Goal: Task Accomplishment & Management: Manage account settings

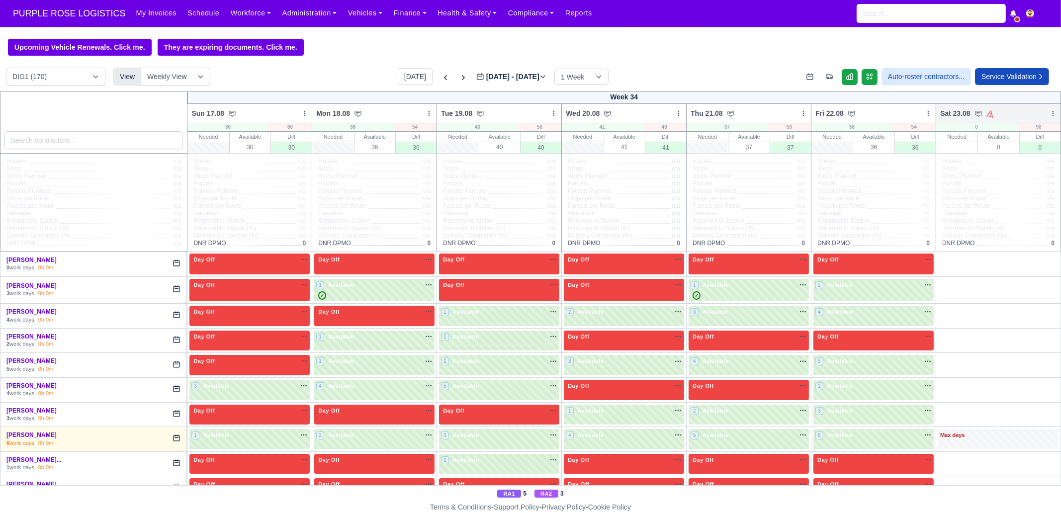
click at [1049, 113] on icon at bounding box center [1052, 113] width 7 height 7
click at [1002, 149] on link "Bulk Status Change" at bounding box center [1000, 149] width 111 height 18
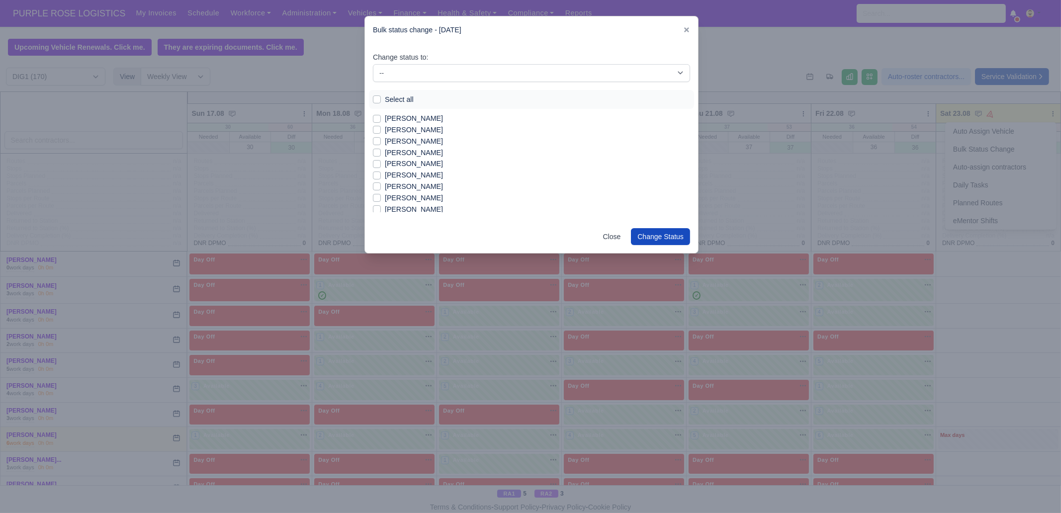
click at [383, 97] on div "Select all" at bounding box center [531, 99] width 317 height 11
click at [395, 98] on label "Select all" at bounding box center [399, 99] width 29 height 11
click at [381, 98] on input "Select all" at bounding box center [377, 98] width 8 height 8
checkbox input "true"
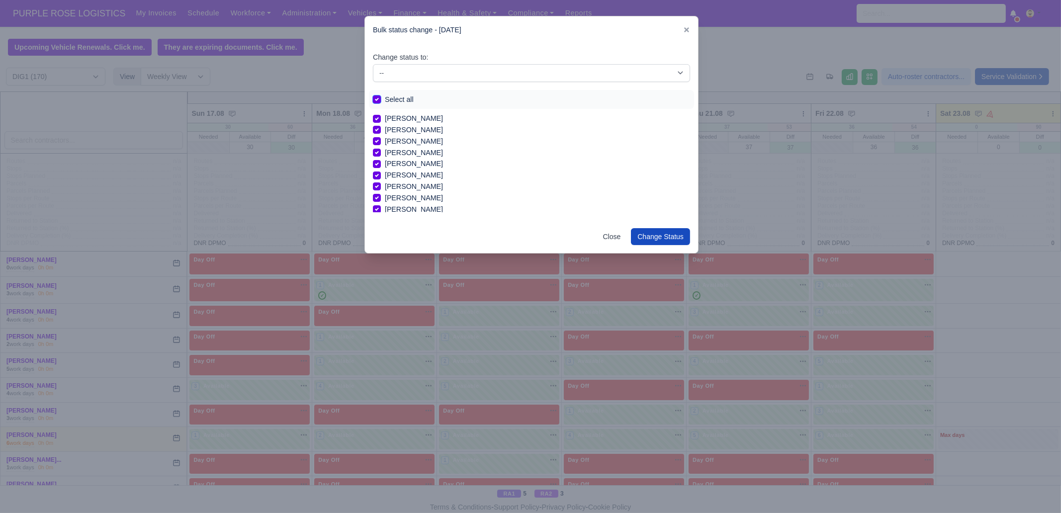
checkbox input "true"
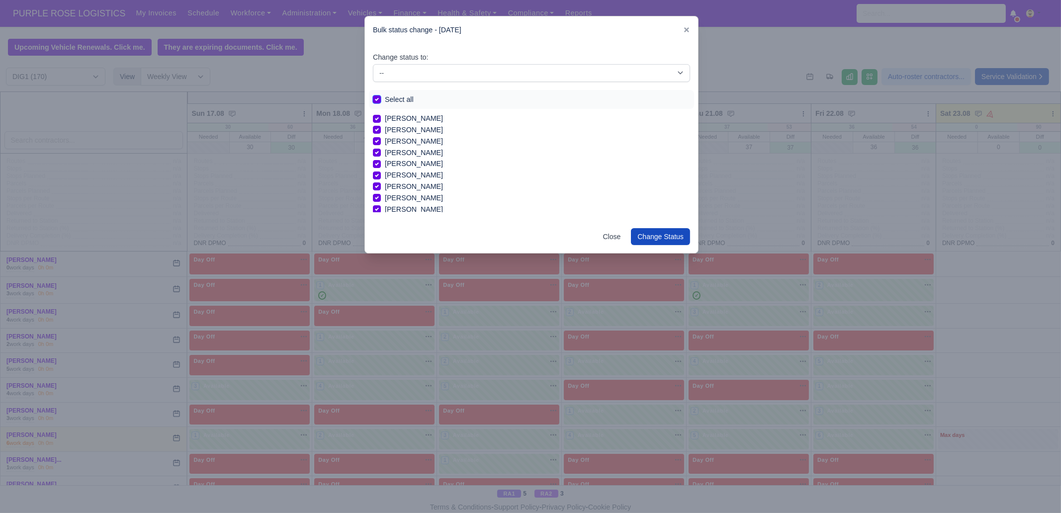
checkbox input "true"
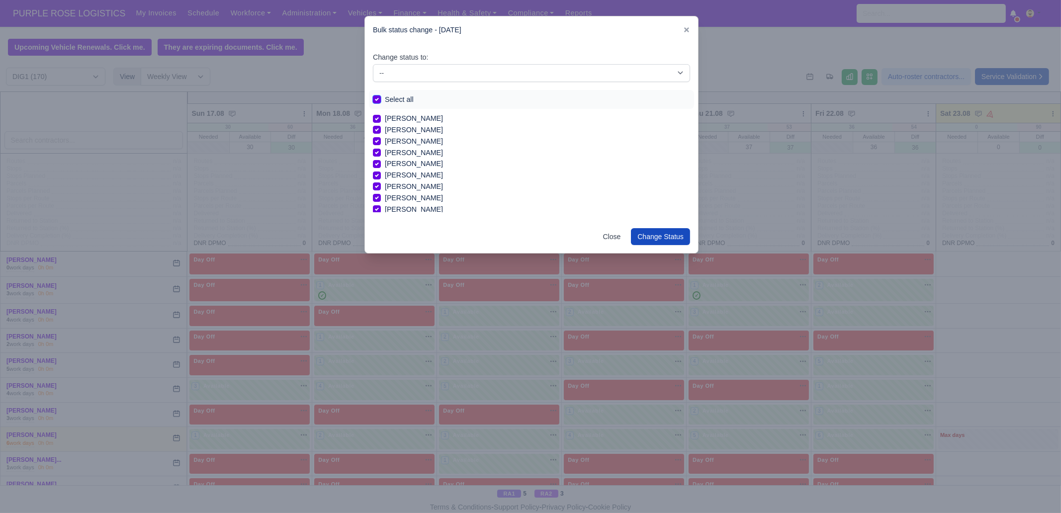
checkbox input "true"
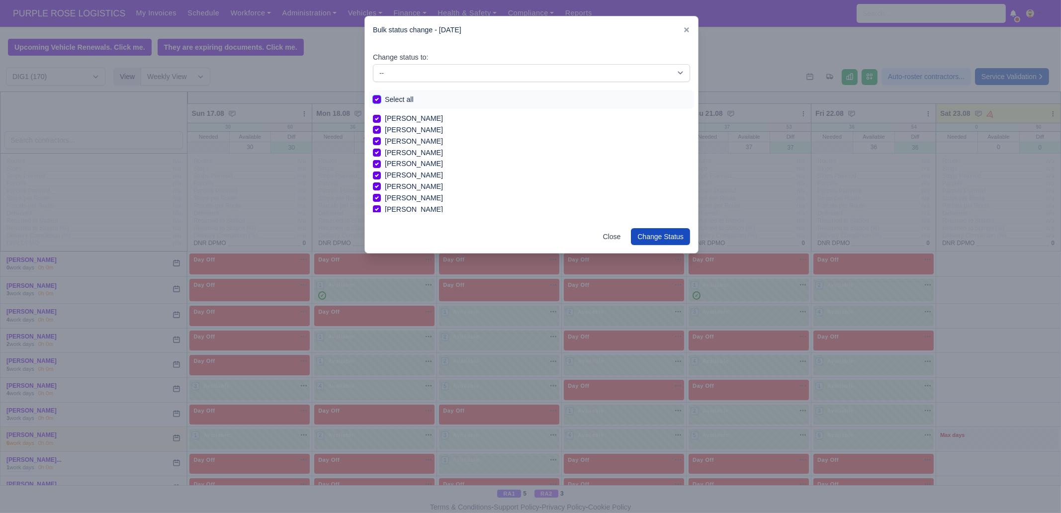
checkbox input "true"
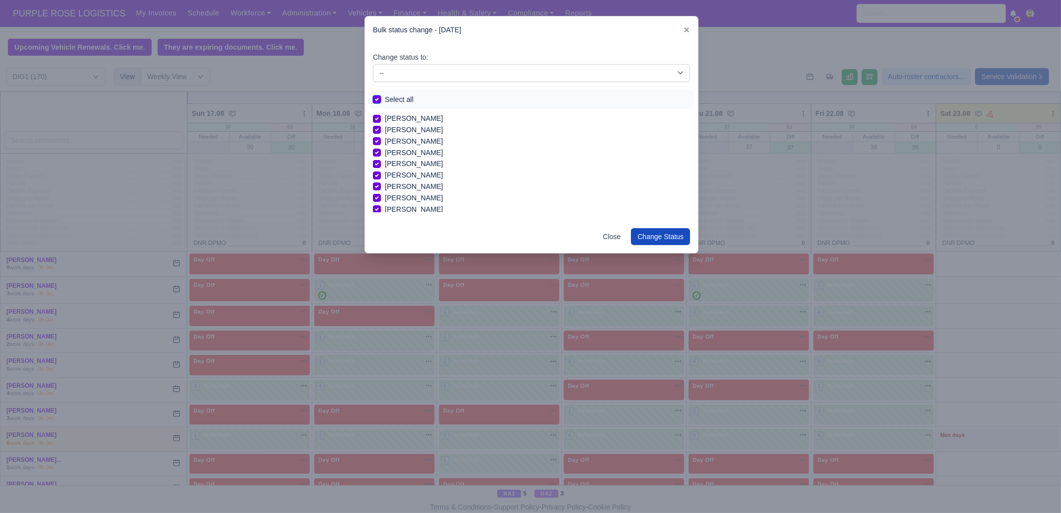
checkbox input "true"
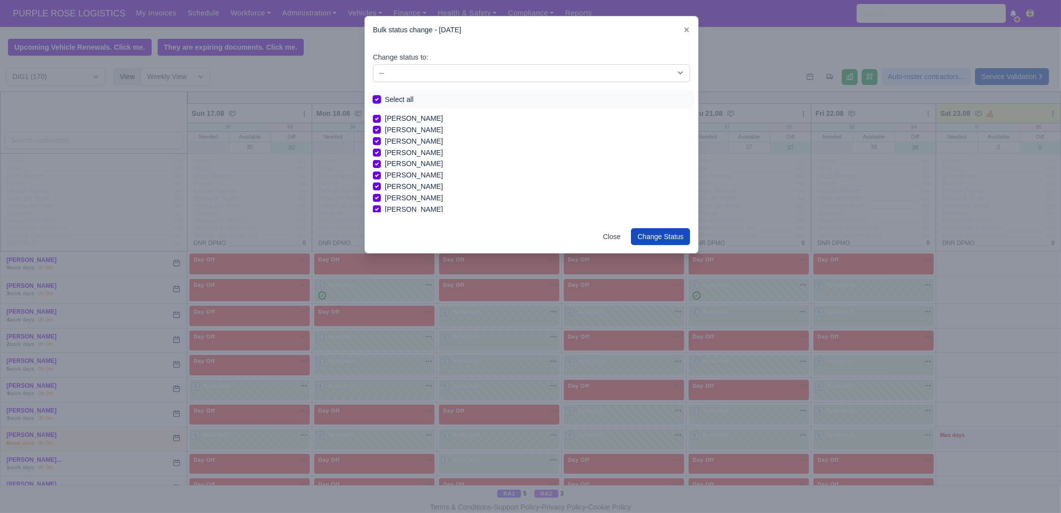
checkbox input "true"
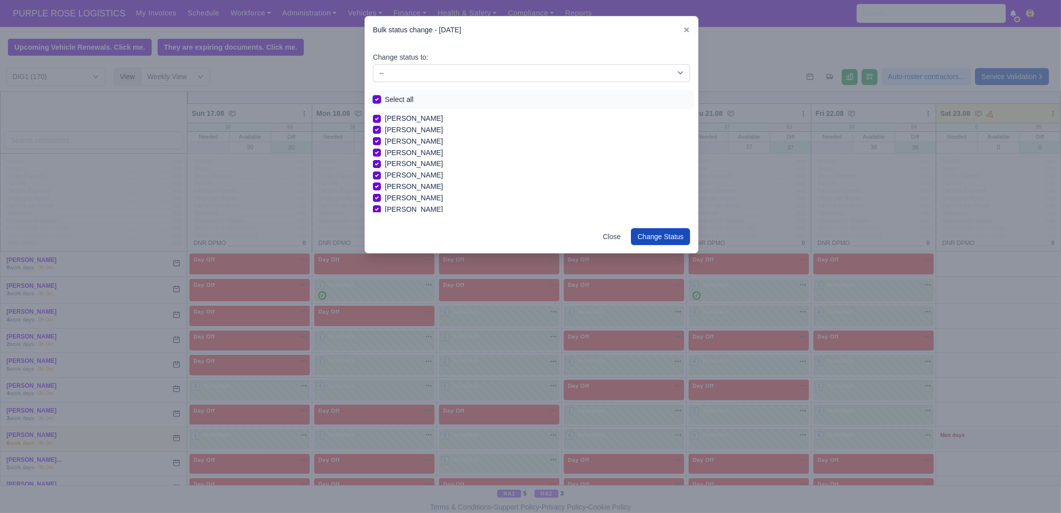
checkbox input "true"
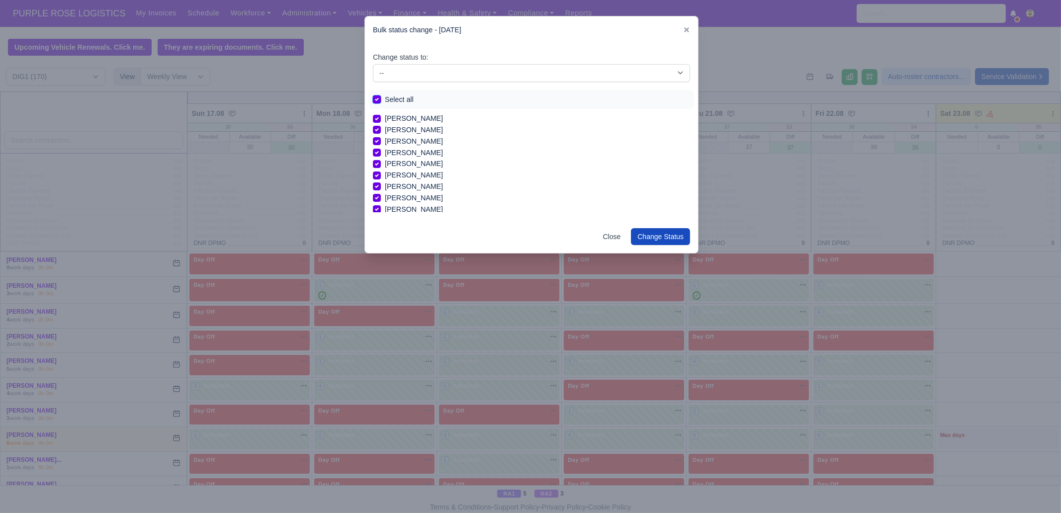
checkbox input "true"
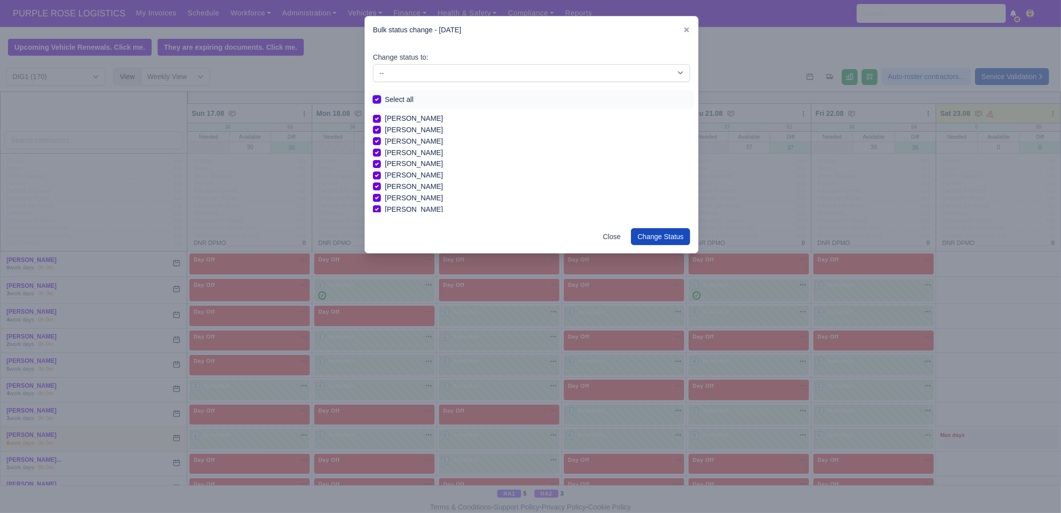
checkbox input "true"
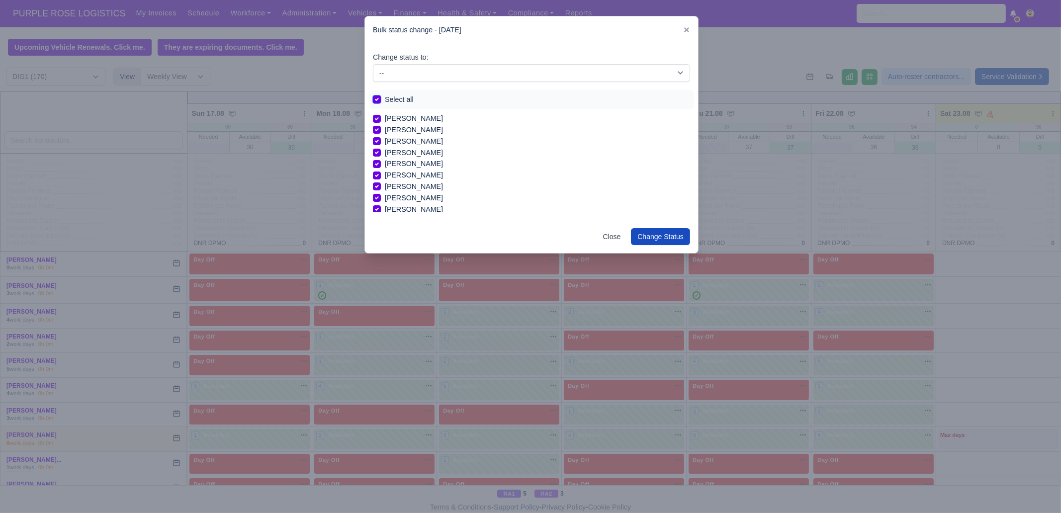
checkbox input "true"
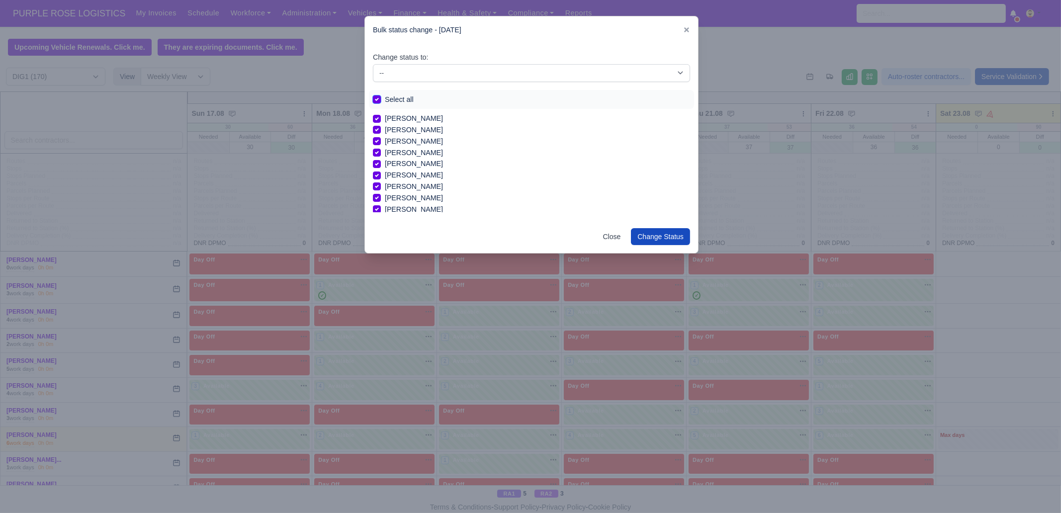
checkbox input "true"
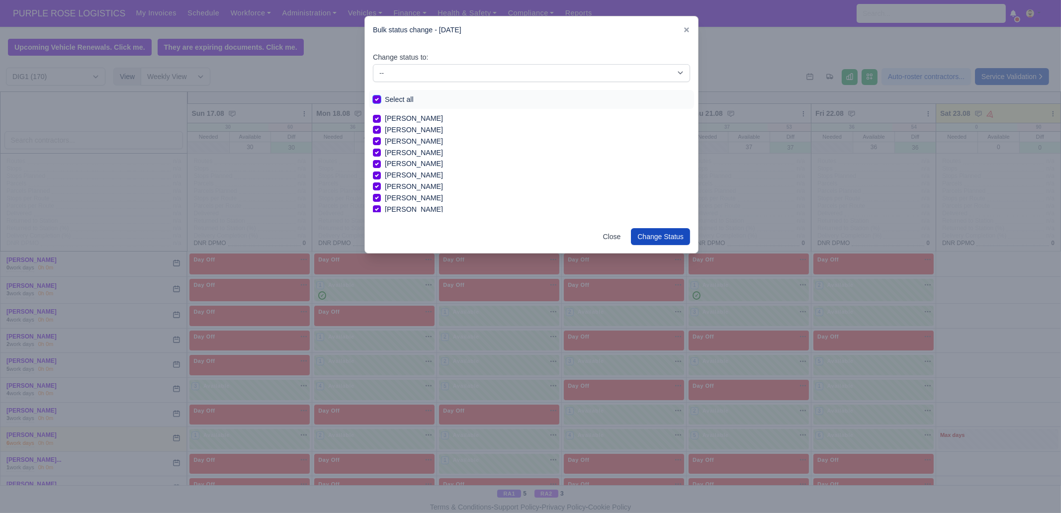
checkbox input "true"
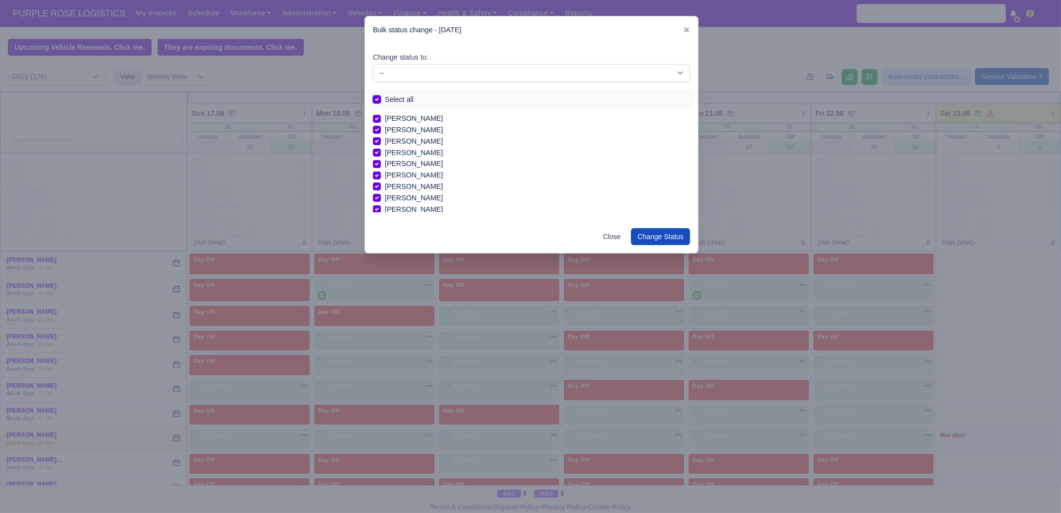
checkbox input "true"
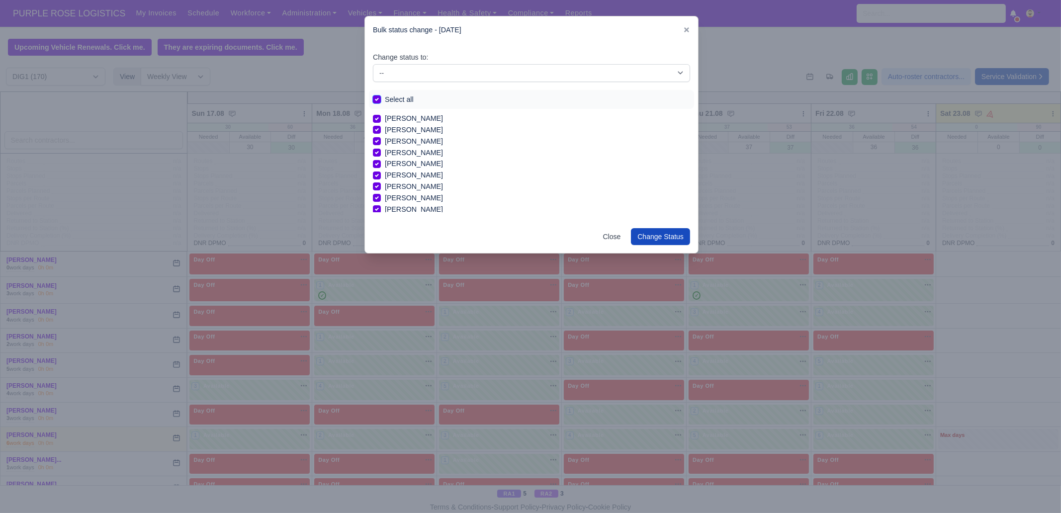
checkbox input "true"
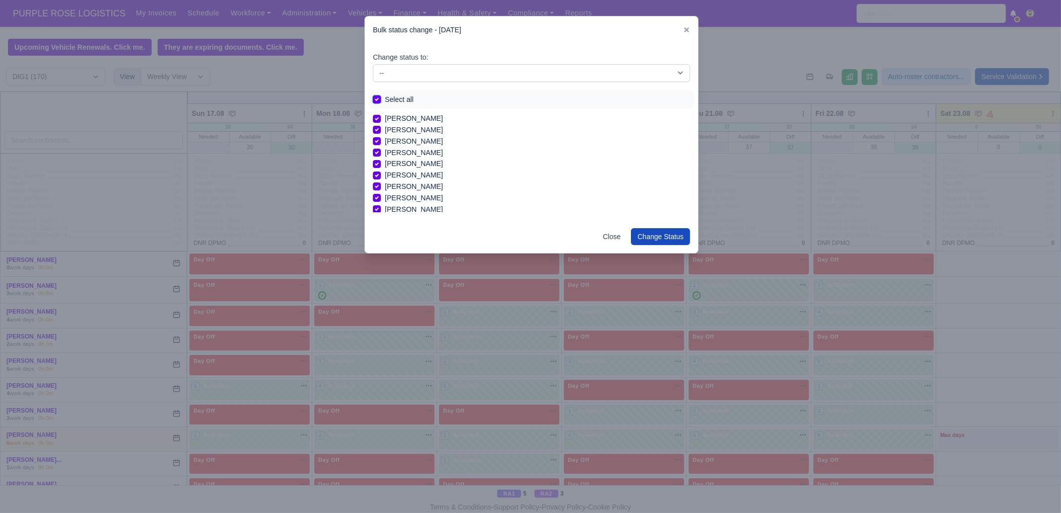
checkbox input "true"
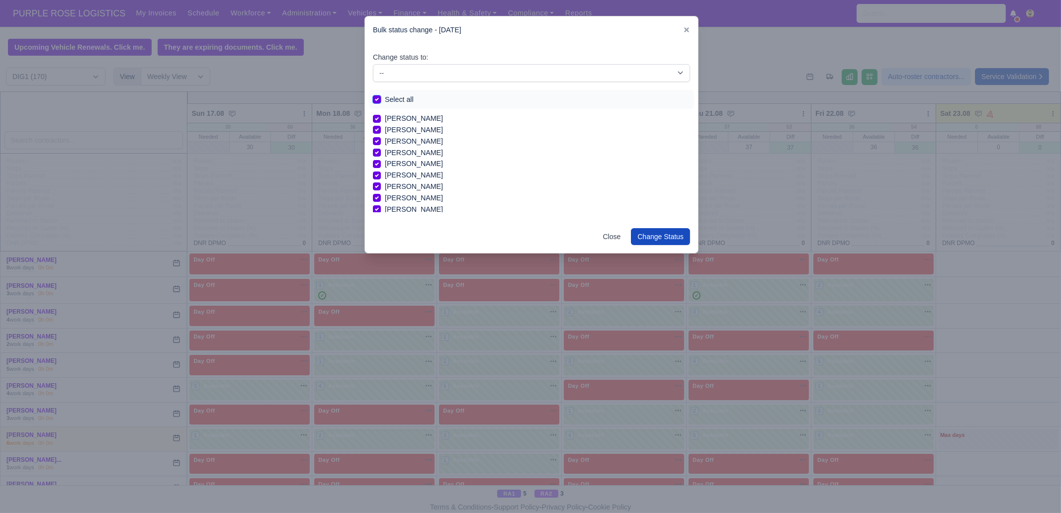
checkbox input "true"
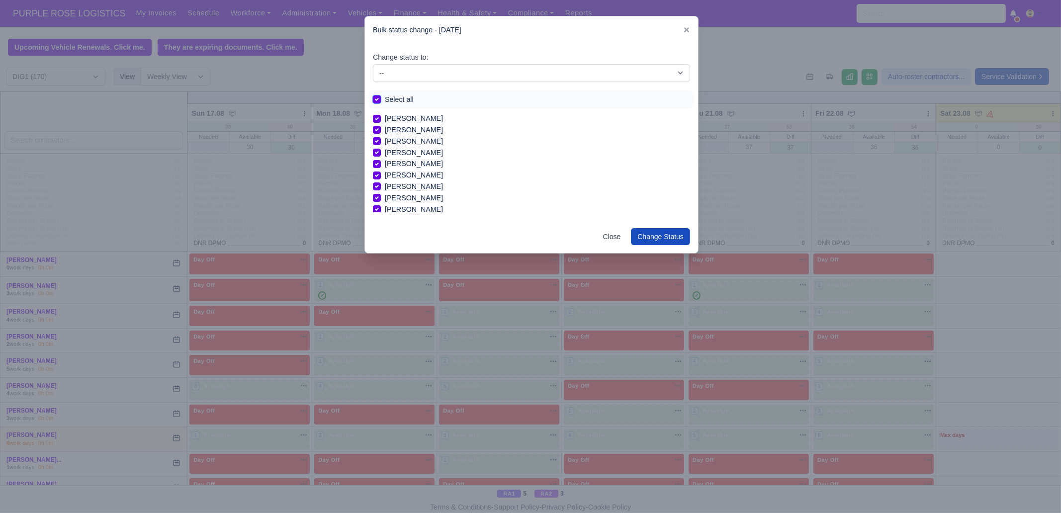
checkbox input "true"
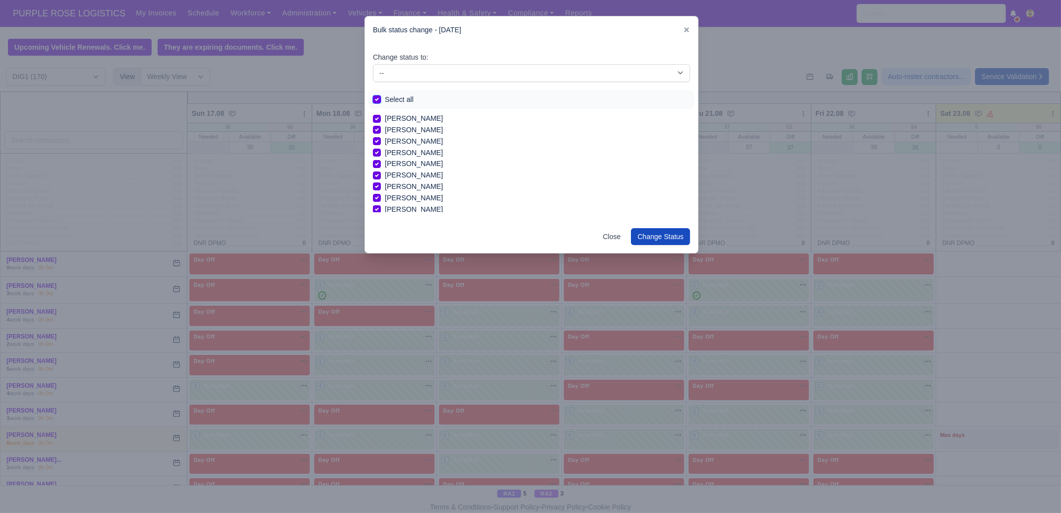
checkbox input "true"
click at [416, 72] on select "-- Unasigned Available Day Off Stand By Other Depot" at bounding box center [531, 73] width 317 height 18
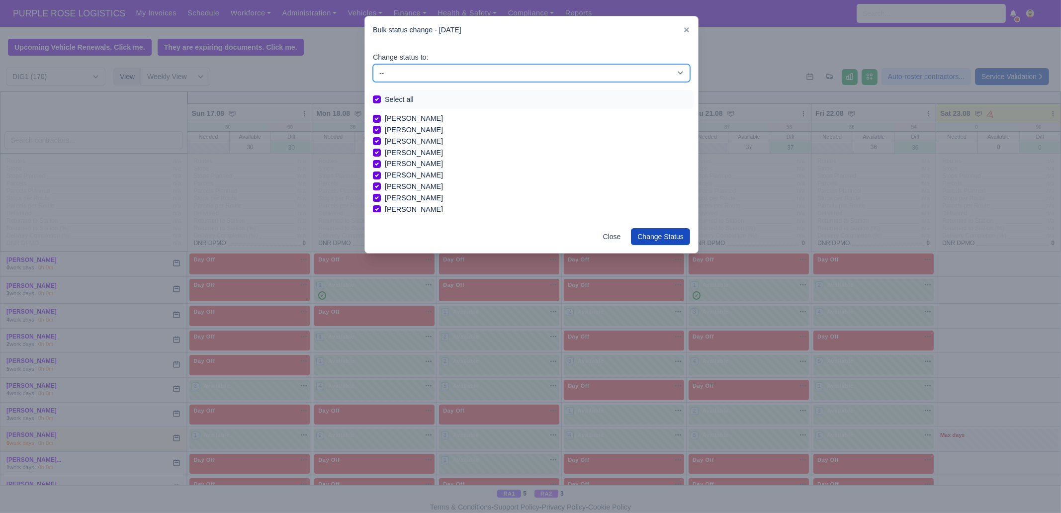
select select "Day Off"
click at [373, 64] on select "-- Unasigned Available Day Off Stand By Other Depot" at bounding box center [531, 73] width 317 height 18
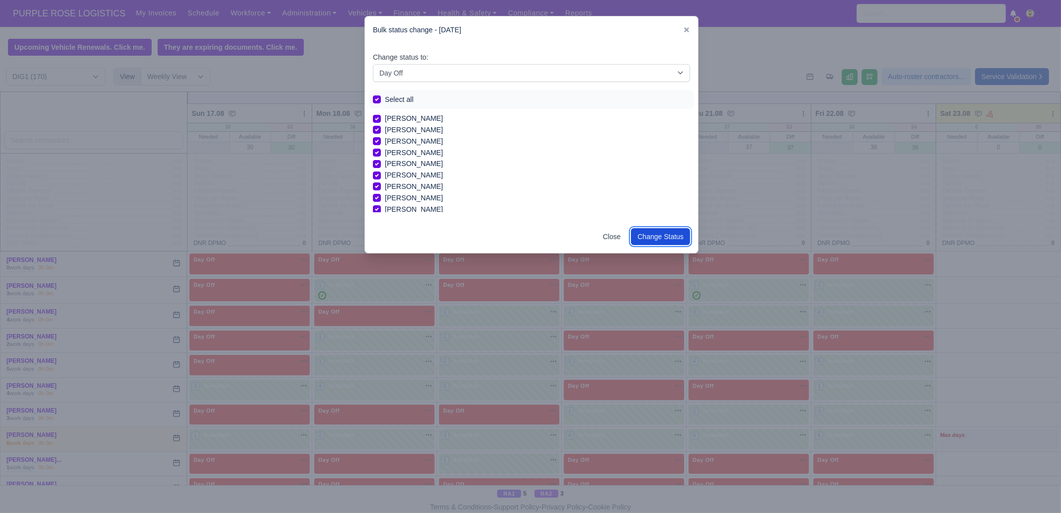
click at [656, 232] on button "Change Status" at bounding box center [660, 236] width 59 height 17
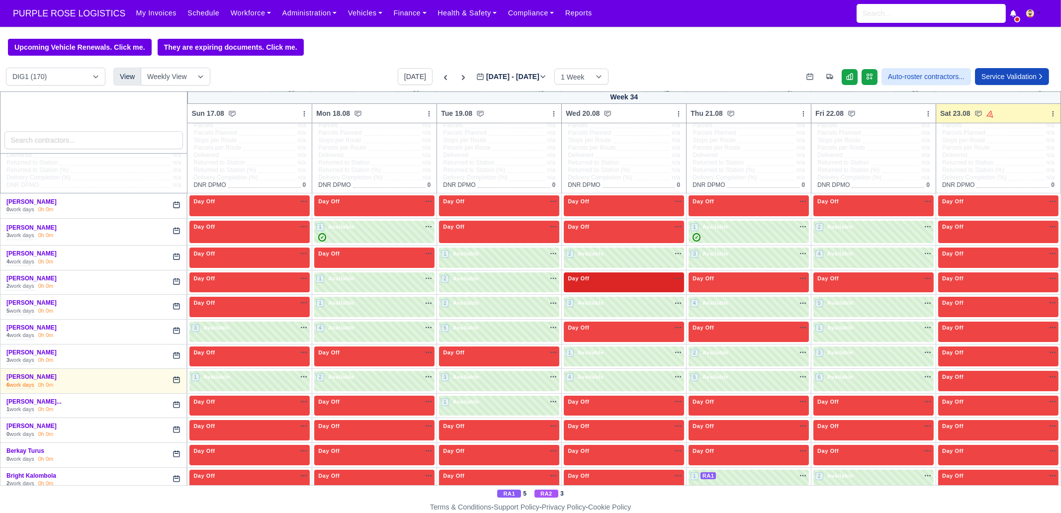
scroll to position [62, 0]
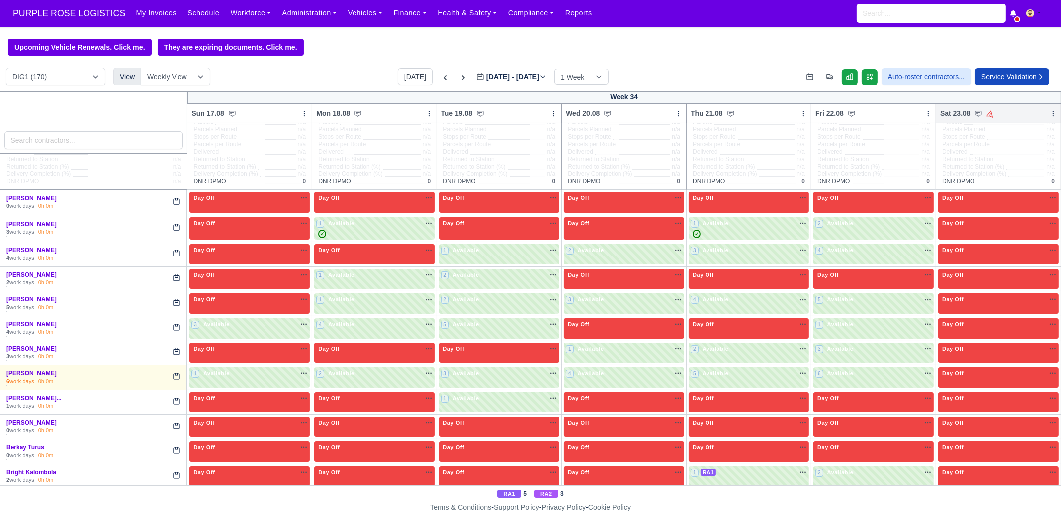
click at [1049, 113] on icon at bounding box center [1052, 113] width 7 height 7
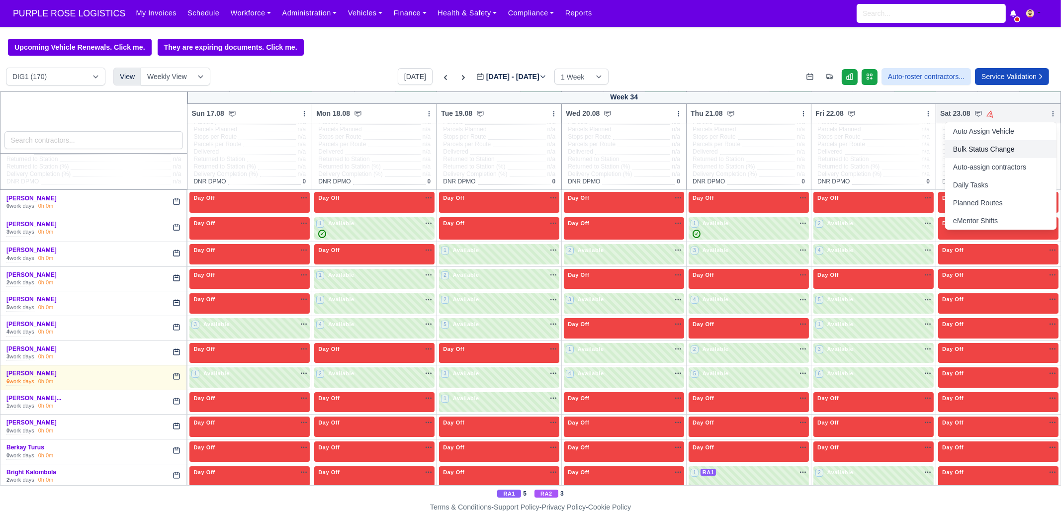
click at [1000, 149] on link "Bulk Status Change" at bounding box center [1000, 149] width 111 height 18
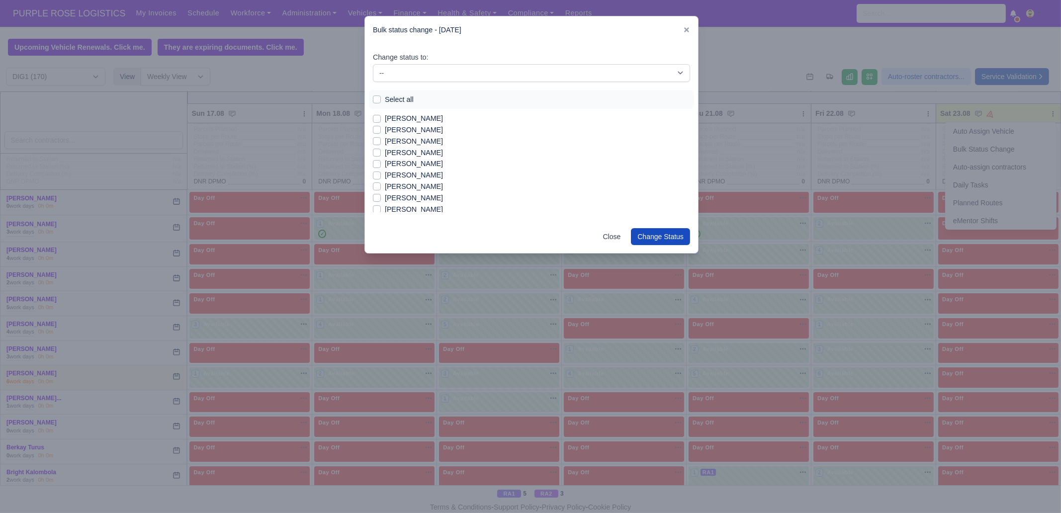
click at [421, 120] on label "[PERSON_NAME]" at bounding box center [414, 118] width 58 height 11
click at [381, 120] on input "[PERSON_NAME]" at bounding box center [377, 117] width 8 height 8
checkbox input "true"
click at [410, 143] on label "[PERSON_NAME]" at bounding box center [414, 141] width 58 height 11
click at [381, 143] on input "[PERSON_NAME]" at bounding box center [377, 140] width 8 height 8
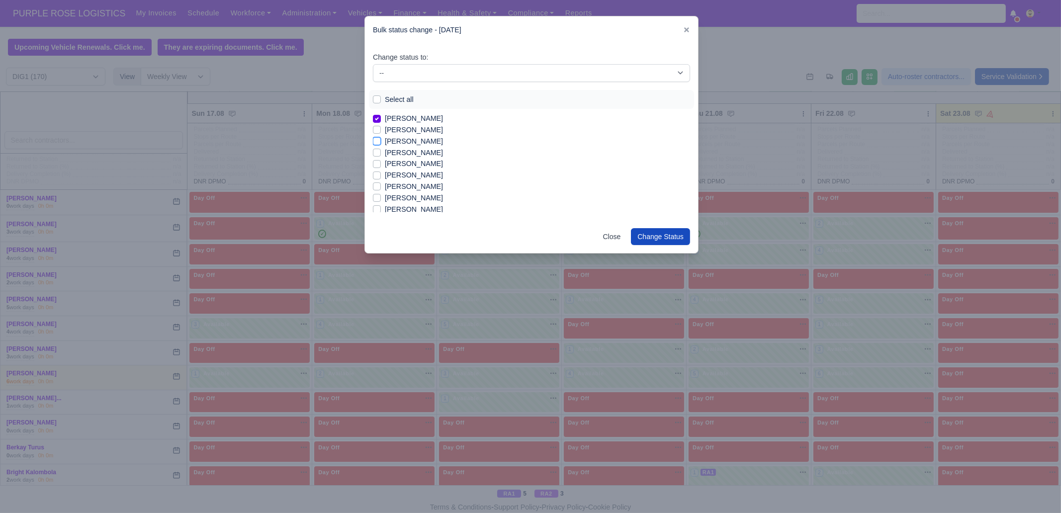
checkbox input "true"
click at [414, 165] on label "[PERSON_NAME]" at bounding box center [414, 163] width 58 height 11
click at [381, 165] on input "[PERSON_NAME]" at bounding box center [377, 162] width 8 height 8
checkbox input "true"
click at [407, 174] on label "[PERSON_NAME]" at bounding box center [414, 175] width 58 height 11
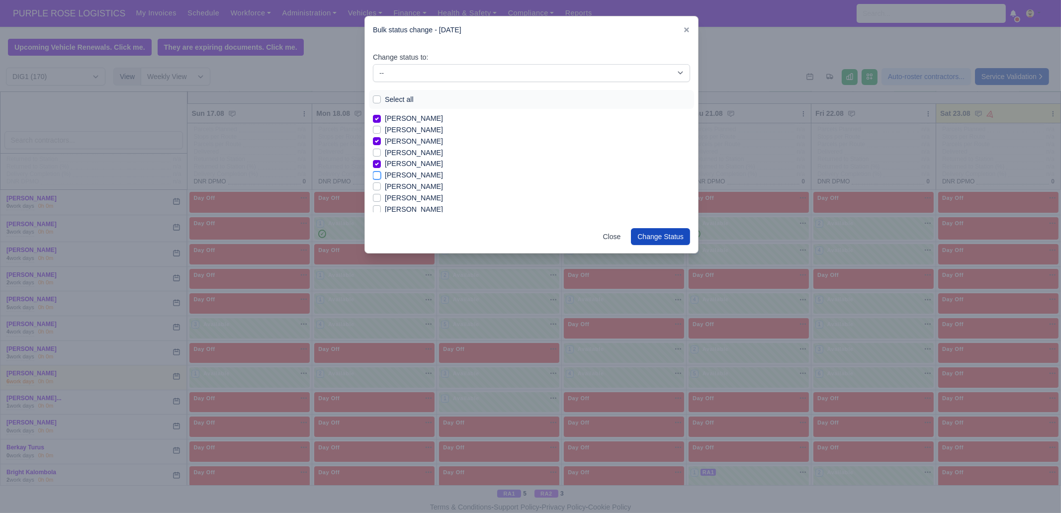
click at [381, 174] on input "[PERSON_NAME]" at bounding box center [377, 174] width 8 height 8
checkbox input "true"
click at [421, 195] on label "Bright Kalombola" at bounding box center [412, 193] width 54 height 11
click at [381, 195] on input "Bright Kalombola" at bounding box center [377, 192] width 8 height 8
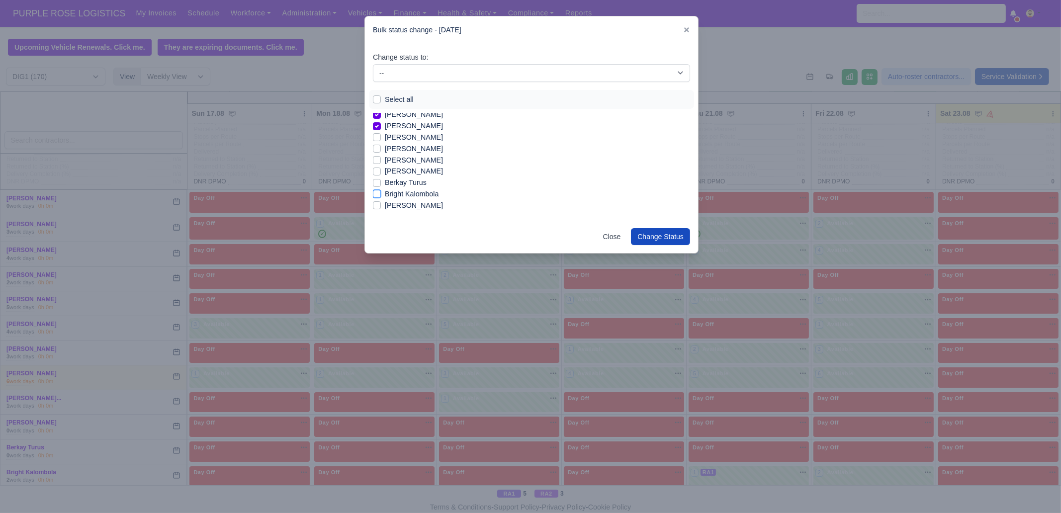
checkbox input "true"
click at [414, 204] on label "[PERSON_NAME]" at bounding box center [414, 205] width 58 height 11
click at [381, 204] on input "[PERSON_NAME]" at bounding box center [377, 204] width 8 height 8
checkbox input "true"
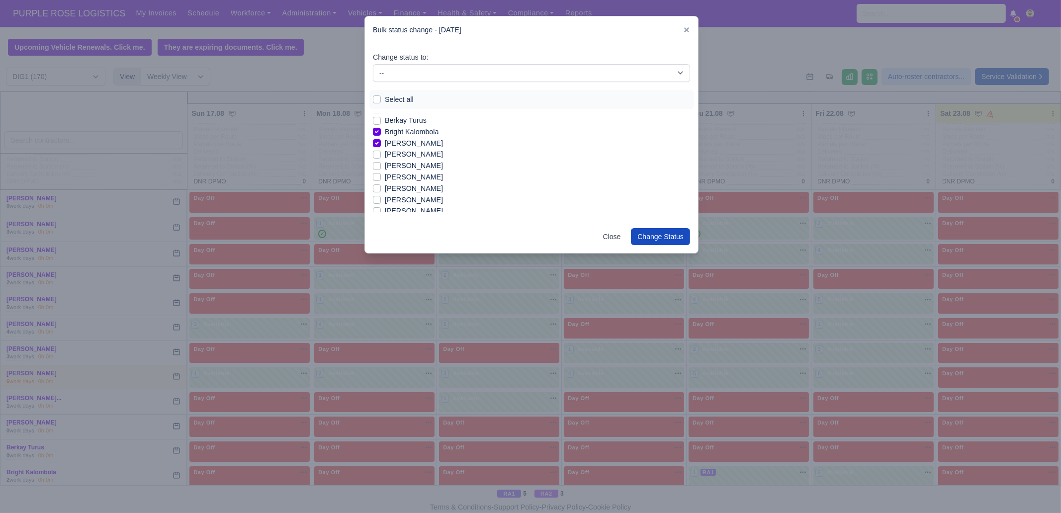
click at [404, 155] on label "[PERSON_NAME]" at bounding box center [414, 154] width 58 height 11
click at [381, 155] on input "[PERSON_NAME]" at bounding box center [377, 153] width 8 height 8
checkbox input "true"
click at [410, 200] on label "[PERSON_NAME]" at bounding box center [414, 199] width 58 height 11
click at [381, 200] on input "[PERSON_NAME]" at bounding box center [377, 198] width 8 height 8
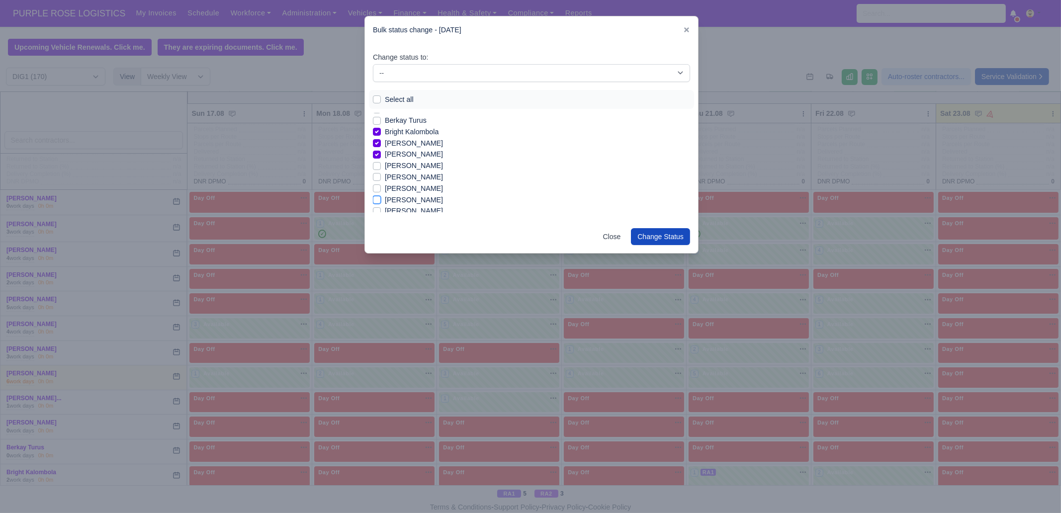
checkbox input "true"
click at [409, 210] on label "[PERSON_NAME]" at bounding box center [414, 210] width 58 height 11
click at [381, 210] on input "[PERSON_NAME]" at bounding box center [377, 209] width 8 height 8
checkbox input "true"
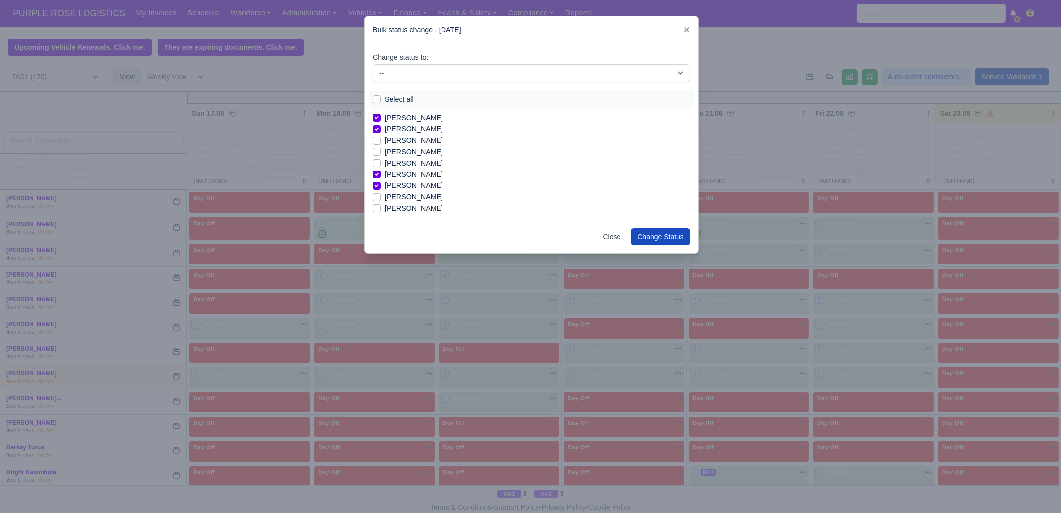
click at [425, 193] on label "Edmund Nathaniel Kwakye" at bounding box center [414, 196] width 58 height 11
click at [381, 193] on input "Edmund Nathaniel Kwakye" at bounding box center [377, 195] width 8 height 8
checkbox input "true"
click at [400, 206] on label "[PERSON_NAME]" at bounding box center [414, 206] width 58 height 11
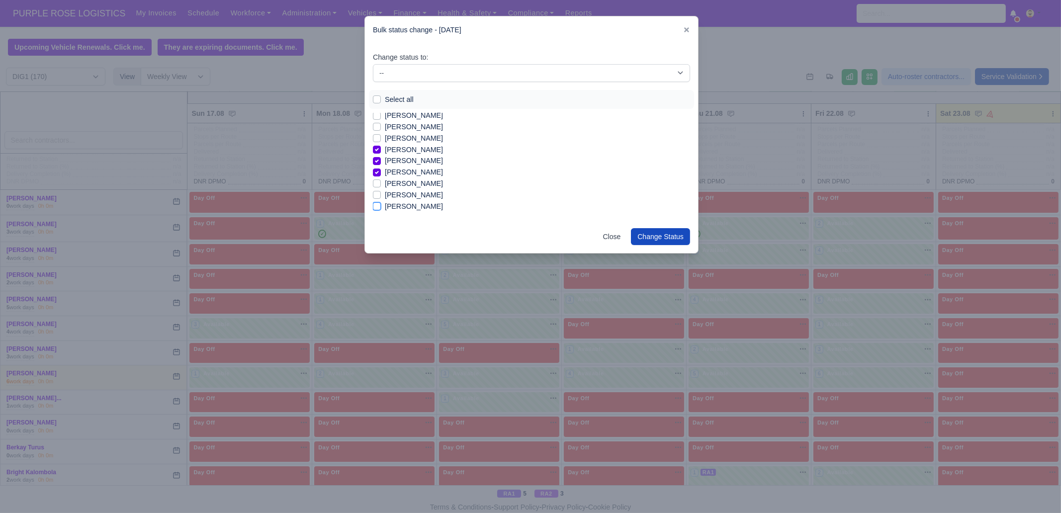
click at [381, 206] on input "[PERSON_NAME]" at bounding box center [377, 205] width 8 height 8
checkbox input "true"
click at [690, 208] on div "Change status to: -- Unasigned Available Day Off Stand By Other Depot Select al…" at bounding box center [531, 132] width 333 height 177
click at [398, 202] on label "Glen Michael O Connor" at bounding box center [444, 203] width 118 height 11
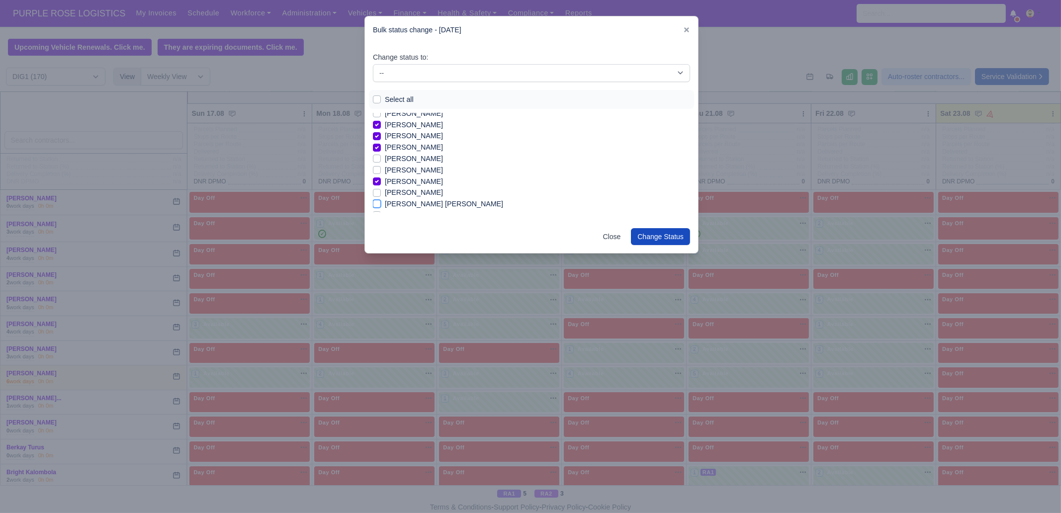
click at [381, 202] on input "Glen Michael O Connor" at bounding box center [377, 202] width 8 height 8
checkbox input "true"
click at [402, 202] on label "[PERSON_NAME]" at bounding box center [414, 201] width 58 height 11
click at [381, 202] on input "[PERSON_NAME]" at bounding box center [377, 200] width 8 height 8
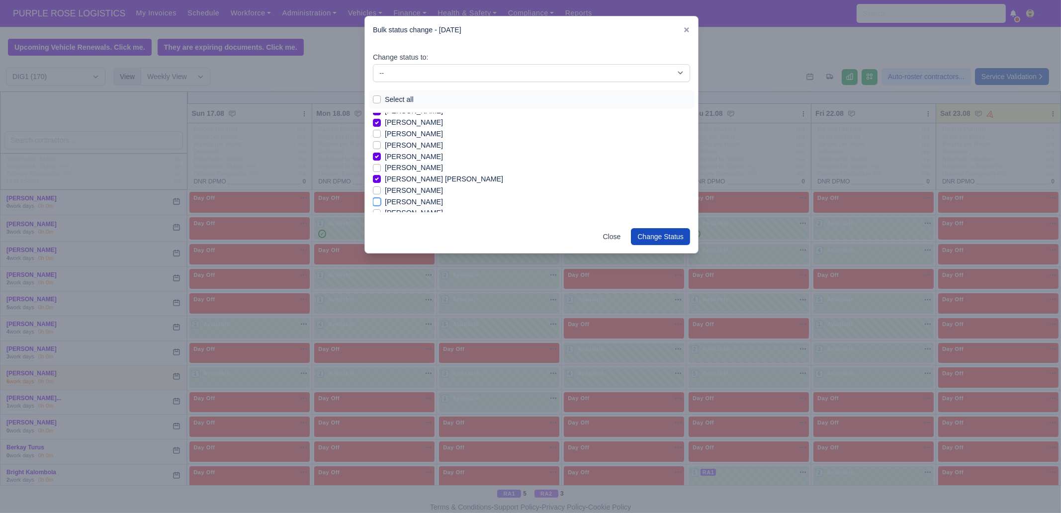
checkbox input "true"
click at [408, 190] on label "[PERSON_NAME]" at bounding box center [414, 190] width 58 height 11
click at [381, 190] on input "[PERSON_NAME]" at bounding box center [377, 189] width 8 height 8
checkbox input "true"
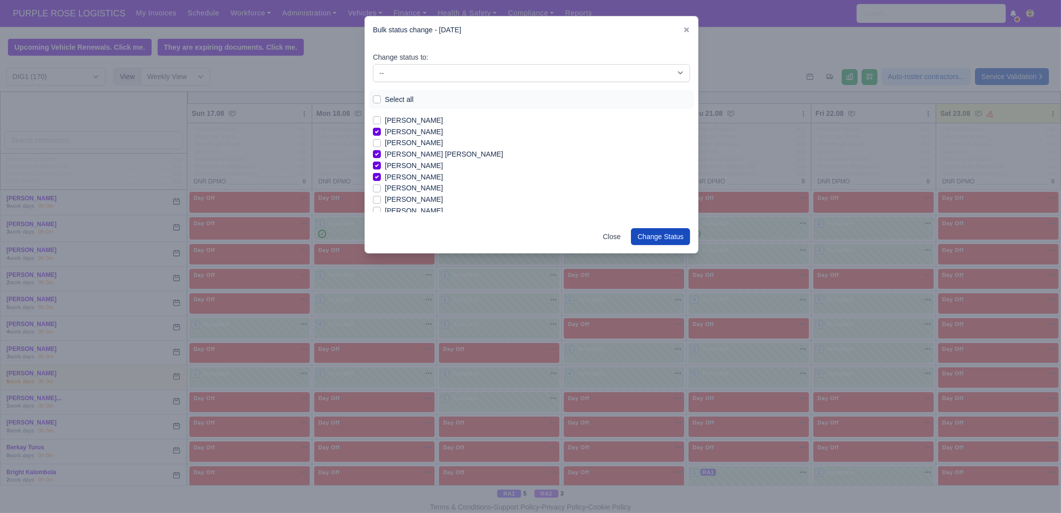
click at [411, 188] on label "[PERSON_NAME]" at bounding box center [414, 187] width 58 height 11
click at [381, 188] on input "[PERSON_NAME]" at bounding box center [377, 186] width 8 height 8
checkbox input "true"
drag, startPoint x: 429, startPoint y: 198, endPoint x: 429, endPoint y: 205, distance: 6.5
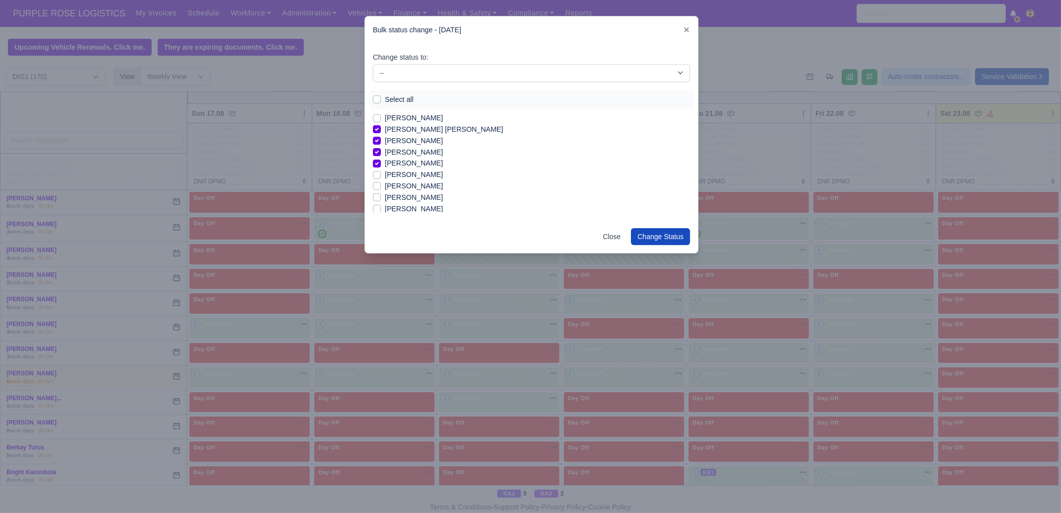
click at [429, 198] on label "[PERSON_NAME]" at bounding box center [414, 197] width 58 height 11
click at [381, 198] on input "[PERSON_NAME]" at bounding box center [377, 196] width 8 height 8
checkbox input "true"
click at [413, 209] on label "[PERSON_NAME]" at bounding box center [414, 208] width 58 height 11
click at [381, 209] on input "[PERSON_NAME]" at bounding box center [377, 207] width 8 height 8
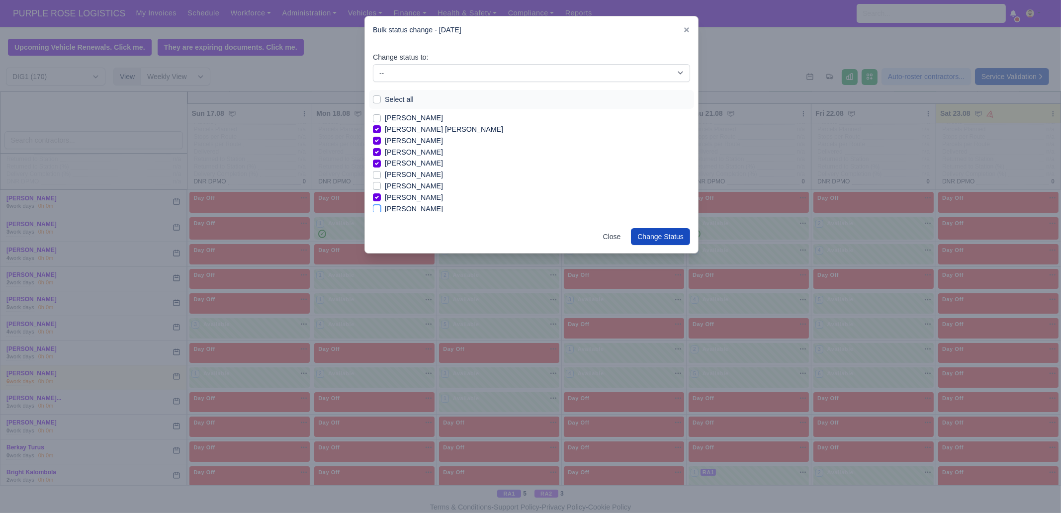
checkbox input "true"
click at [410, 194] on label "[PERSON_NAME]" at bounding box center [414, 194] width 58 height 11
click at [381, 194] on input "[PERSON_NAME]" at bounding box center [377, 193] width 8 height 8
checkbox input "true"
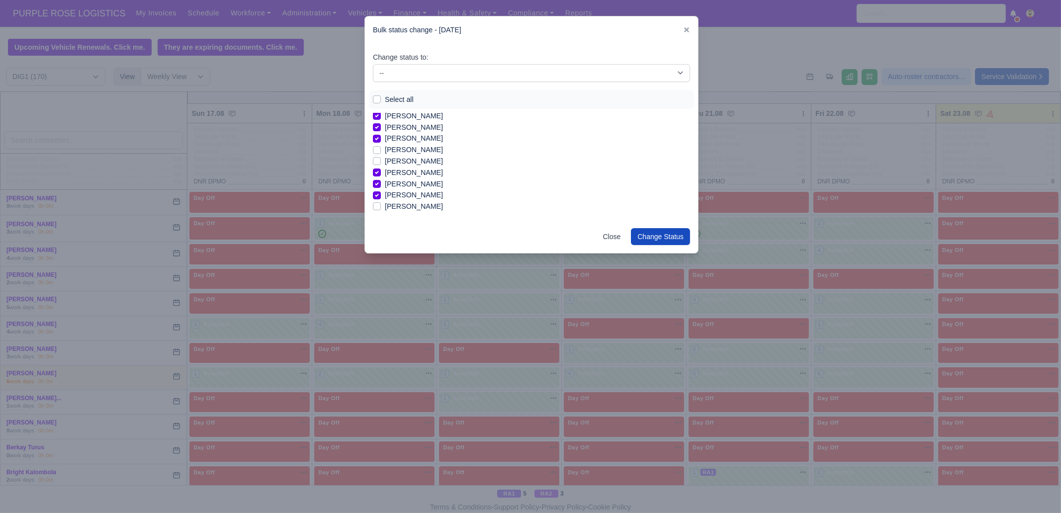
click at [407, 206] on label "[PERSON_NAME]" at bounding box center [414, 206] width 58 height 11
click at [381, 206] on input "[PERSON_NAME]" at bounding box center [377, 205] width 8 height 8
checkbox input "true"
click at [395, 193] on label "[PERSON_NAME]" at bounding box center [414, 190] width 58 height 11
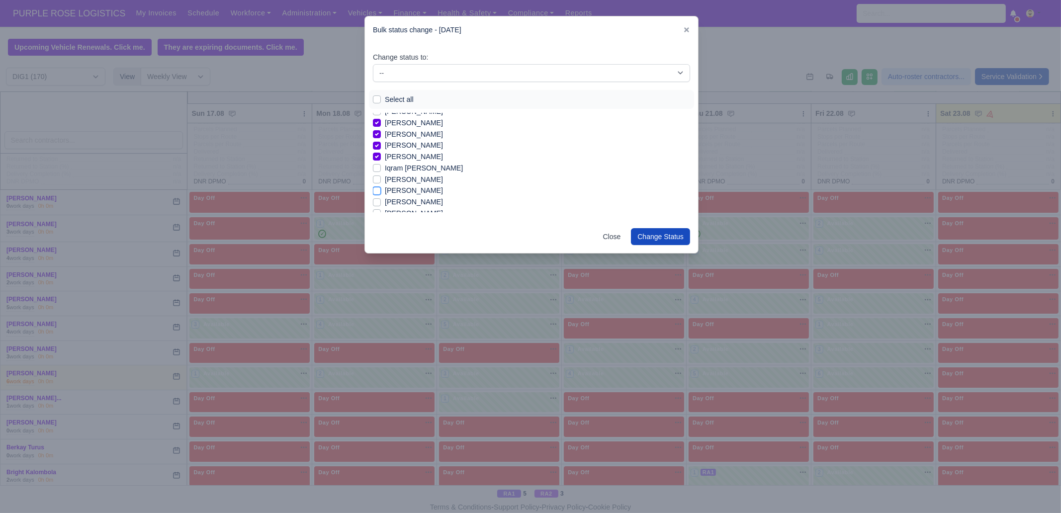
click at [381, 193] on input "[PERSON_NAME]" at bounding box center [377, 189] width 8 height 8
checkbox input "true"
click at [420, 194] on label "Joseph Blansy Basuamina" at bounding box center [432, 197] width 95 height 11
click at [381, 194] on input "Joseph Blansy Basuamina" at bounding box center [377, 196] width 8 height 8
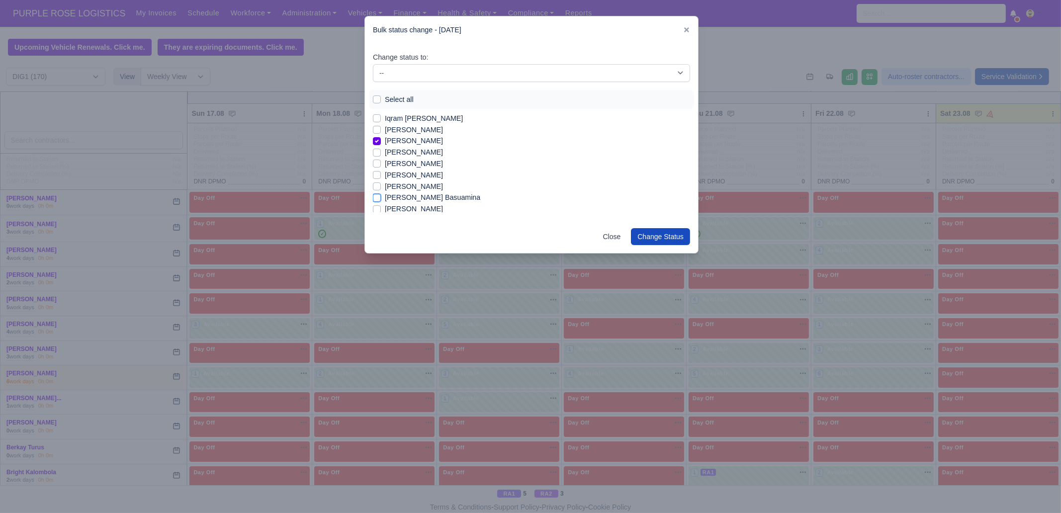
checkbox input "true"
click at [427, 201] on label "[PERSON_NAME]" at bounding box center [414, 199] width 58 height 11
click at [381, 201] on input "[PERSON_NAME]" at bounding box center [377, 198] width 8 height 8
checkbox input "true"
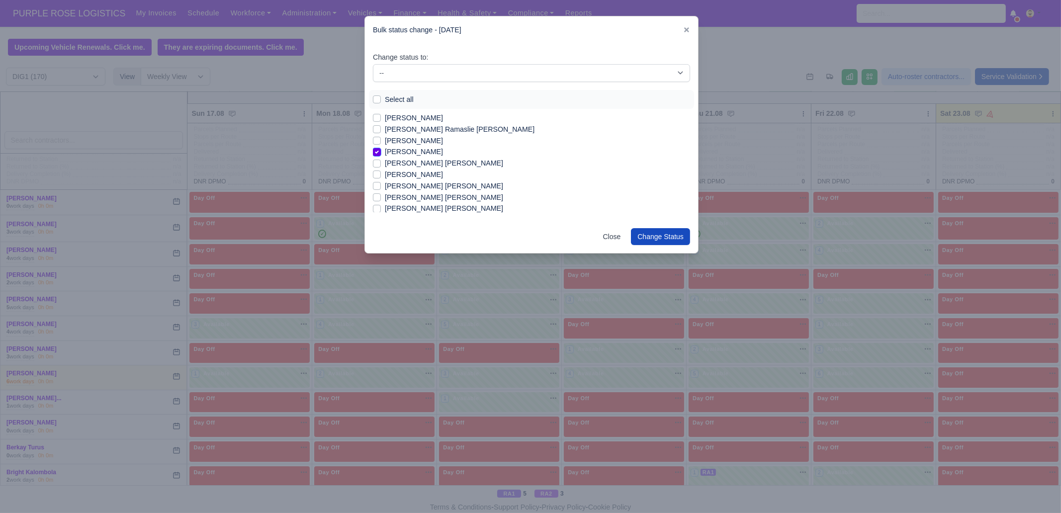
scroll to position [534, 0]
click at [430, 207] on label "[PERSON_NAME] [PERSON_NAME]" at bounding box center [444, 206] width 118 height 11
click at [381, 207] on input "[PERSON_NAME] [PERSON_NAME]" at bounding box center [377, 205] width 8 height 8
checkbox input "true"
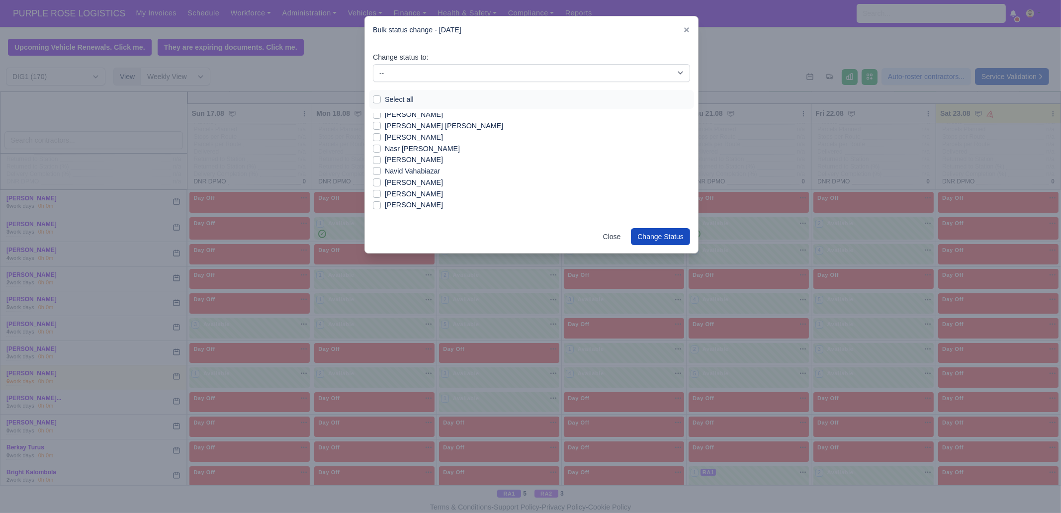
drag, startPoint x: 417, startPoint y: 193, endPoint x: 428, endPoint y: 195, distance: 10.7
click at [416, 193] on label "[PERSON_NAME]" at bounding box center [414, 193] width 58 height 11
click at [381, 193] on input "[PERSON_NAME]" at bounding box center [377, 192] width 8 height 8
checkbox input "true"
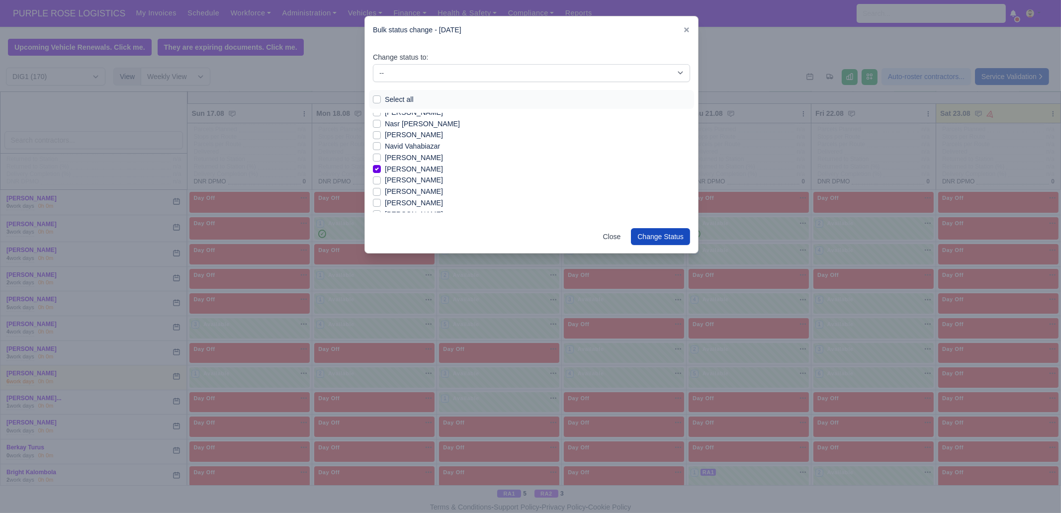
click at [400, 204] on label "[PERSON_NAME]" at bounding box center [414, 202] width 58 height 11
click at [381, 204] on input "[PERSON_NAME]" at bounding box center [377, 201] width 8 height 8
checkbox input "true"
click at [408, 209] on label "[PERSON_NAME]" at bounding box center [414, 208] width 58 height 11
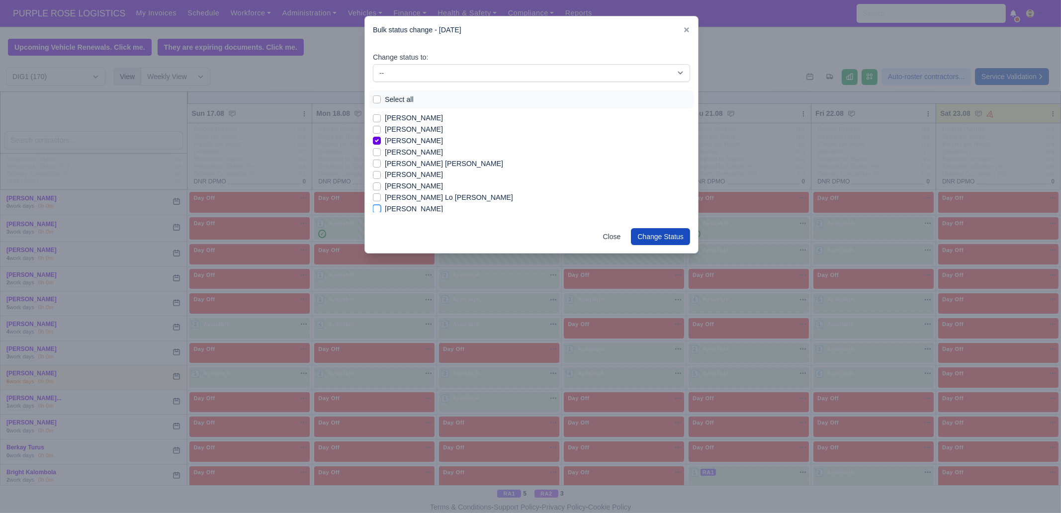
click at [381, 209] on input "[PERSON_NAME]" at bounding box center [377, 207] width 8 height 8
checkbox input "true"
click at [411, 157] on label "[PERSON_NAME]" at bounding box center [414, 157] width 58 height 11
click at [381, 157] on input "[PERSON_NAME]" at bounding box center [377, 156] width 8 height 8
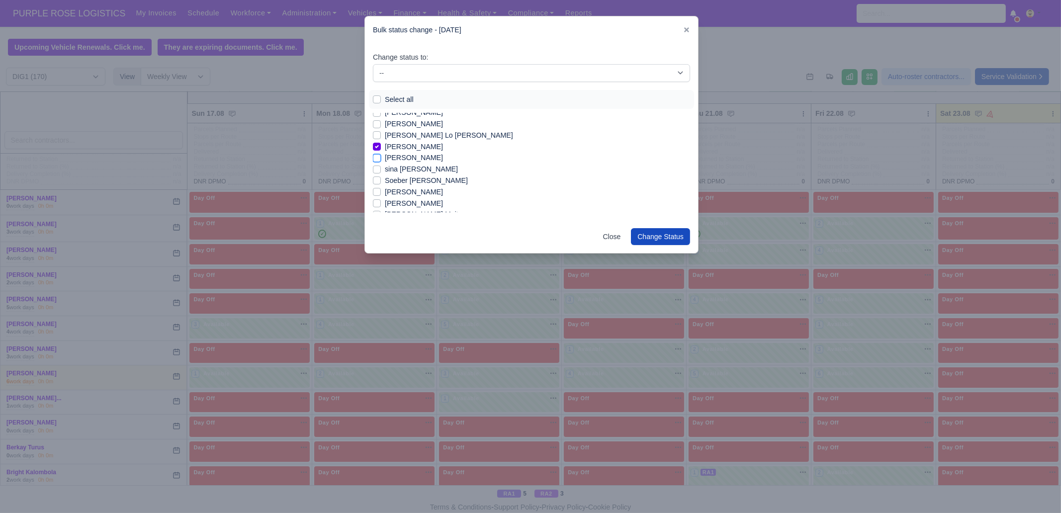
checkbox input "true"
click at [427, 194] on label "Stanimir Krasimirov Chirakov" at bounding box center [414, 191] width 58 height 11
click at [381, 194] on input "Stanimir Krasimirov Chirakov" at bounding box center [377, 190] width 8 height 8
checkbox input "true"
click at [412, 207] on label "[PERSON_NAME]" at bounding box center [414, 203] width 58 height 11
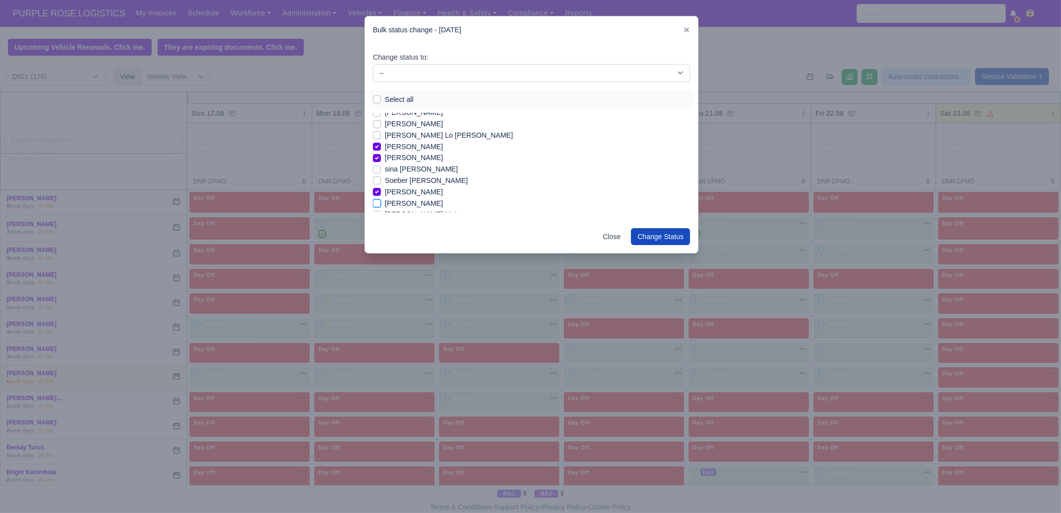
click at [381, 206] on input "[PERSON_NAME]" at bounding box center [377, 202] width 8 height 8
checkbox input "true"
click at [405, 197] on label "[PERSON_NAME]" at bounding box center [414, 198] width 58 height 11
click at [381, 197] on input "[PERSON_NAME]" at bounding box center [377, 197] width 8 height 8
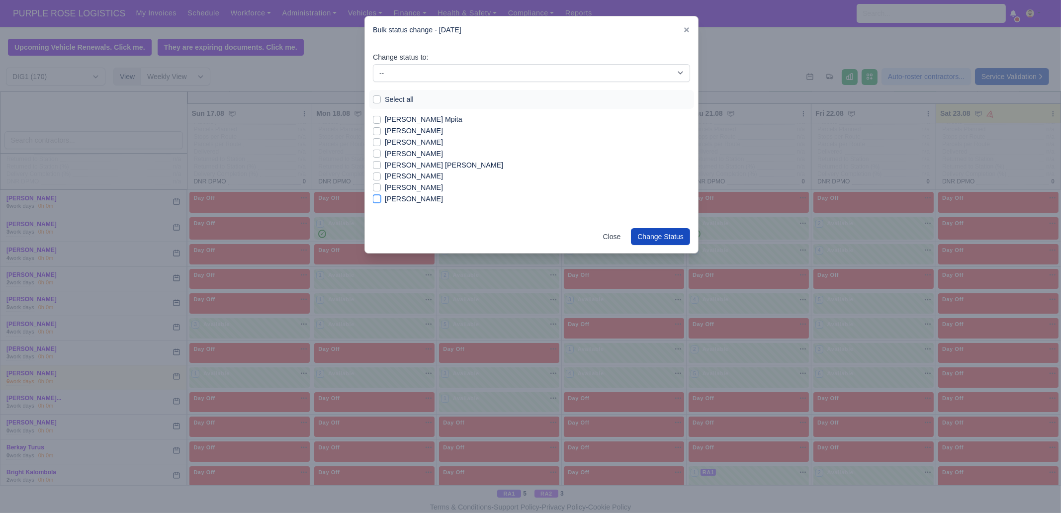
checkbox input "true"
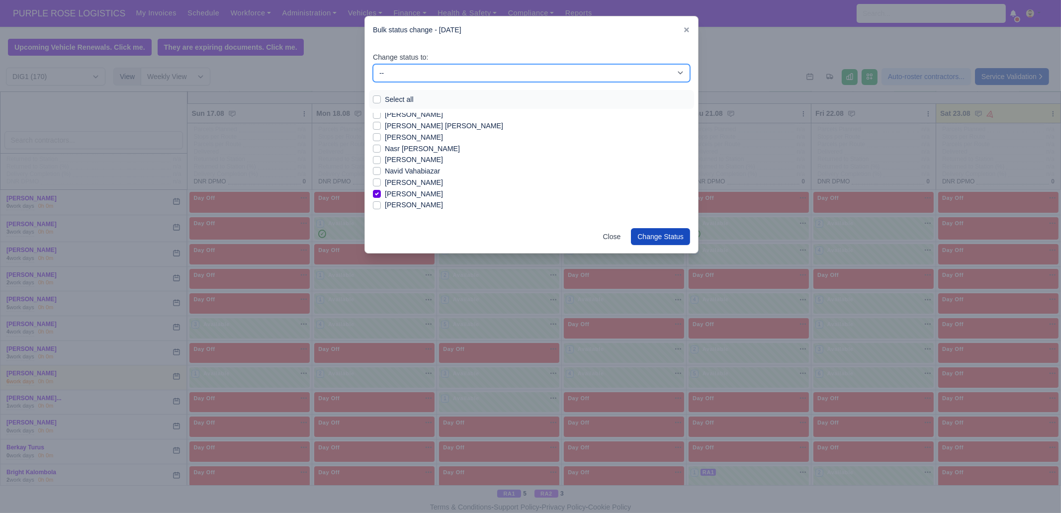
drag, startPoint x: 422, startPoint y: 74, endPoint x: 423, endPoint y: 81, distance: 6.5
click at [422, 73] on select "-- Unasigned Available Day Off Stand By Other Depot" at bounding box center [531, 73] width 317 height 18
select select "Available"
click at [373, 64] on select "-- Unasigned Available Day Off Stand By Other Depot" at bounding box center [531, 73] width 317 height 18
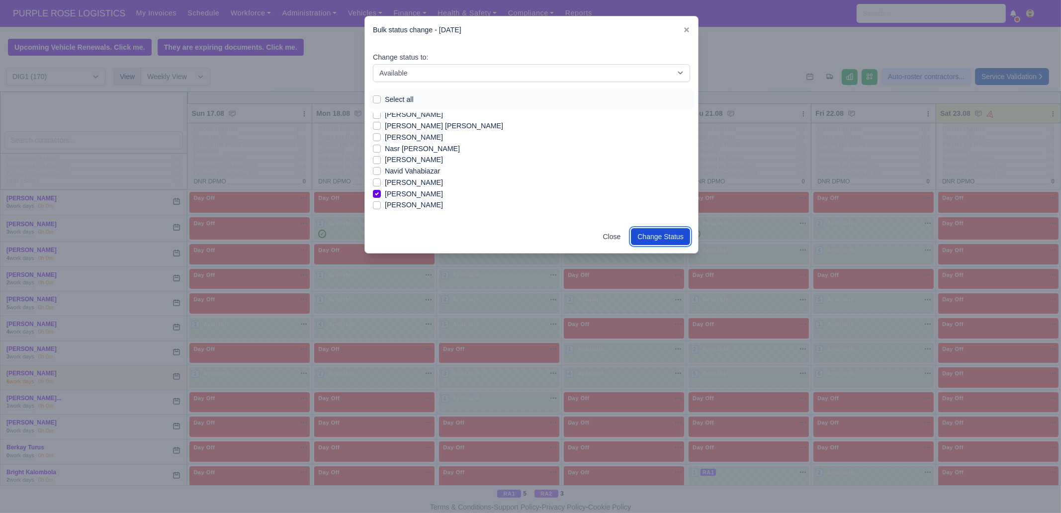
click at [663, 240] on button "Change Status" at bounding box center [660, 236] width 59 height 17
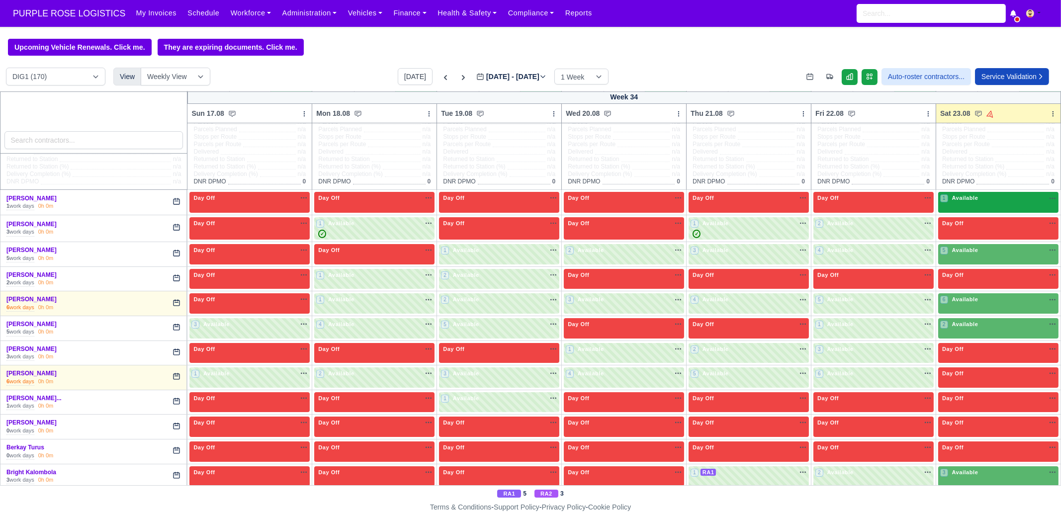
scroll to position [0, 0]
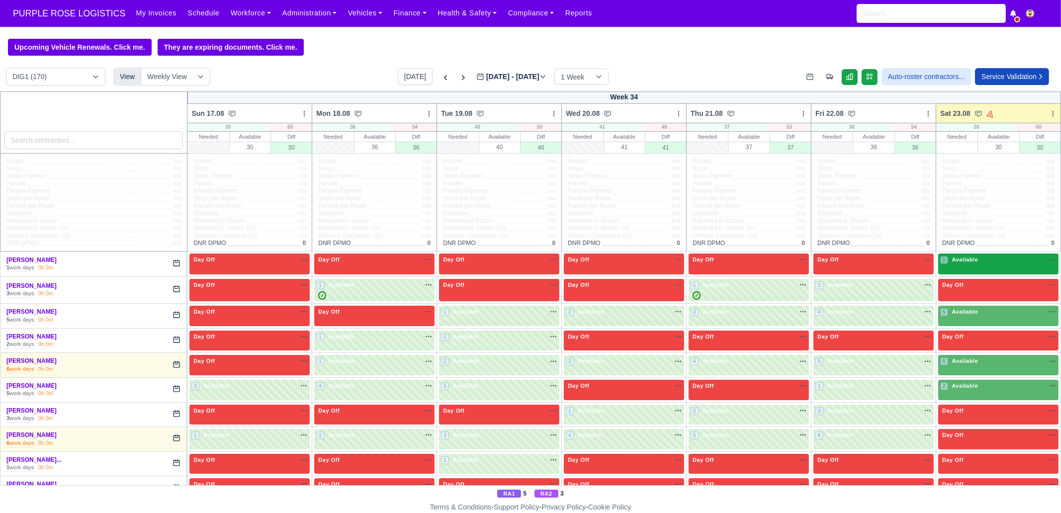
click at [967, 266] on div "1 Available na" at bounding box center [998, 261] width 116 height 10
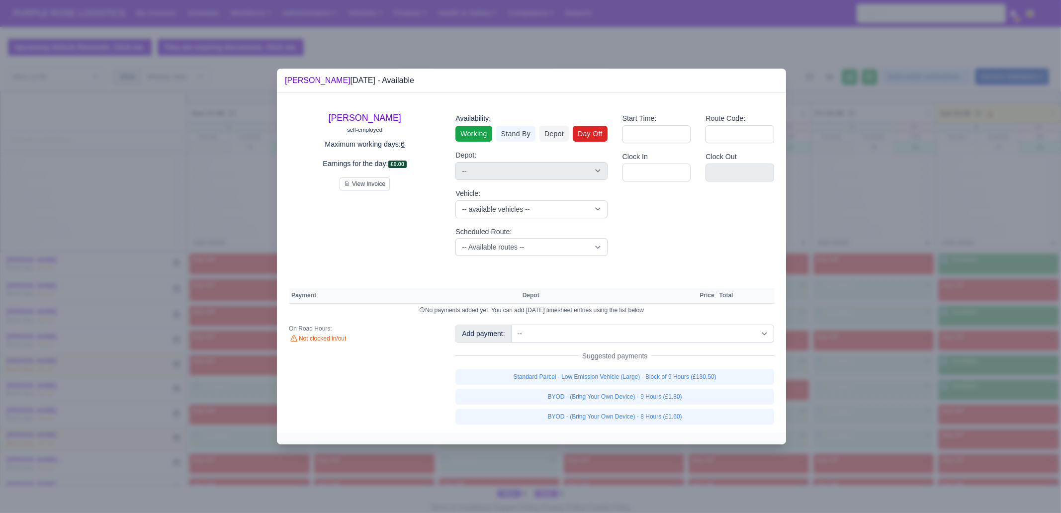
click at [594, 134] on link "Day Off" at bounding box center [590, 134] width 35 height 16
select select "na"
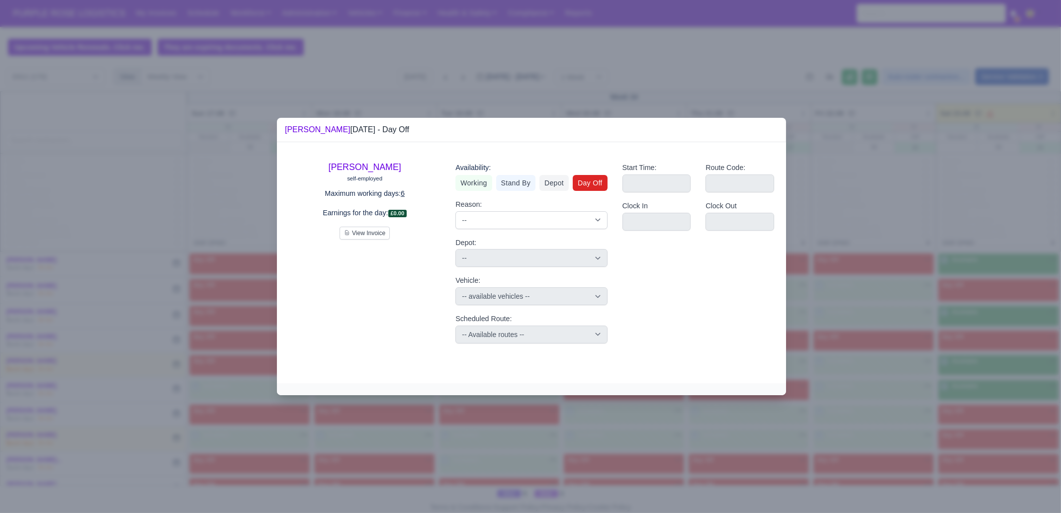
click at [997, 328] on div at bounding box center [530, 256] width 1061 height 513
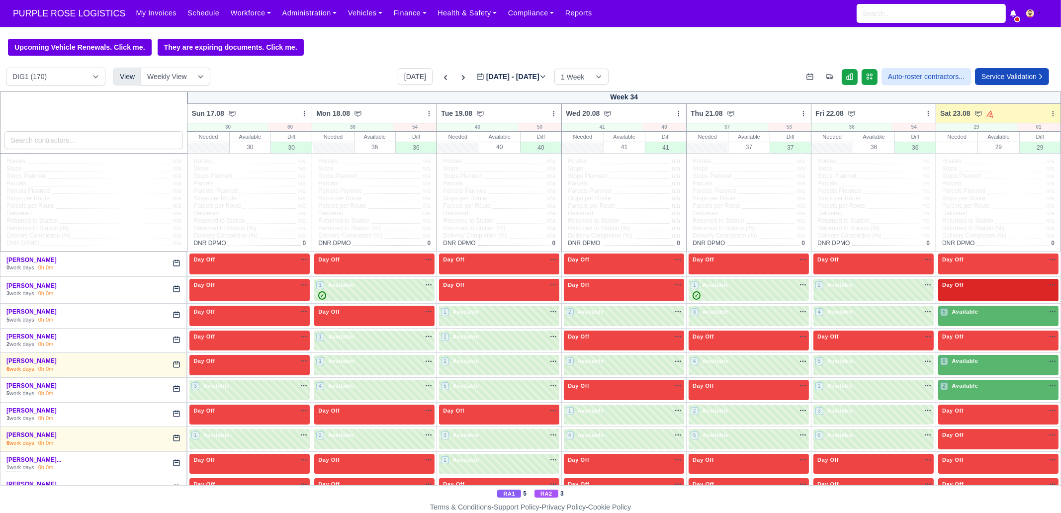
click at [967, 286] on div "Day Off Available" at bounding box center [998, 285] width 116 height 8
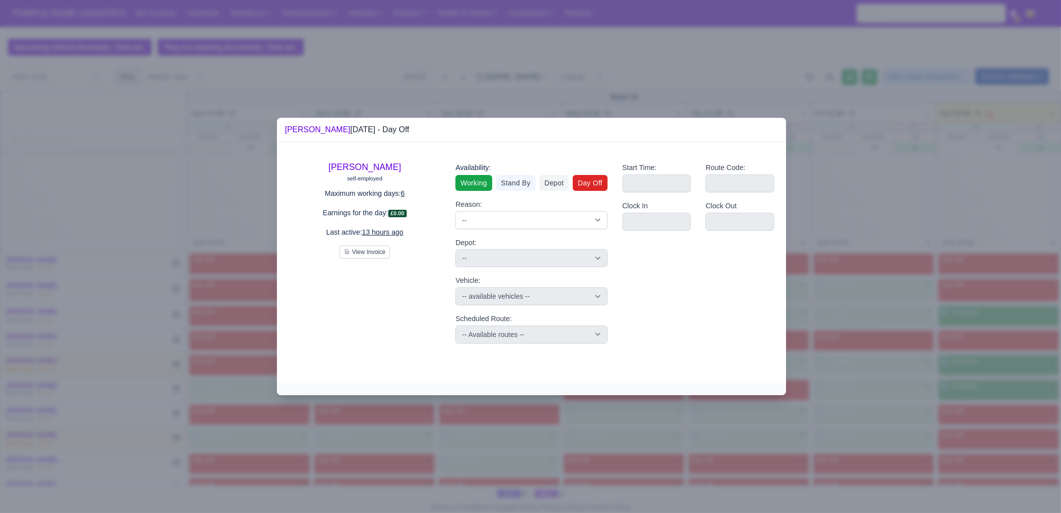
click at [473, 179] on link "Working" at bounding box center [473, 183] width 36 height 16
select select
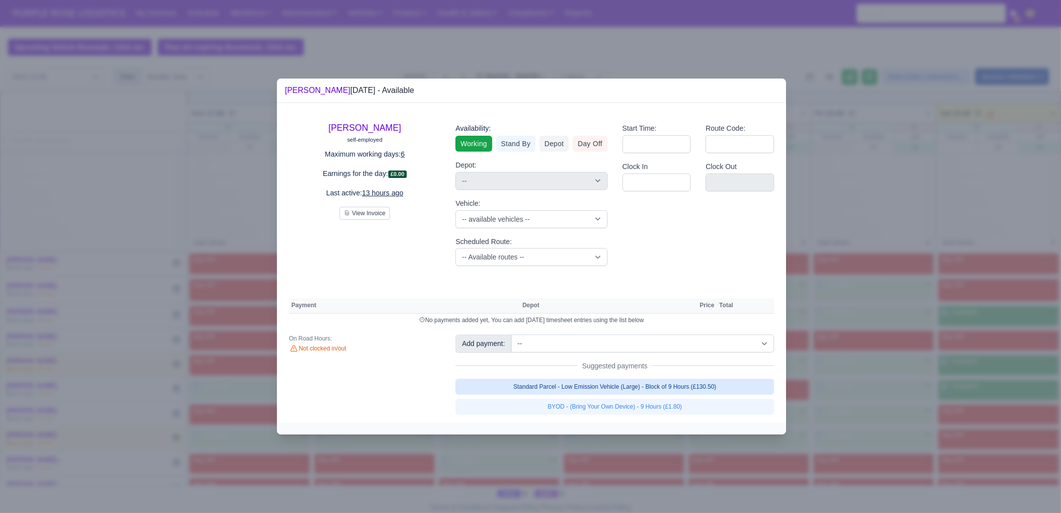
click at [656, 384] on link "Standard Parcel - Low Emission Vehicle (Large) - Block of 9 Hours (£130.50)" at bounding box center [614, 387] width 319 height 16
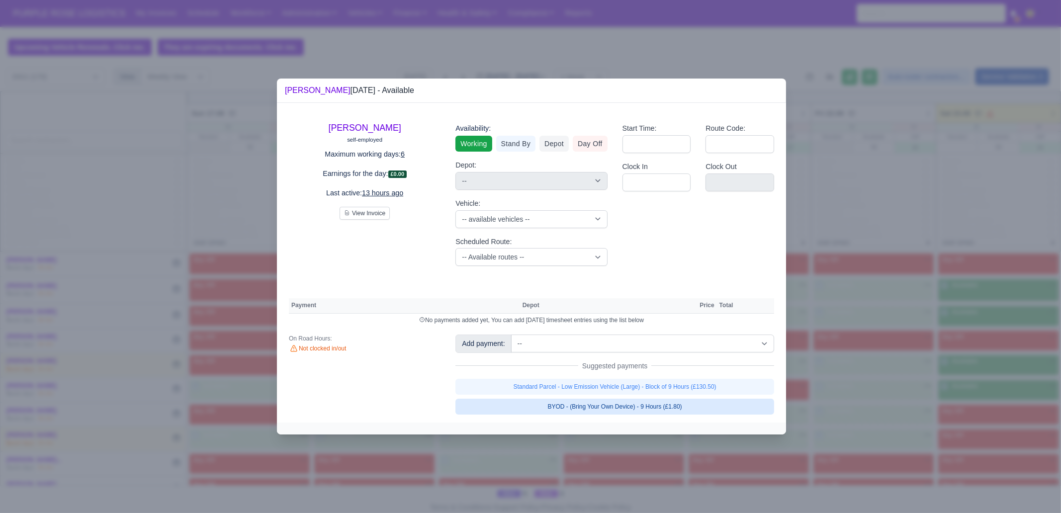
select select "1"
select select
click at [667, 395] on link "Standard Parcel - Low Emission Vehicle (Large) - Block of 9 Hours (£130.50)" at bounding box center [614, 387] width 319 height 16
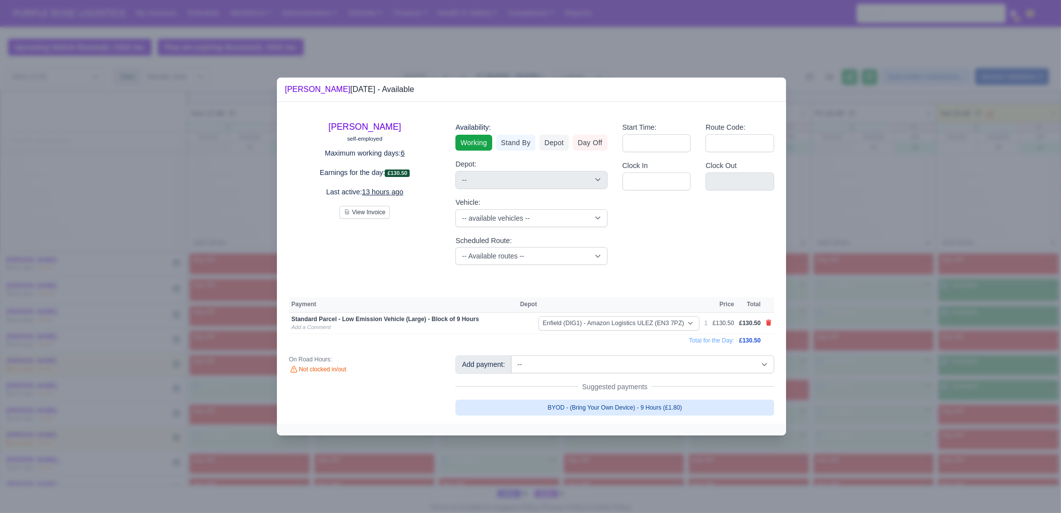
select select
select select "1"
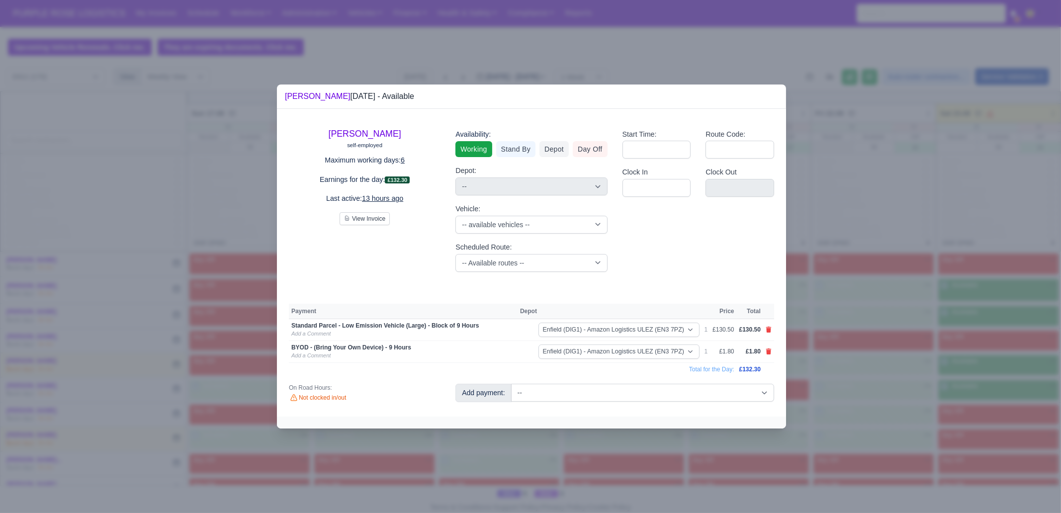
click at [871, 390] on div at bounding box center [530, 256] width 1061 height 513
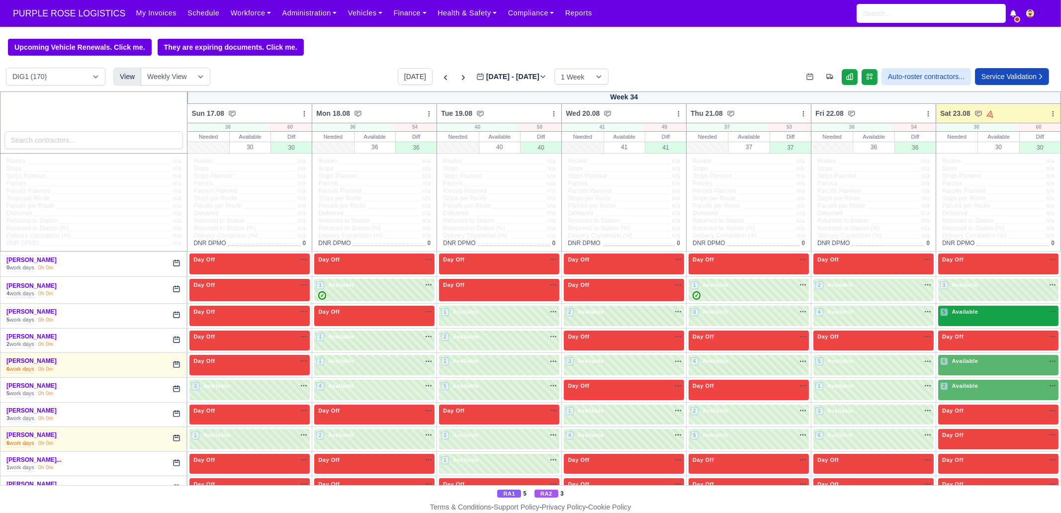
click at [954, 317] on div "5 Available na" at bounding box center [998, 313] width 116 height 10
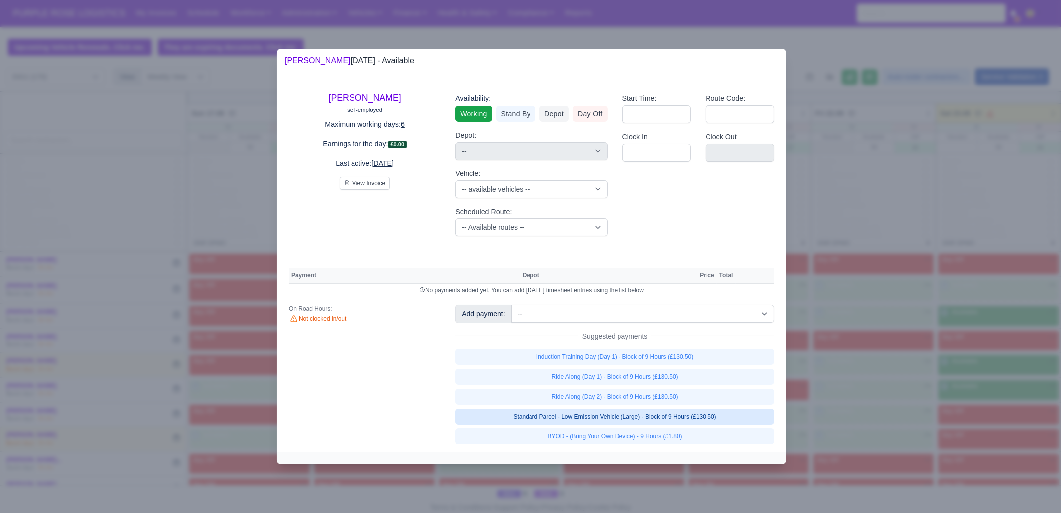
click at [707, 414] on link "Standard Parcel - Low Emission Vehicle (Large) - Block of 9 Hours (£130.50)" at bounding box center [614, 417] width 319 height 16
select select "1"
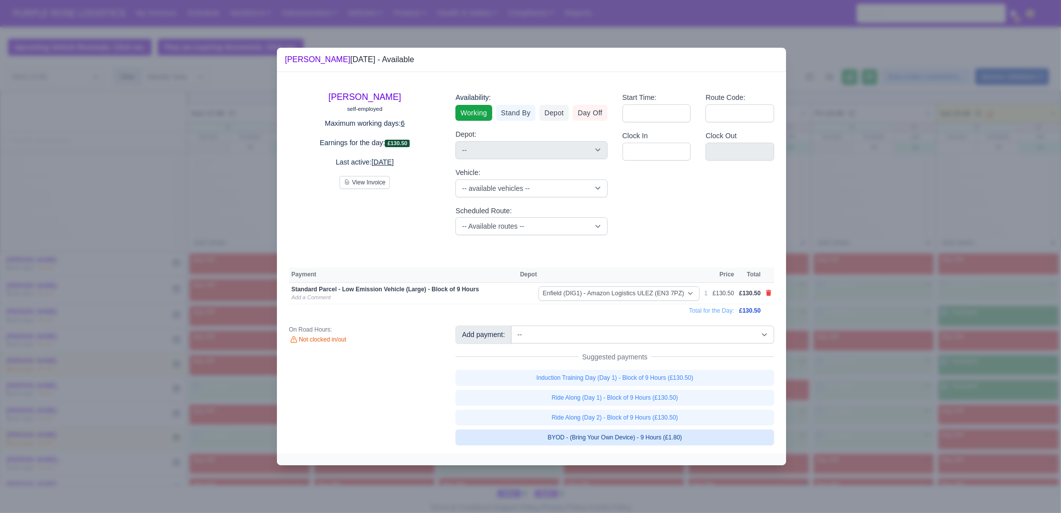
click at [698, 434] on link "BYOD - (Bring Your Own Device) - 9 Hours (£1.80)" at bounding box center [614, 438] width 319 height 16
select select "1"
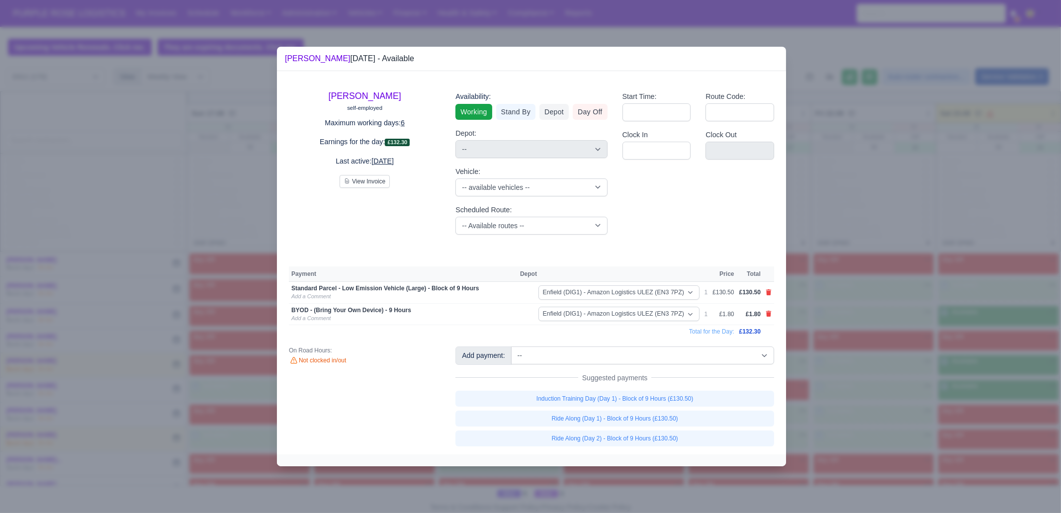
click at [875, 417] on div at bounding box center [530, 256] width 1061 height 513
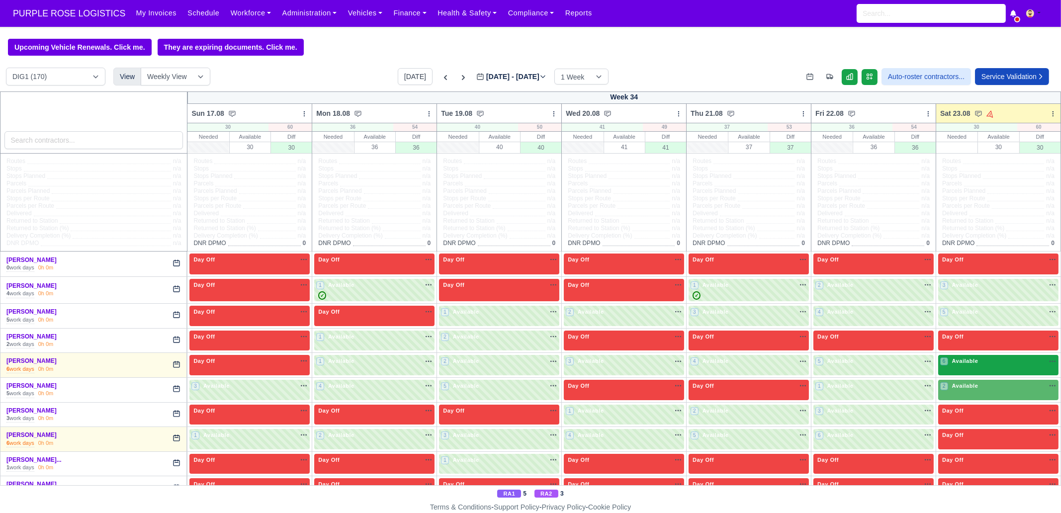
click at [963, 364] on span "Available" at bounding box center [965, 360] width 30 height 7
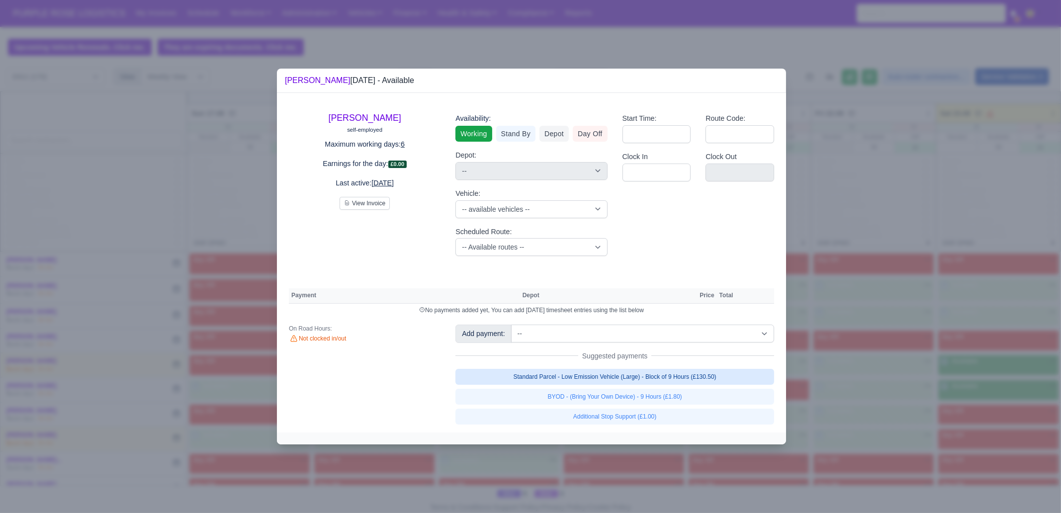
click at [726, 374] on link "Standard Parcel - Low Emission Vehicle (Large) - Block of 9 Hours (£130.50)" at bounding box center [614, 377] width 319 height 16
select select "1"
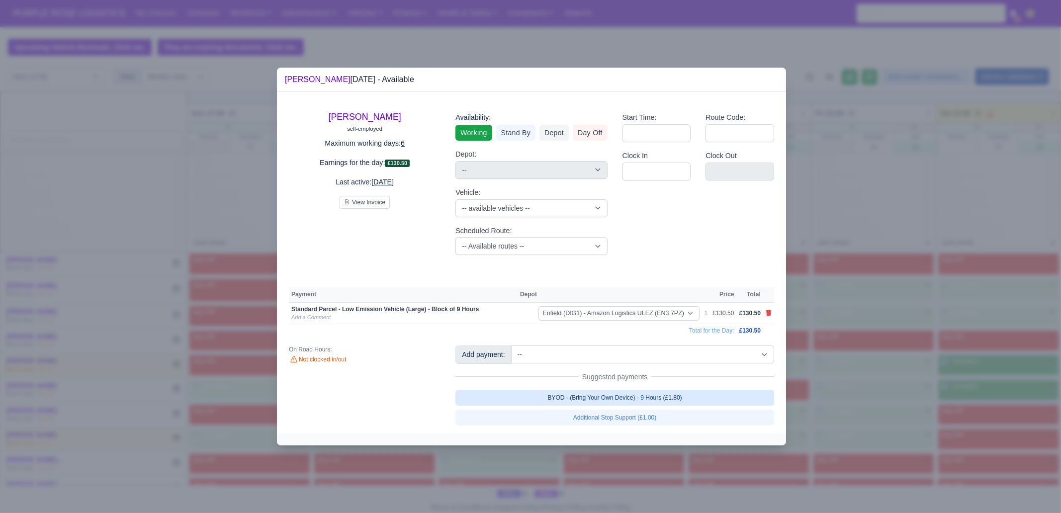
click at [711, 395] on link "BYOD - (Bring Your Own Device) - 9 Hours (£1.80)" at bounding box center [614, 398] width 319 height 16
select select "1"
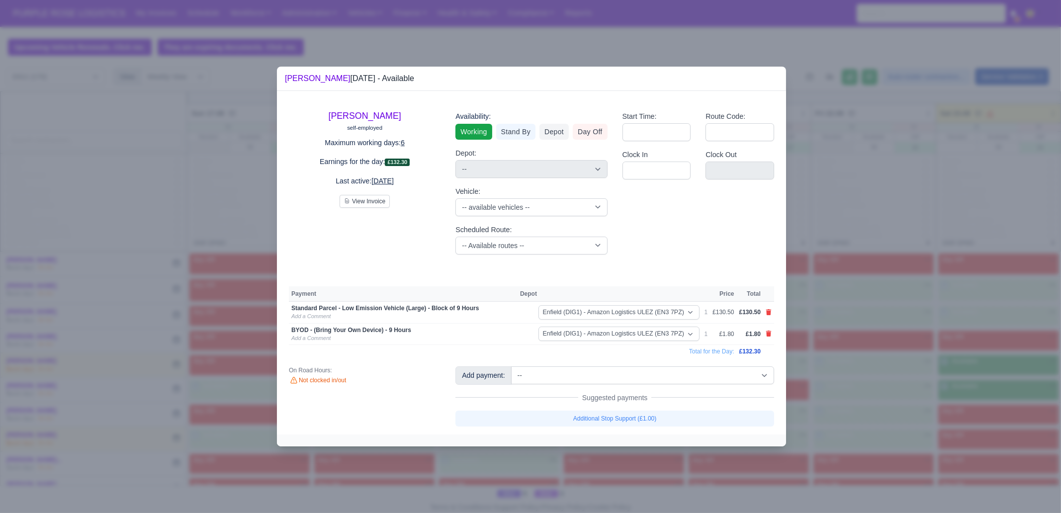
click at [824, 404] on div at bounding box center [530, 256] width 1061 height 513
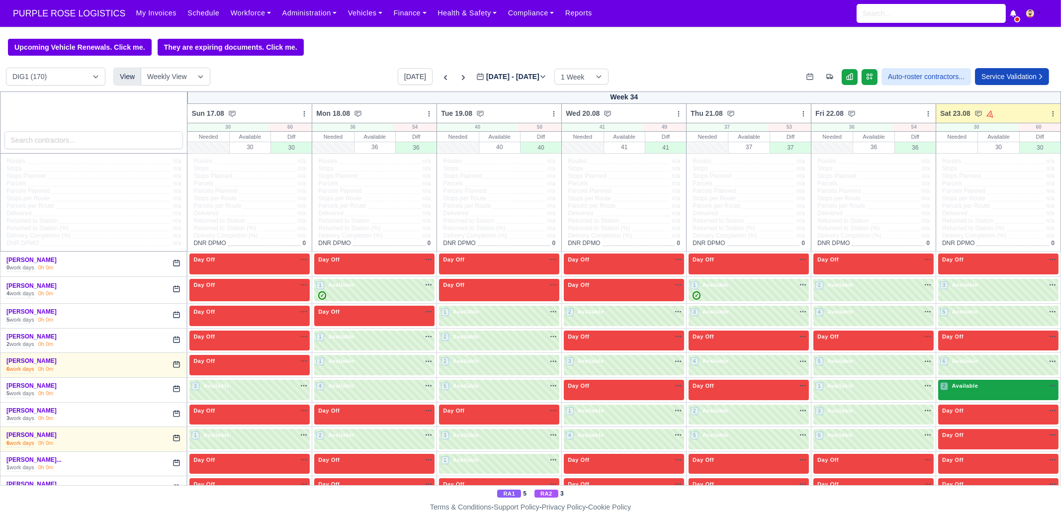
click at [960, 388] on span "Available" at bounding box center [965, 385] width 30 height 7
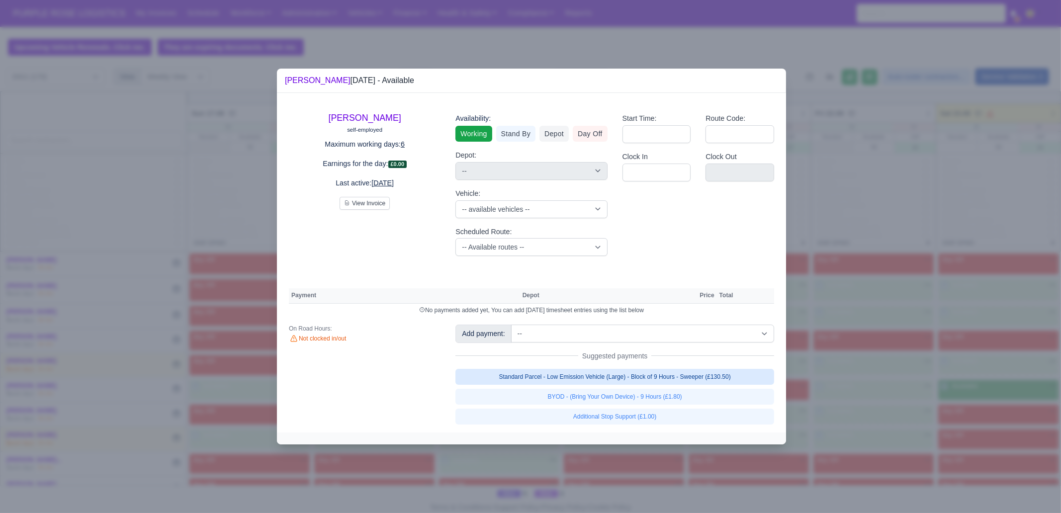
click at [708, 382] on link "Standard Parcel - Low Emission Vehicle (Large) - Block of 9 Hours - Sweeper (£1…" at bounding box center [614, 377] width 319 height 16
select select "1"
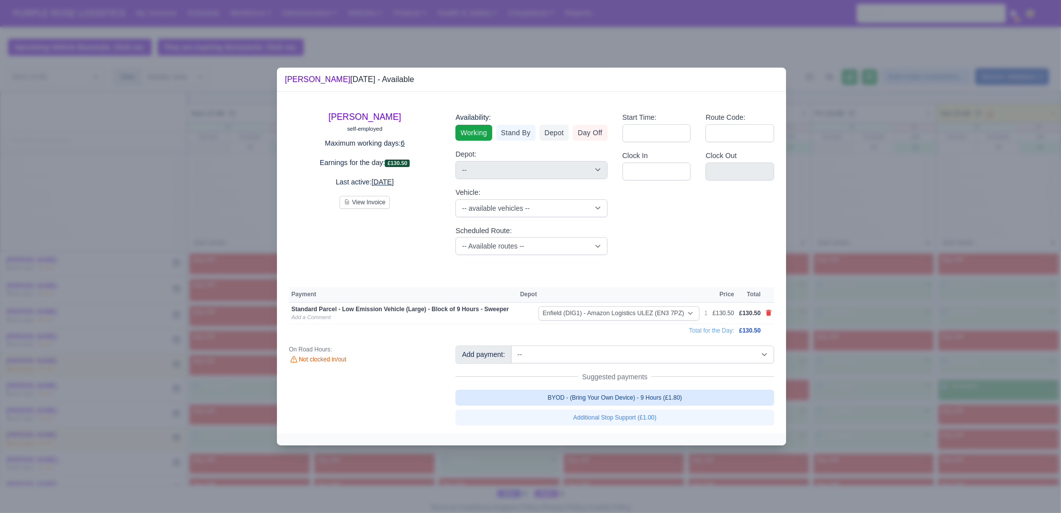
click at [711, 391] on link "BYOD - (Bring Your Own Device) - 9 Hours (£1.80)" at bounding box center [614, 398] width 319 height 16
select select "1"
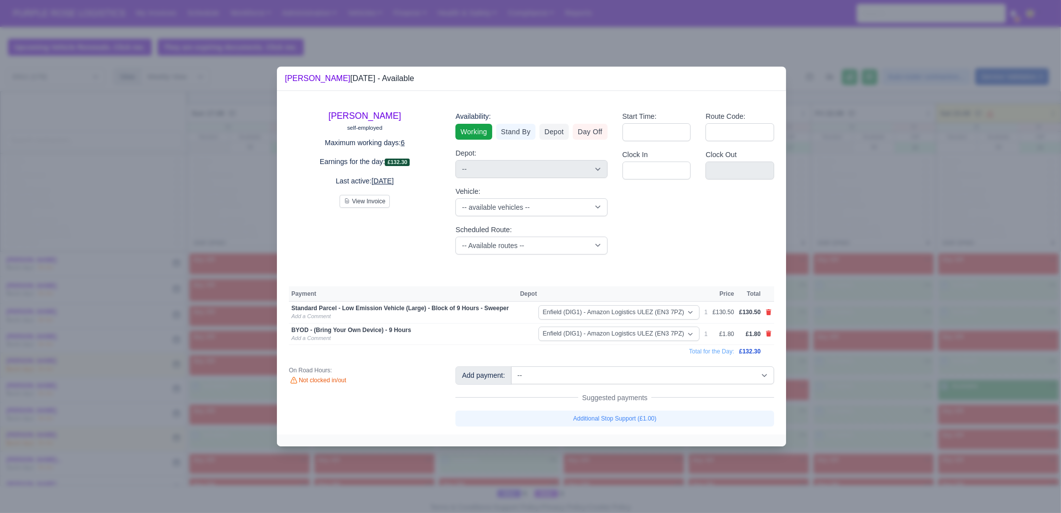
click at [890, 407] on div at bounding box center [530, 256] width 1061 height 513
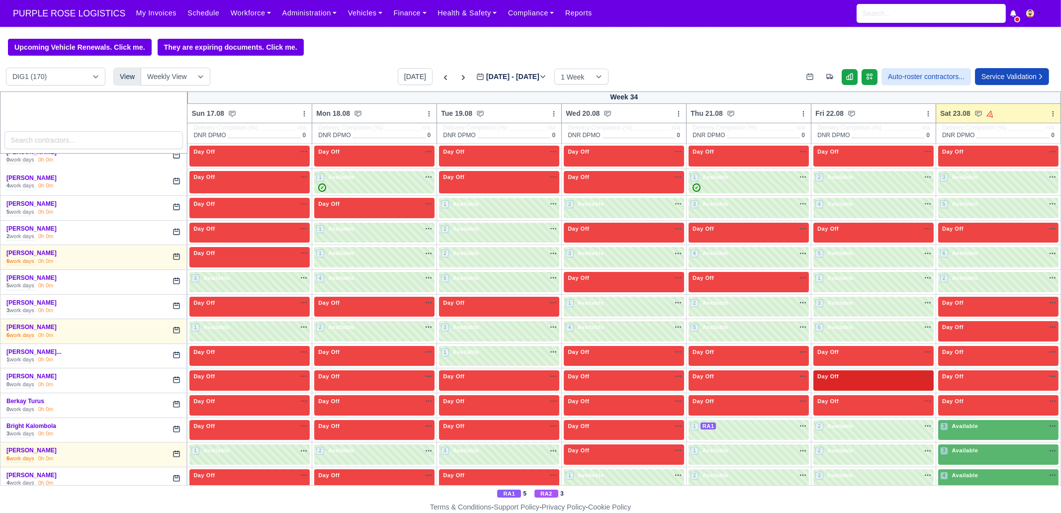
scroll to position [124, 0]
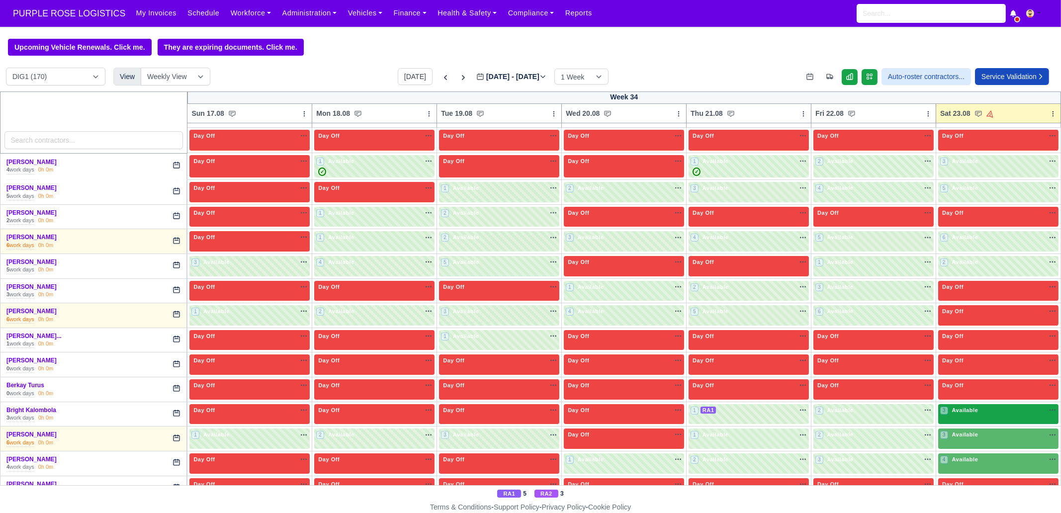
click at [958, 411] on span "Available" at bounding box center [965, 410] width 30 height 7
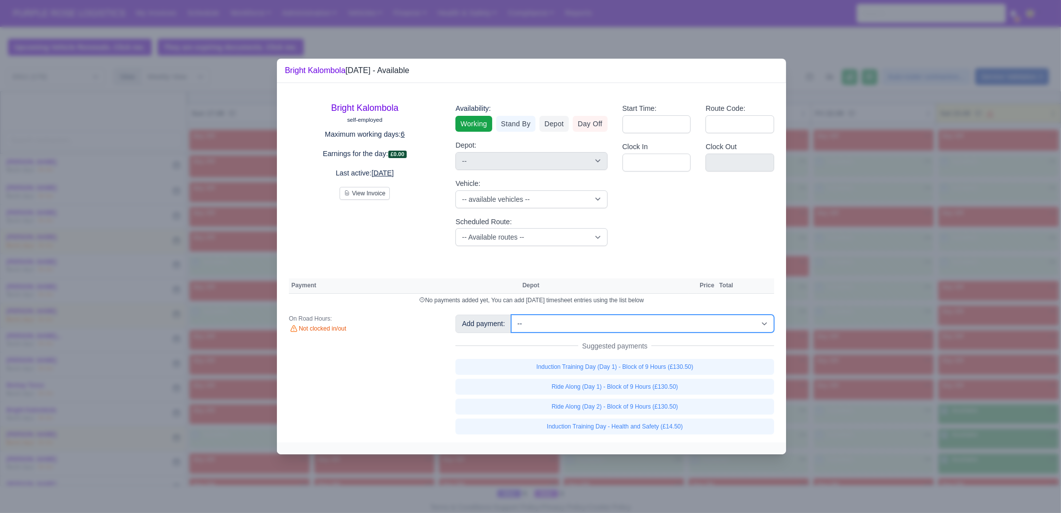
drag, startPoint x: 668, startPoint y: 327, endPoint x: 686, endPoint y: 329, distance: 18.6
click at [668, 327] on select "-- Additional Hour Support (£14.50) Additional Stop Support (£1.00) BYOD - (Bri…" at bounding box center [642, 324] width 263 height 18
select select "105"
click at [511, 315] on select "-- Additional Hour Support (£14.50) Additional Stop Support (£1.00) BYOD - (Bri…" at bounding box center [642, 324] width 263 height 18
select select "1"
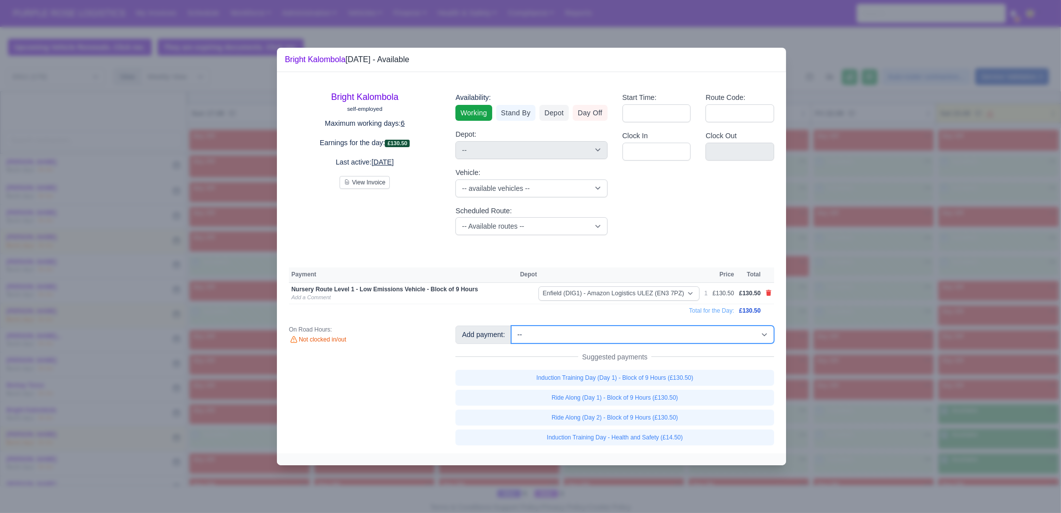
click at [671, 336] on select "-- Additional Hour Support (£14.50) Additional Stop Support (£1.00) BYOD - (Bri…" at bounding box center [642, 335] width 263 height 18
select select "2"
click at [511, 326] on select "-- Additional Hour Support (£14.50) Additional Stop Support (£1.00) BYOD - (Bri…" at bounding box center [642, 335] width 263 height 18
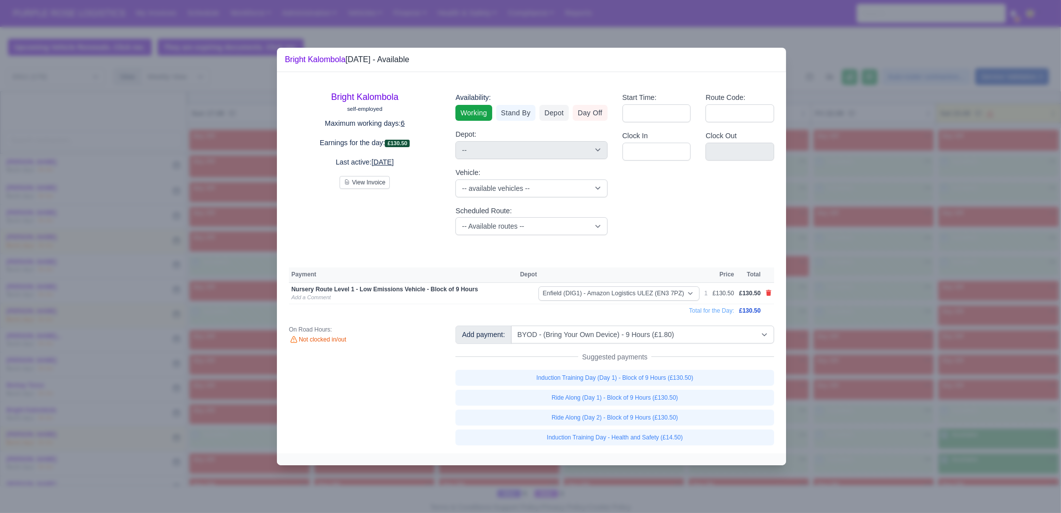
select select "1"
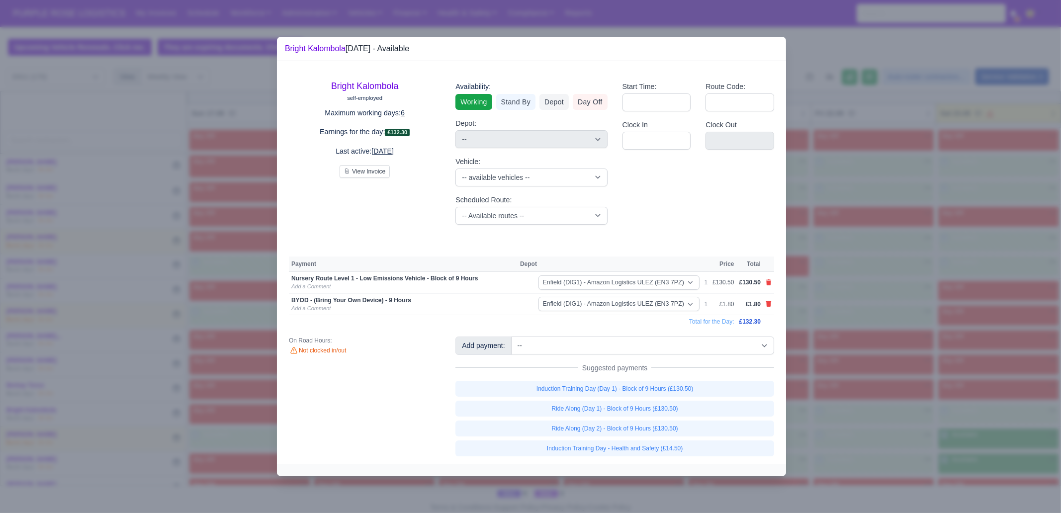
click at [992, 346] on div at bounding box center [530, 256] width 1061 height 513
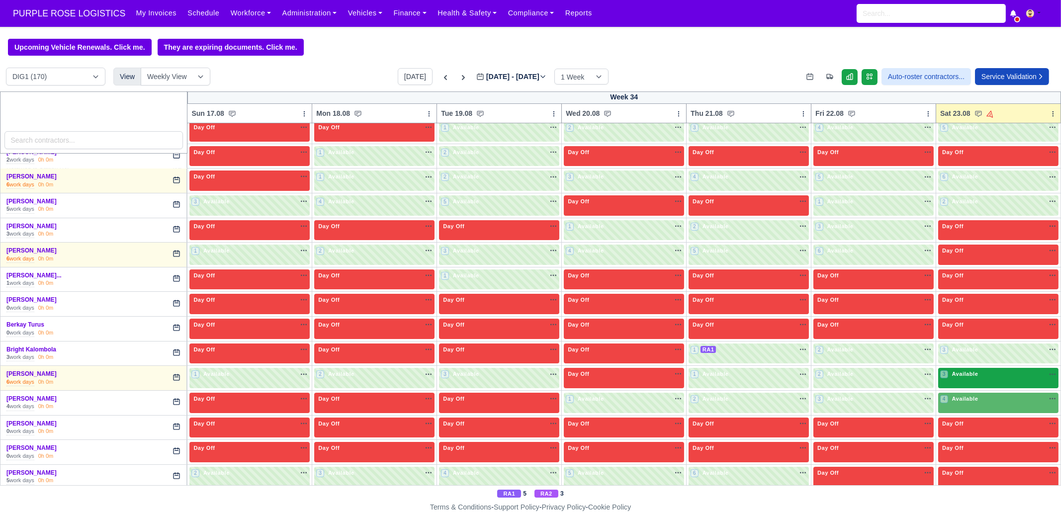
scroll to position [186, 0]
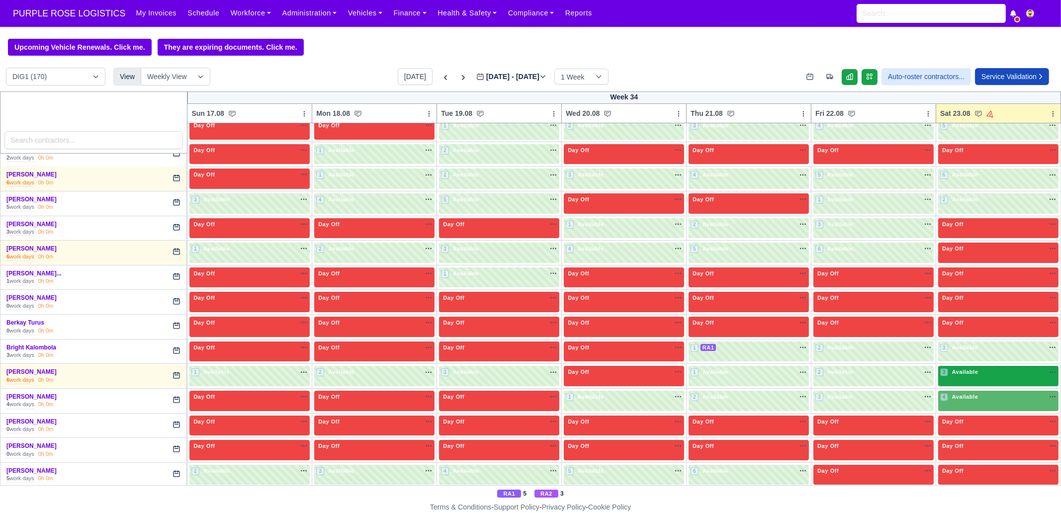
click at [953, 375] on div "3 Available na" at bounding box center [998, 373] width 116 height 10
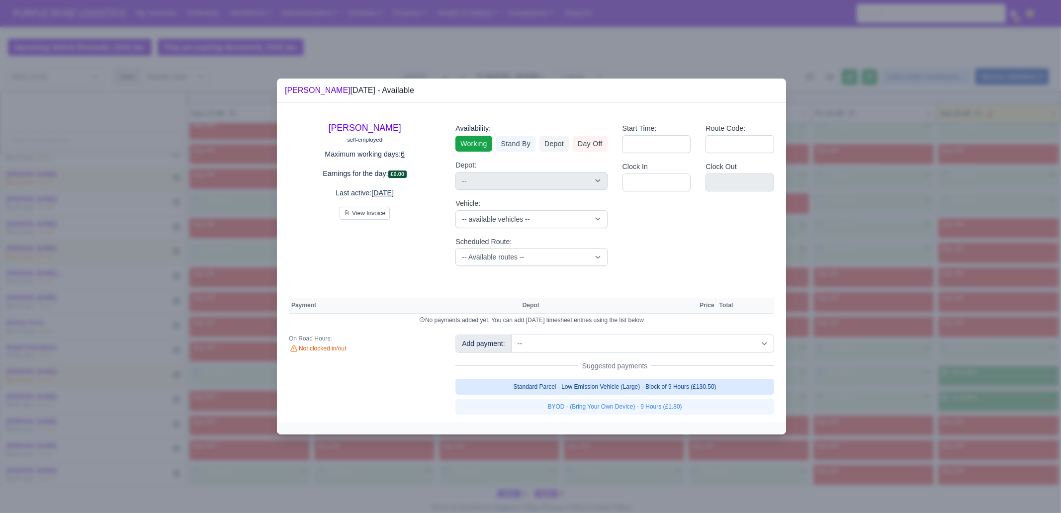
click at [706, 389] on link "Standard Parcel - Low Emission Vehicle (Large) - Block of 9 Hours (£130.50)" at bounding box center [614, 387] width 319 height 16
select select "1"
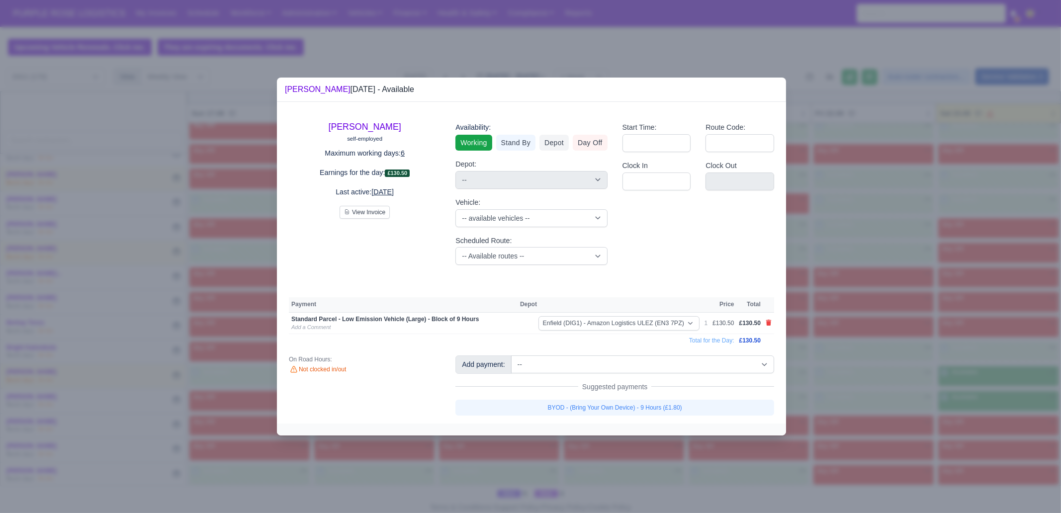
click at [695, 410] on link "BYOD - (Bring Your Own Device) - 9 Hours (£1.80)" at bounding box center [614, 408] width 319 height 16
select select "1"
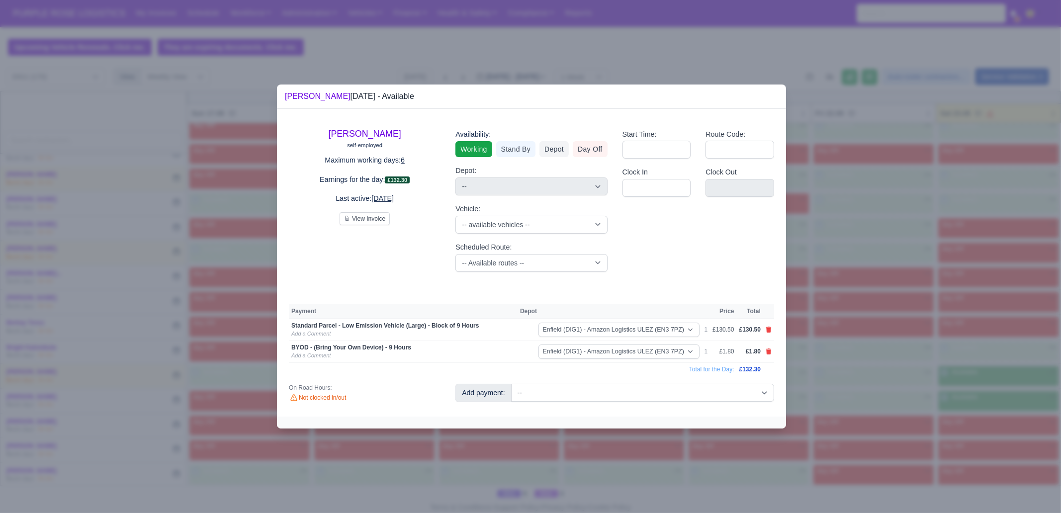
click at [942, 376] on div at bounding box center [530, 256] width 1061 height 513
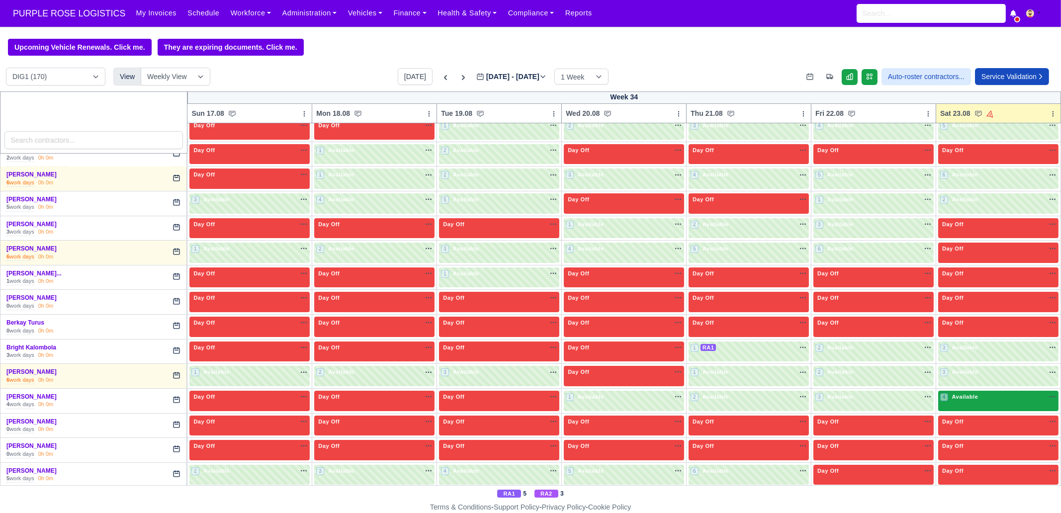
click at [957, 394] on span "Available" at bounding box center [965, 396] width 30 height 7
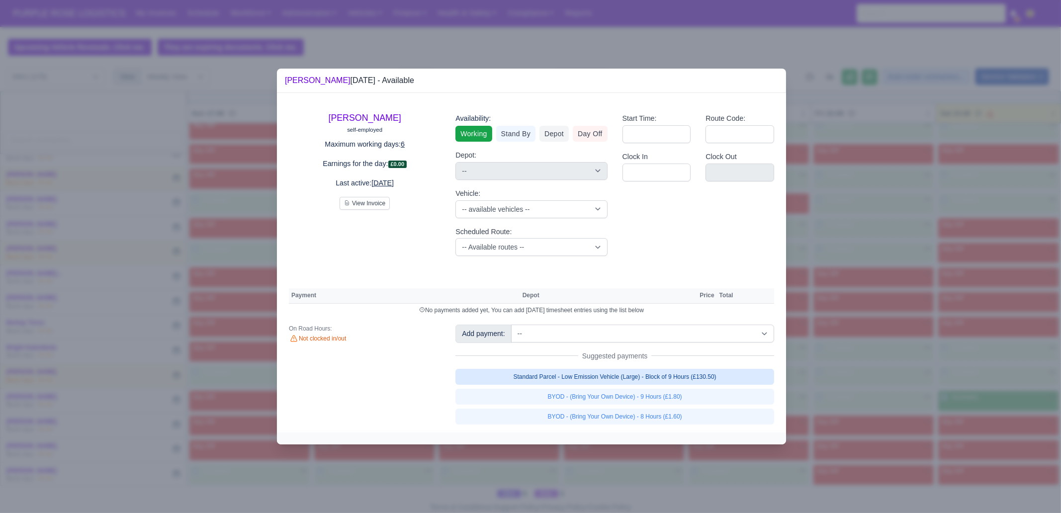
click at [677, 374] on link "Standard Parcel - Low Emission Vehicle (Large) - Block of 9 Hours (£130.50)" at bounding box center [614, 377] width 319 height 16
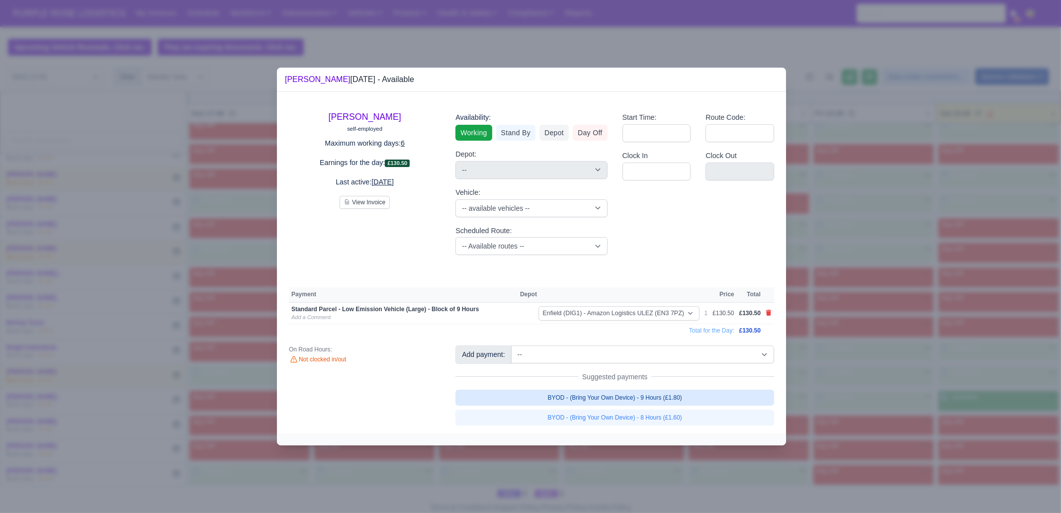
click at [676, 392] on link "BYOD - (Bring Your Own Device) - 9 Hours (£1.80)" at bounding box center [614, 398] width 319 height 16
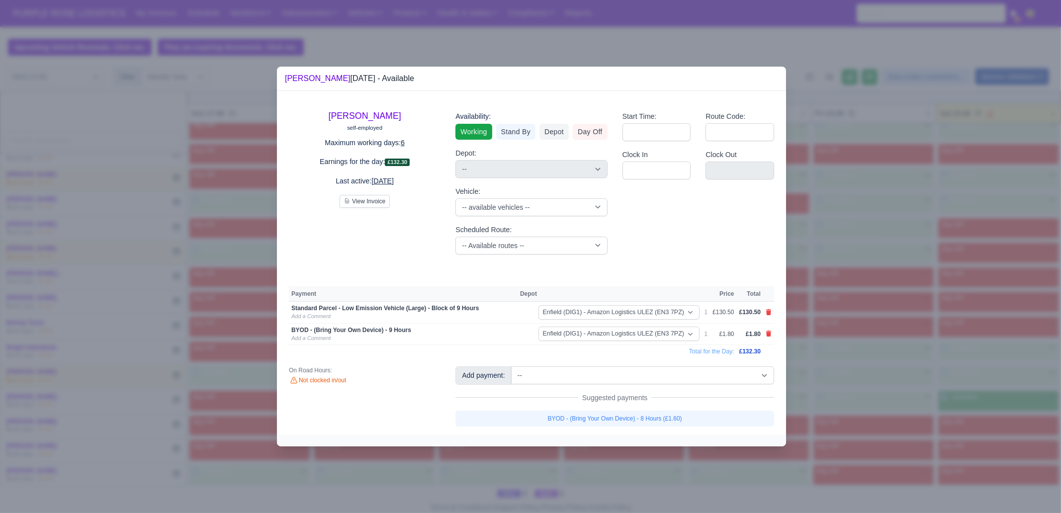
click at [895, 390] on div at bounding box center [530, 256] width 1061 height 513
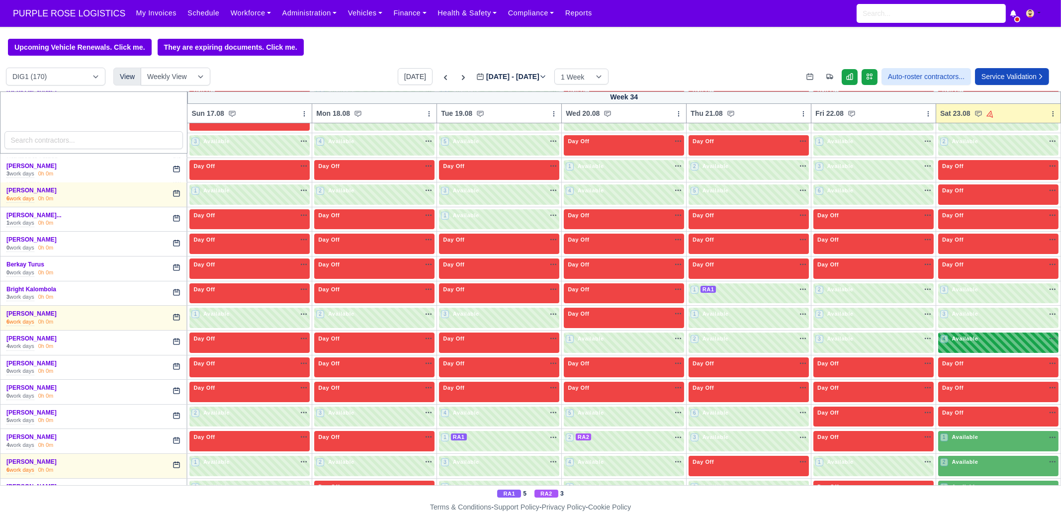
scroll to position [248, 0]
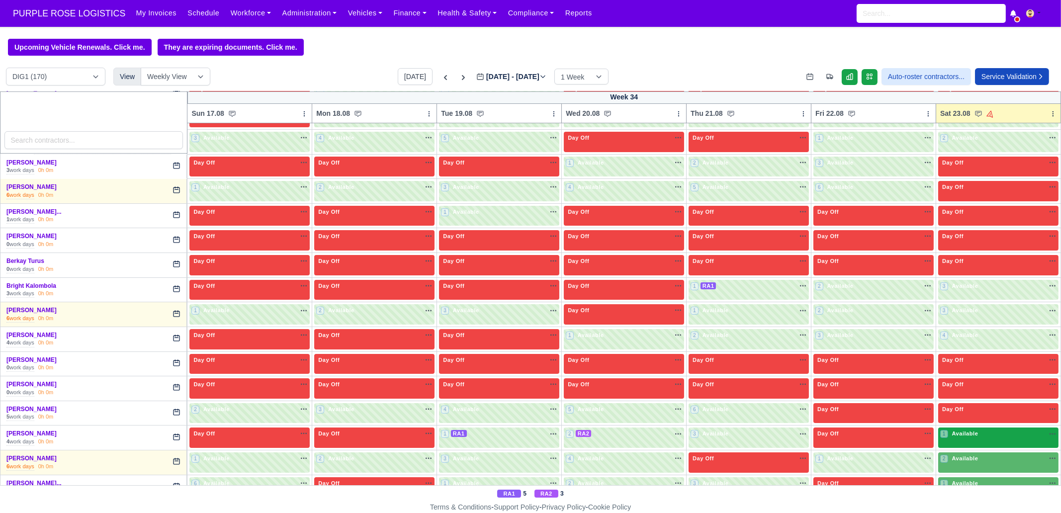
click at [963, 437] on div "1 Available" at bounding box center [998, 438] width 120 height 20
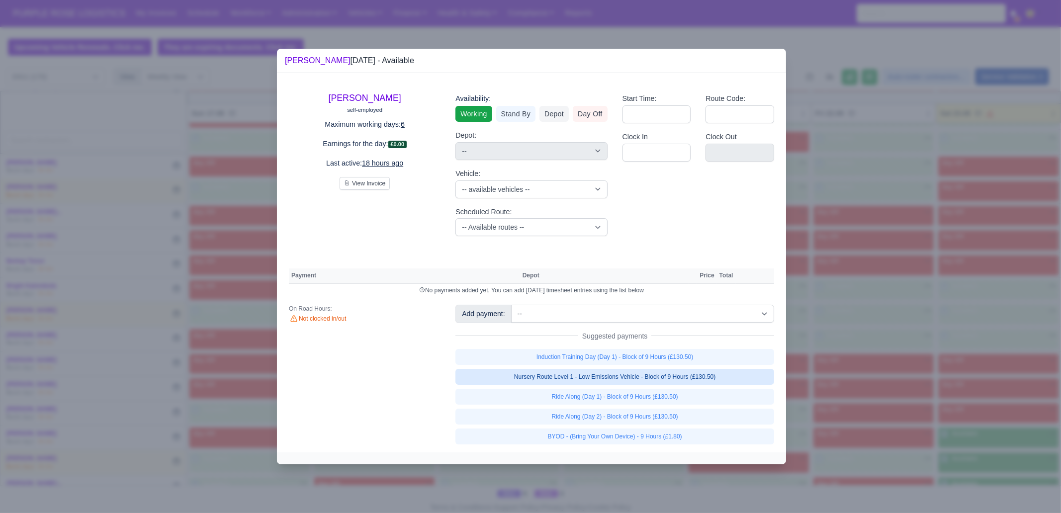
click at [707, 377] on link "Nursery Route Level 1 - Low Emissions Vehicle - Block of 9 Hours (£130.50)" at bounding box center [614, 377] width 319 height 16
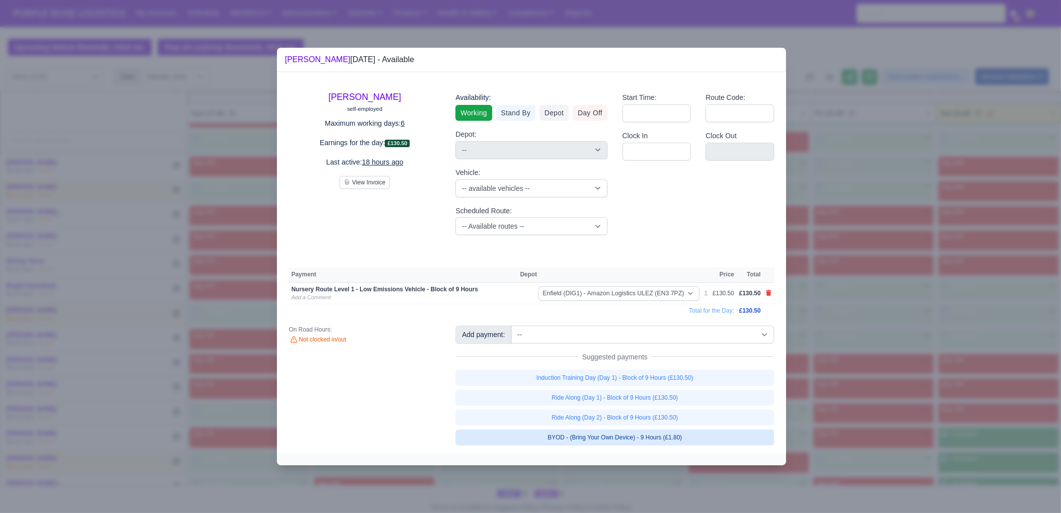
click at [693, 440] on link "BYOD - (Bring Your Own Device) - 9 Hours (£1.80)" at bounding box center [614, 438] width 319 height 16
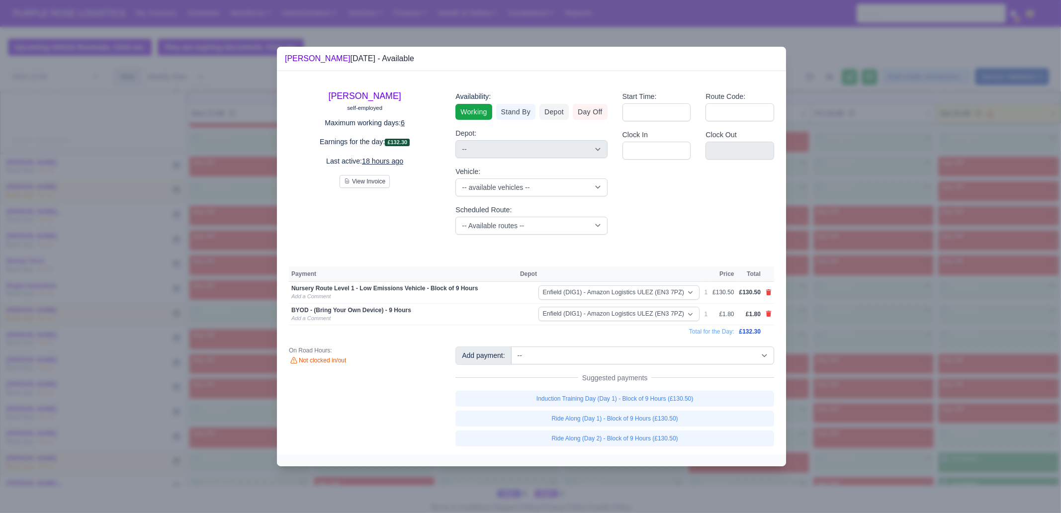
click at [866, 433] on div at bounding box center [530, 256] width 1061 height 513
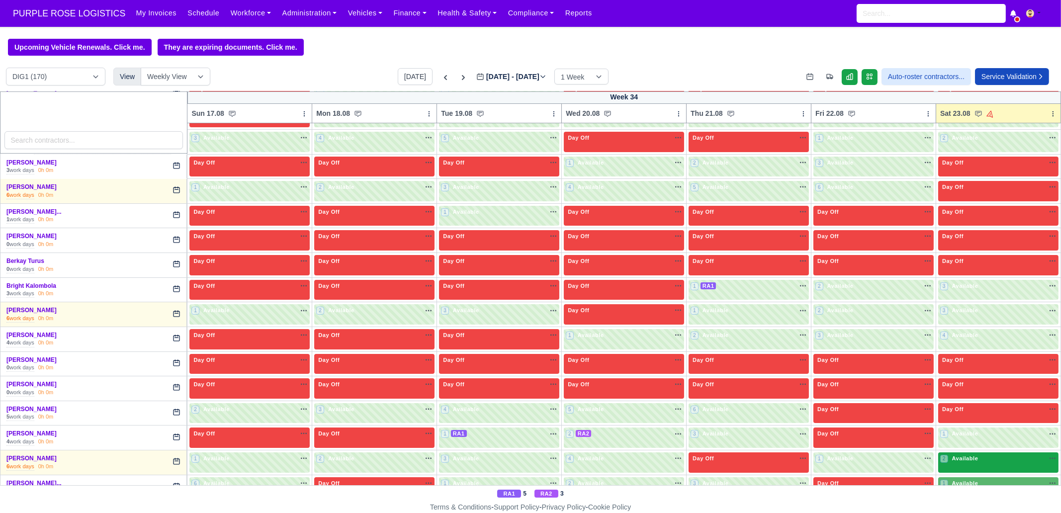
click at [967, 456] on span "Available" at bounding box center [965, 458] width 30 height 7
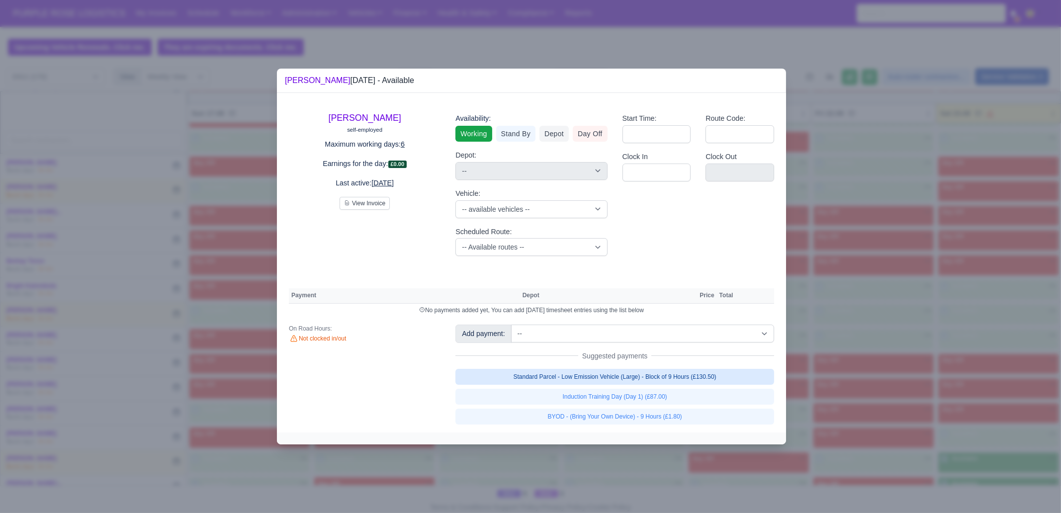
click at [716, 376] on link "Standard Parcel - Low Emission Vehicle (Large) - Block of 9 Hours (£130.50)" at bounding box center [614, 377] width 319 height 16
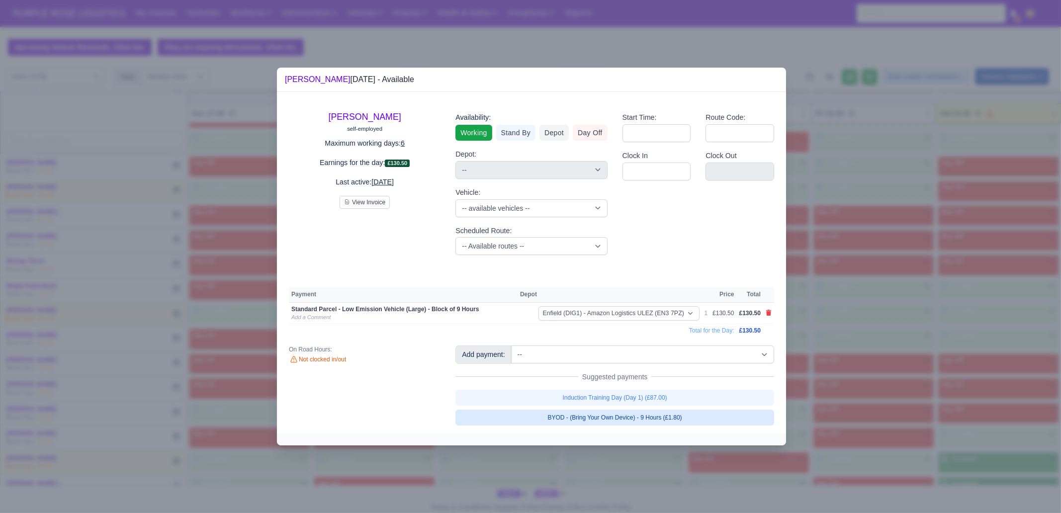
click at [710, 421] on link "BYOD - (Bring Your Own Device) - 9 Hours (£1.80)" at bounding box center [614, 418] width 319 height 16
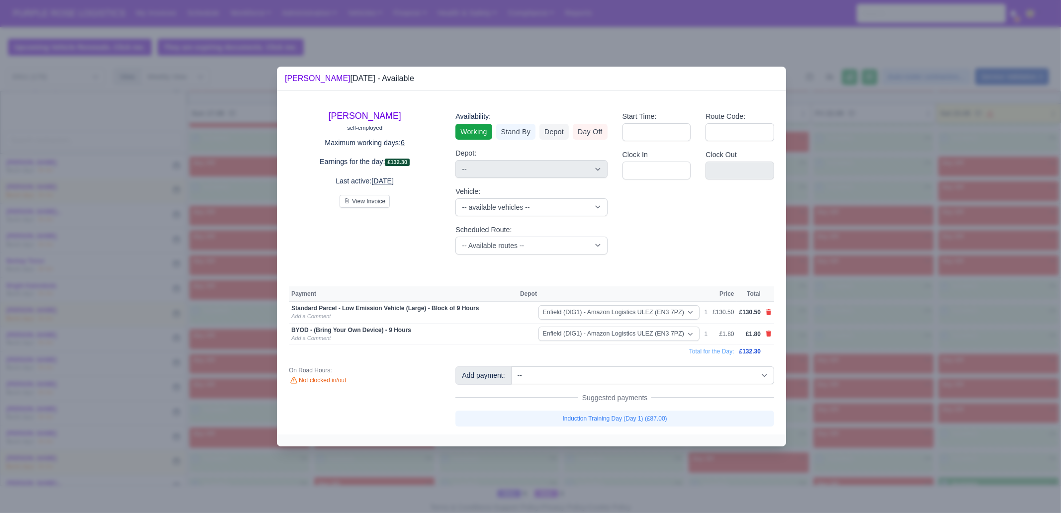
click at [885, 386] on div at bounding box center [530, 256] width 1061 height 513
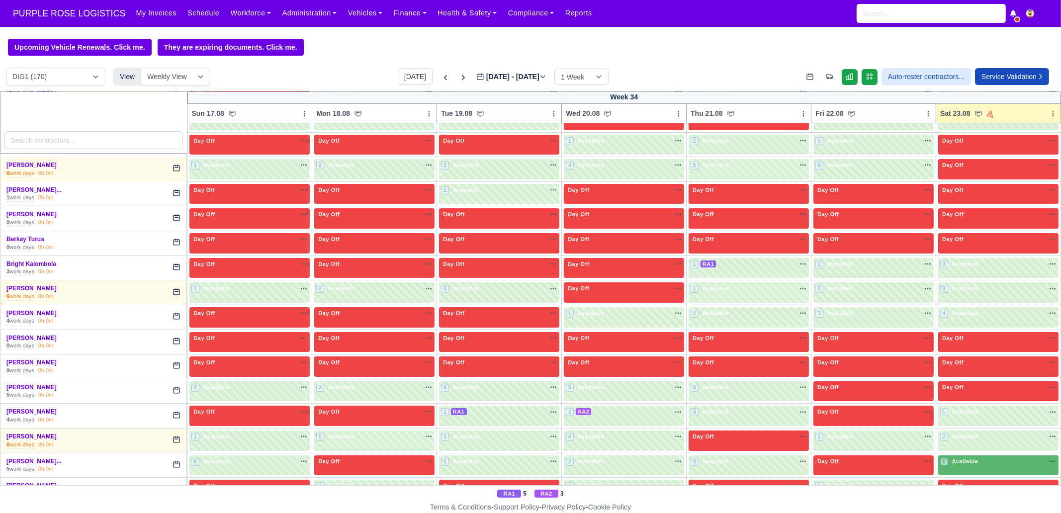
scroll to position [311, 0]
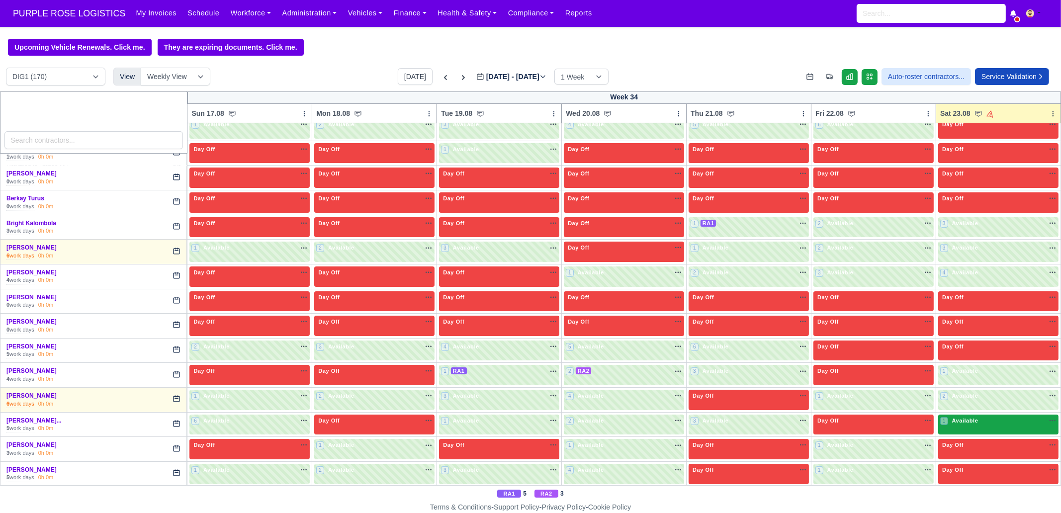
click at [967, 421] on span "Available" at bounding box center [965, 420] width 30 height 7
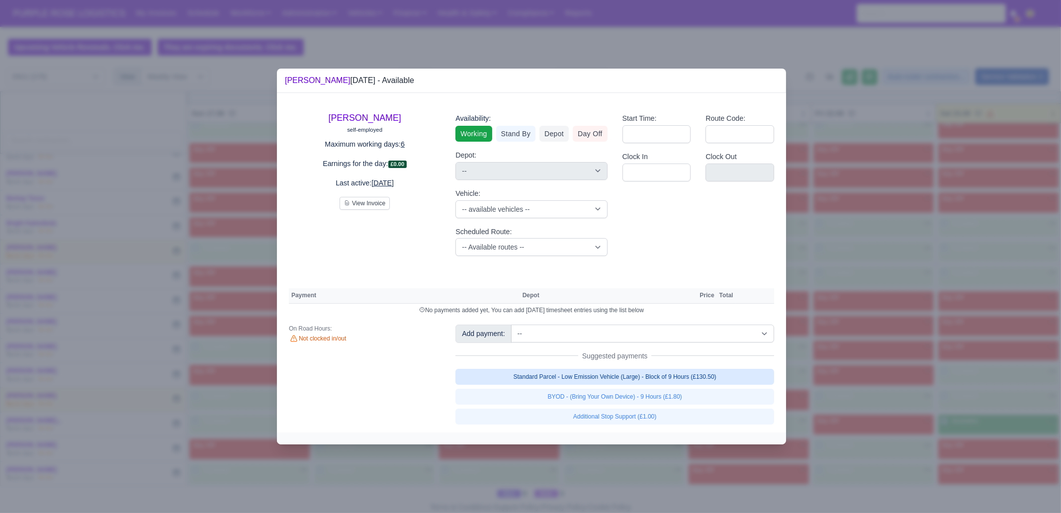
click at [716, 376] on link "Standard Parcel - Low Emission Vehicle (Large) - Block of 9 Hours (£130.50)" at bounding box center [614, 377] width 319 height 16
click at [708, 385] on link "Standard Parcel - Low Emission Vehicle (Large) - Block of 9 Hours (£130.50)" at bounding box center [614, 377] width 319 height 16
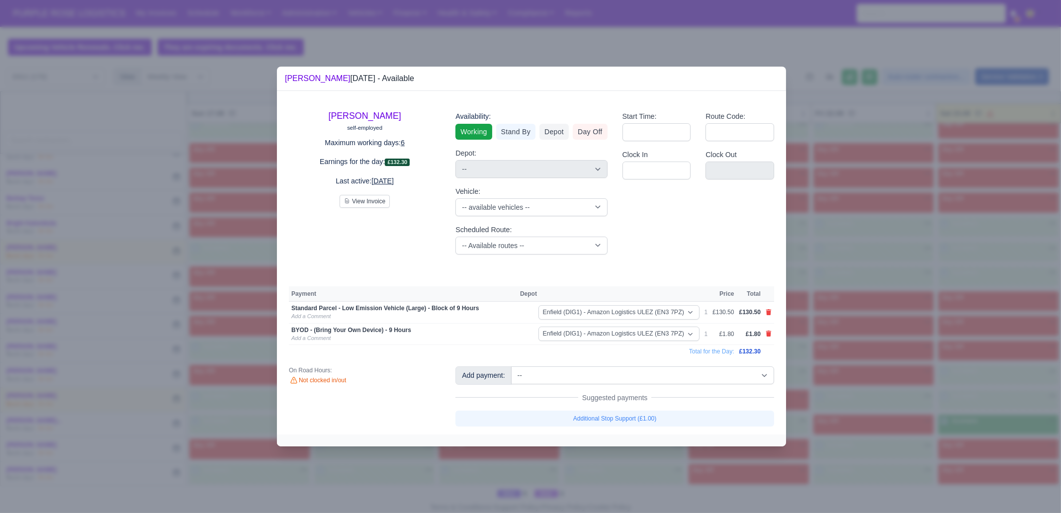
click at [910, 396] on div at bounding box center [530, 256] width 1061 height 513
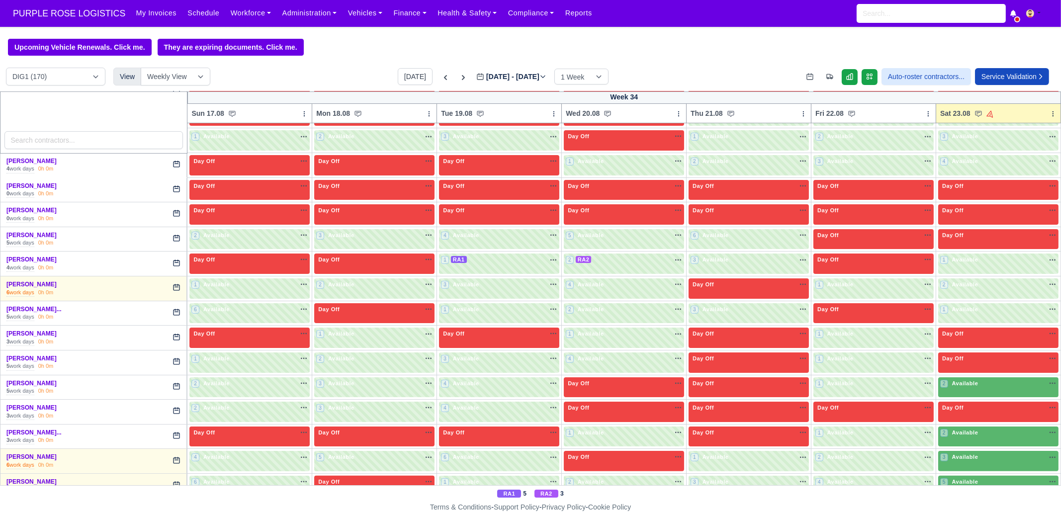
scroll to position [434, 0]
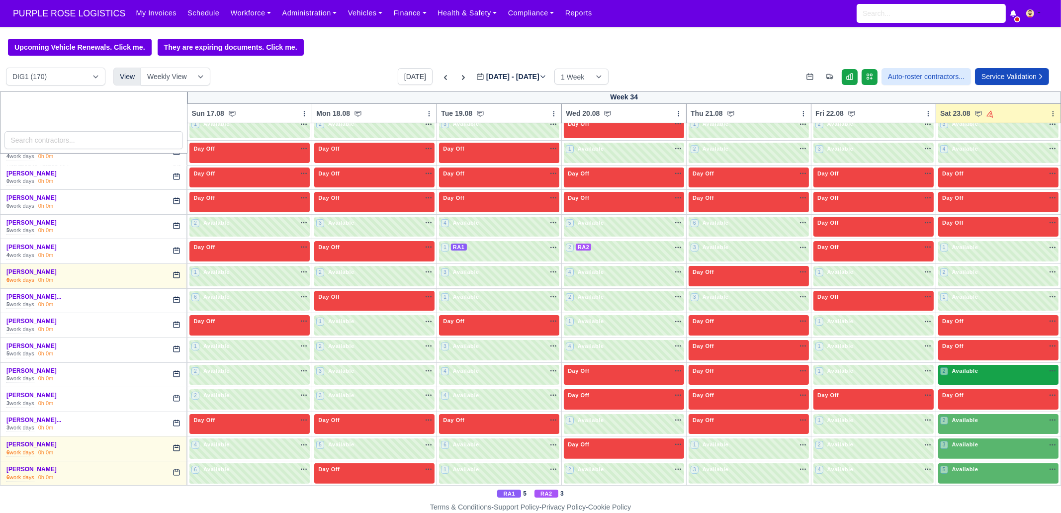
click at [954, 374] on div "2 Available" at bounding box center [998, 375] width 120 height 20
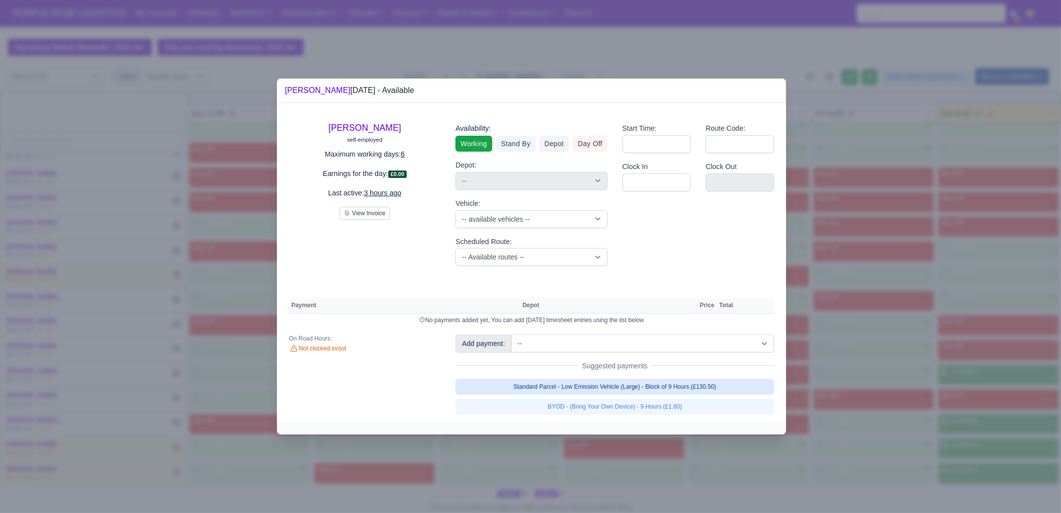
click at [654, 381] on link "Standard Parcel - Low Emission Vehicle (Large) - Block of 9 Hours (£130.50)" at bounding box center [614, 387] width 319 height 16
click at [661, 395] on link "Standard Parcel - Low Emission Vehicle (Large) - Block of 9 Hours (£130.50)" at bounding box center [614, 387] width 319 height 16
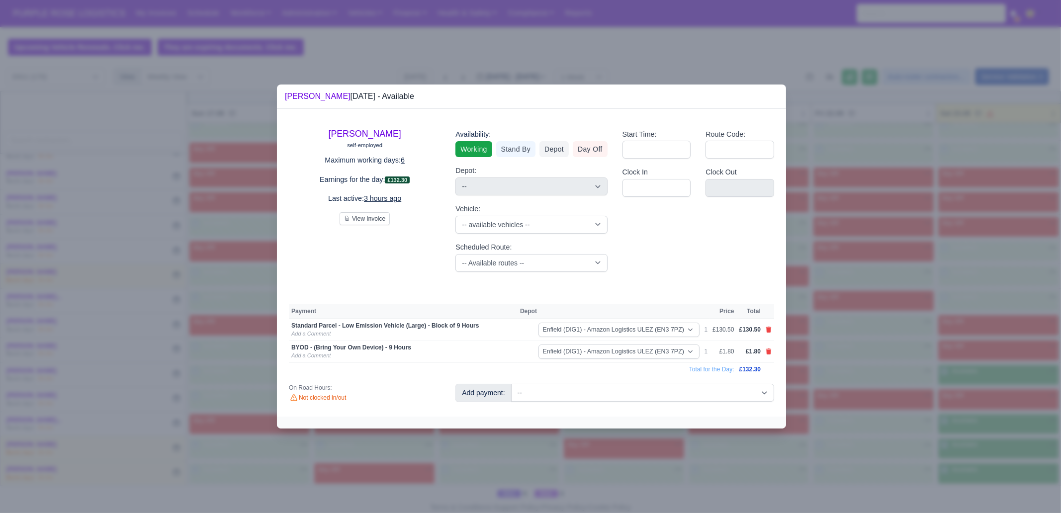
click at [907, 394] on div at bounding box center [530, 256] width 1061 height 513
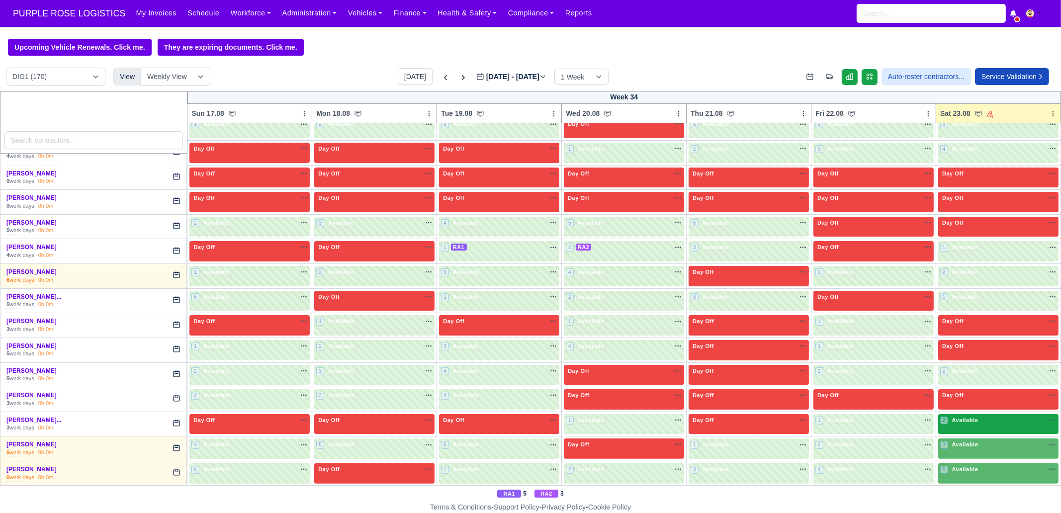
click at [952, 423] on div "2 Available" at bounding box center [998, 424] width 120 height 20
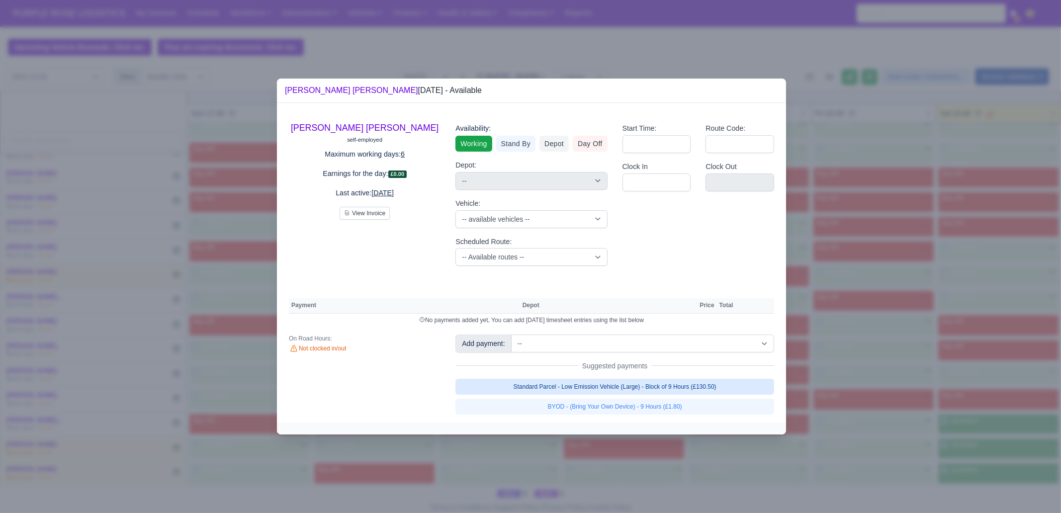
click at [688, 384] on link "Standard Parcel - Low Emission Vehicle (Large) - Block of 9 Hours (£130.50)" at bounding box center [614, 387] width 319 height 16
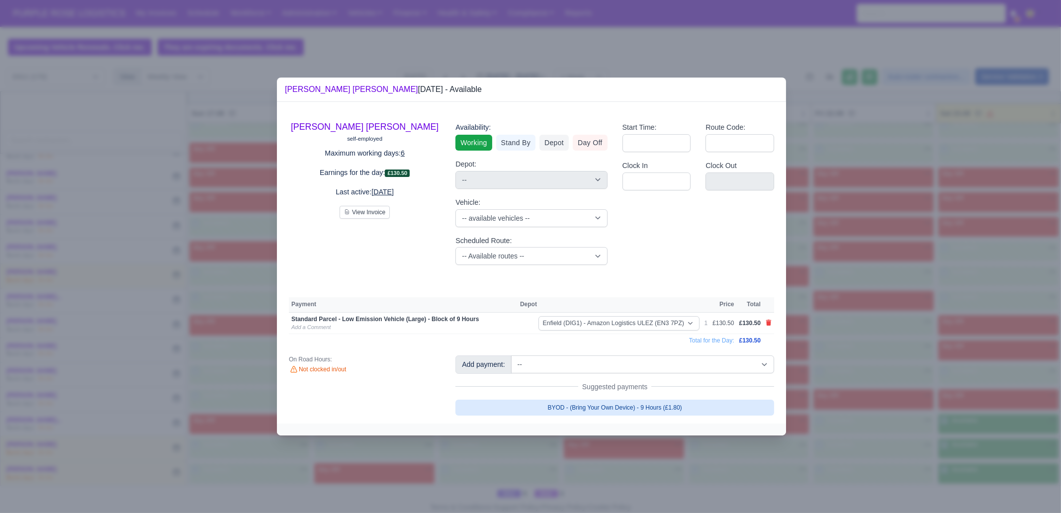
click at [678, 404] on link "BYOD - (Bring Your Own Device) - 9 Hours (£1.80)" at bounding box center [614, 408] width 319 height 16
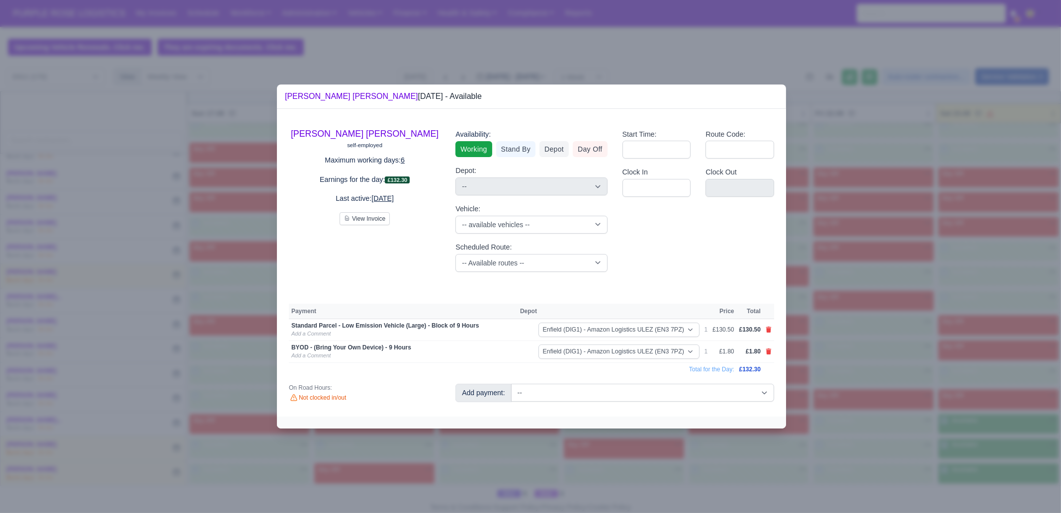
click at [927, 408] on div at bounding box center [530, 256] width 1061 height 513
click at [954, 444] on div at bounding box center [530, 256] width 1061 height 513
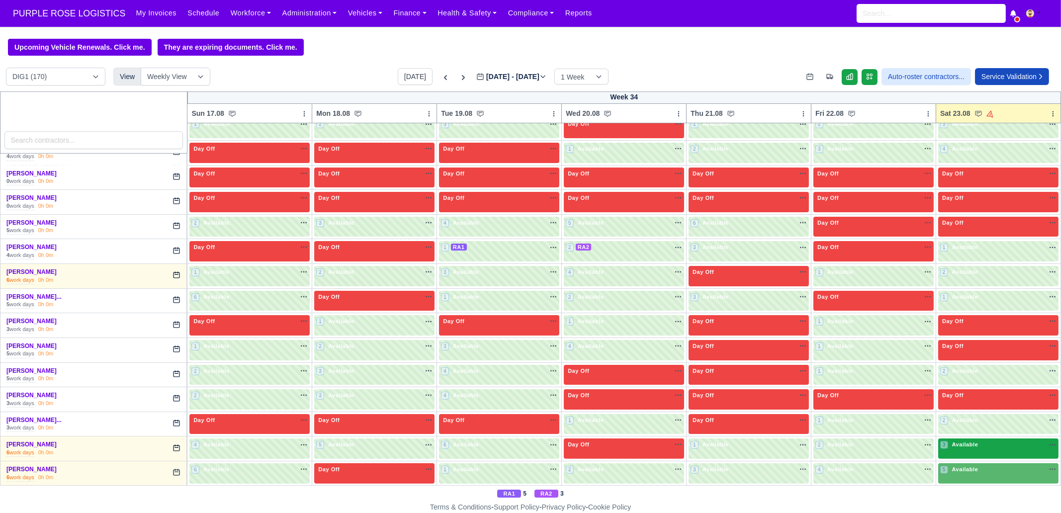
click at [953, 444] on span "Available" at bounding box center [965, 444] width 30 height 7
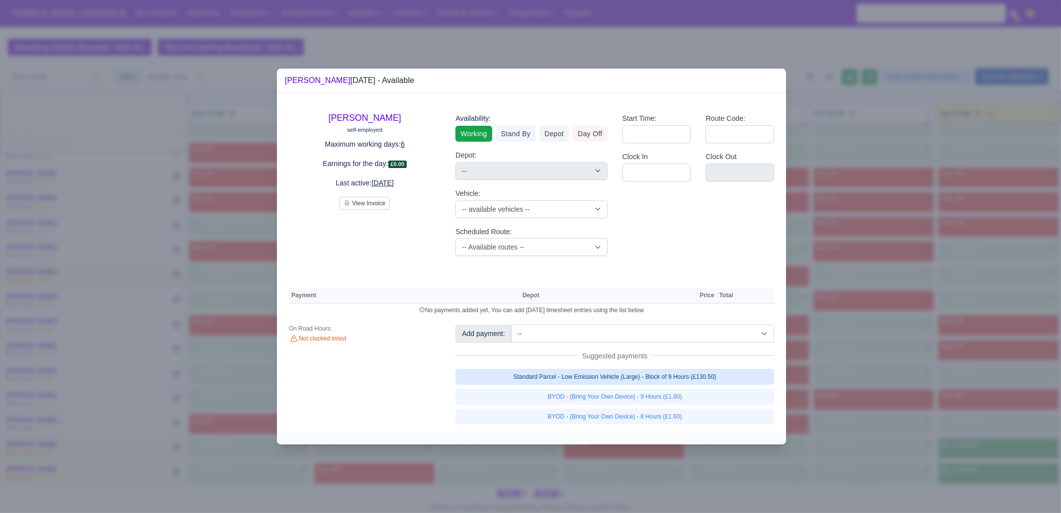
click at [696, 381] on link "Standard Parcel - Low Emission Vehicle (Large) - Block of 9 Hours (£130.50)" at bounding box center [614, 377] width 319 height 16
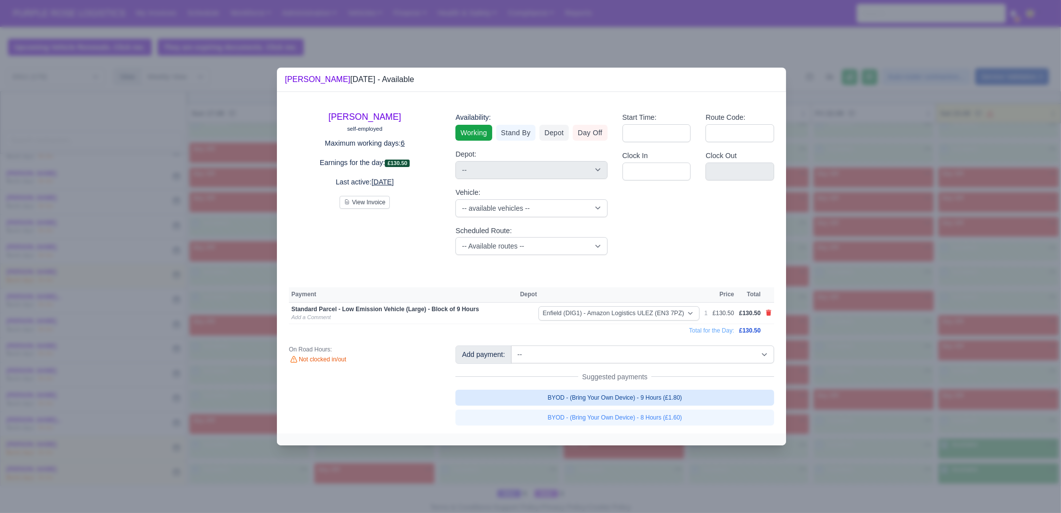
click at [693, 395] on link "BYOD - (Bring Your Own Device) - 9 Hours (£1.80)" at bounding box center [614, 398] width 319 height 16
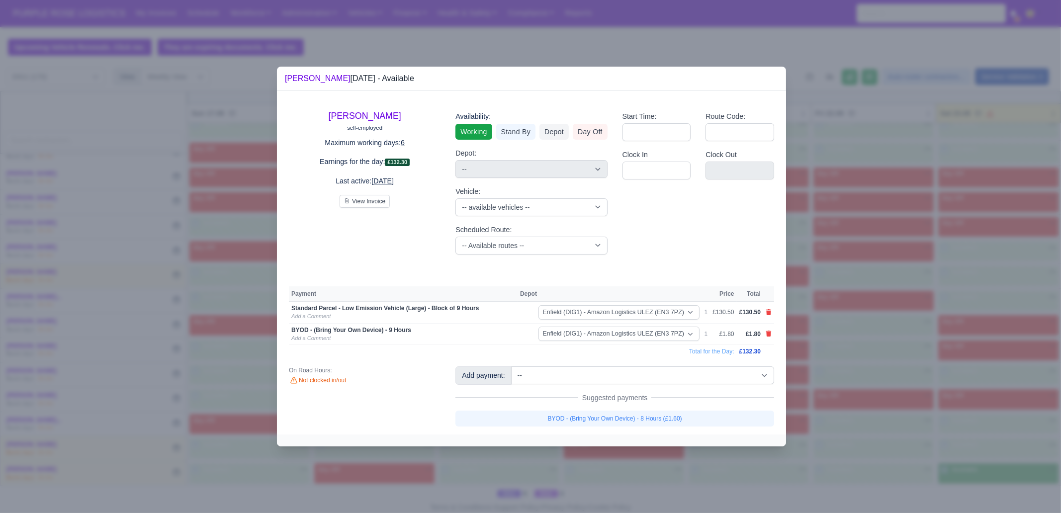
click at [862, 411] on div at bounding box center [530, 256] width 1061 height 513
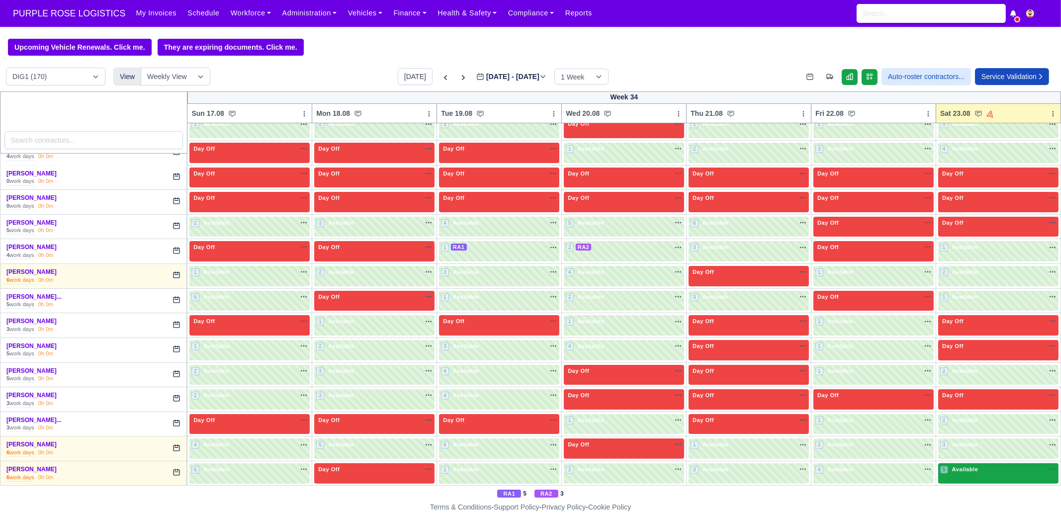
click at [949, 470] on div "5 Available na" at bounding box center [998, 470] width 116 height 10
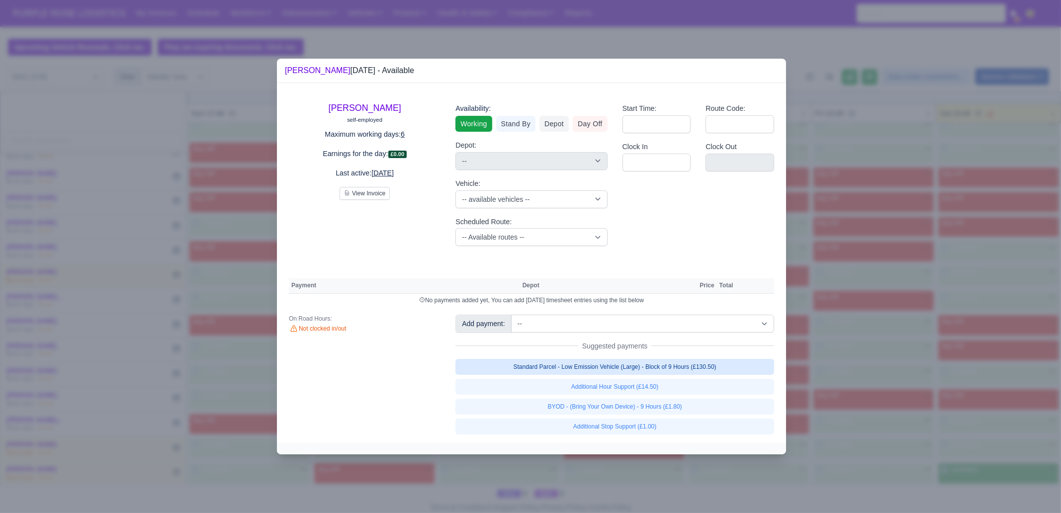
click at [694, 367] on link "Standard Parcel - Low Emission Vehicle (Large) - Block of 9 Hours (£130.50)" at bounding box center [614, 367] width 319 height 16
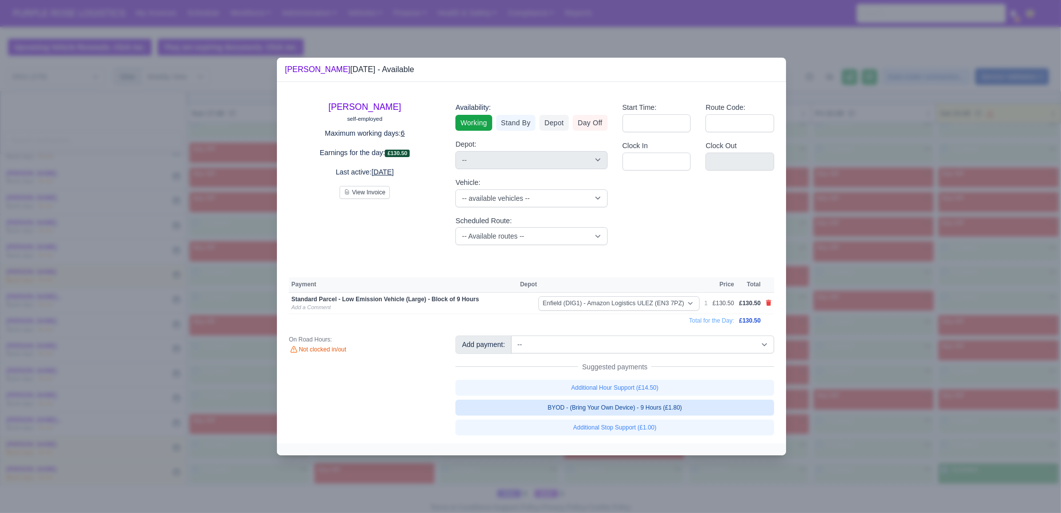
click at [678, 400] on link "BYOD - (Bring Your Own Device) - 9 Hours (£1.80)" at bounding box center [614, 408] width 319 height 16
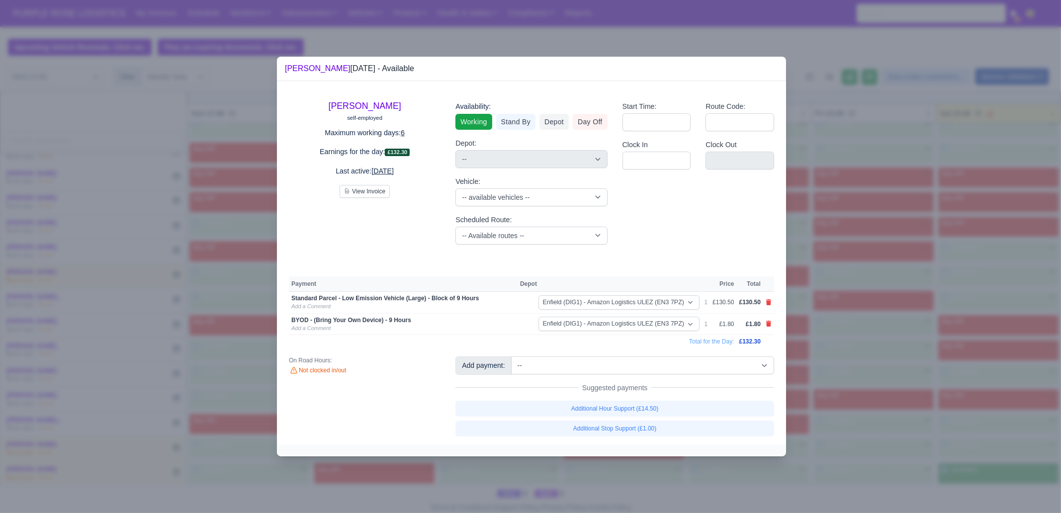
click at [880, 371] on div at bounding box center [530, 256] width 1061 height 513
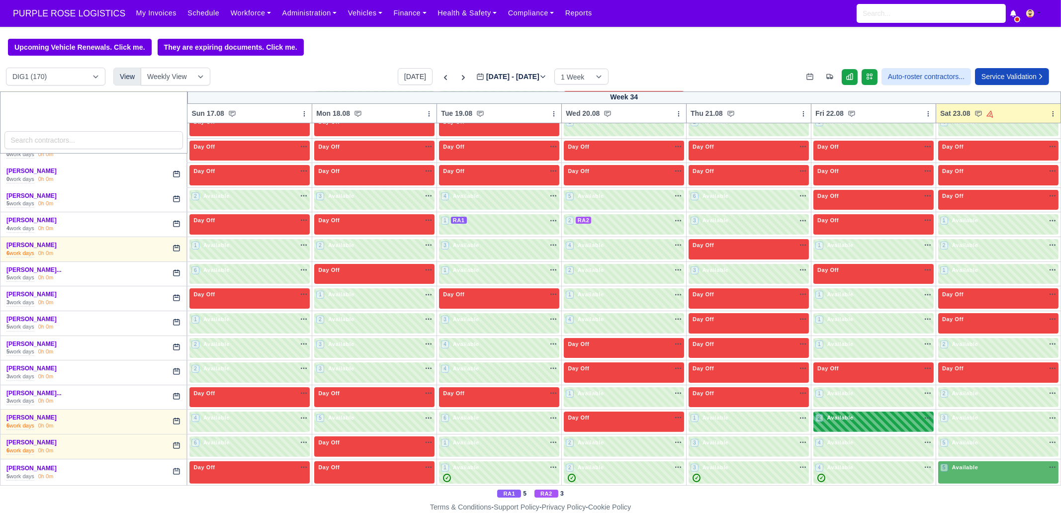
scroll to position [497, 0]
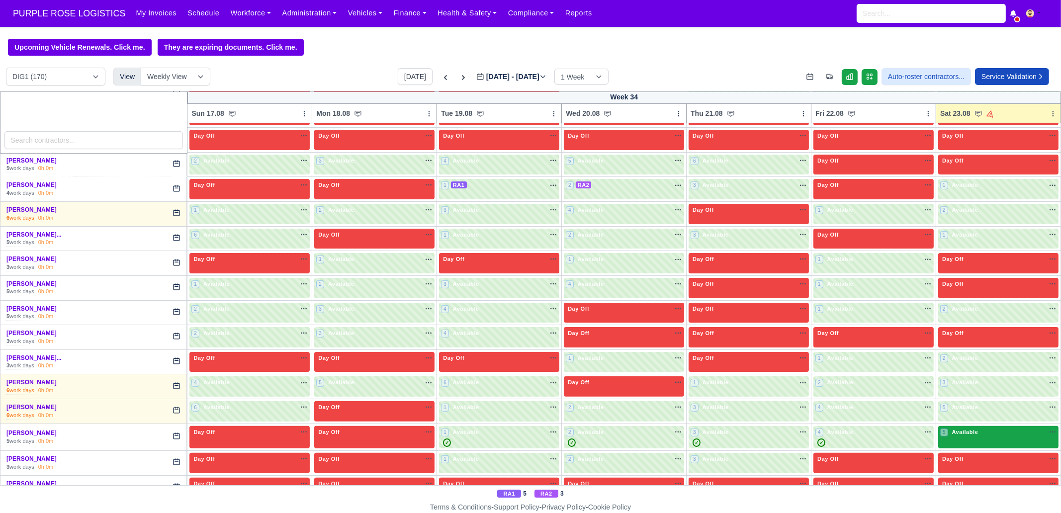
click at [950, 430] on span "Available" at bounding box center [965, 432] width 30 height 7
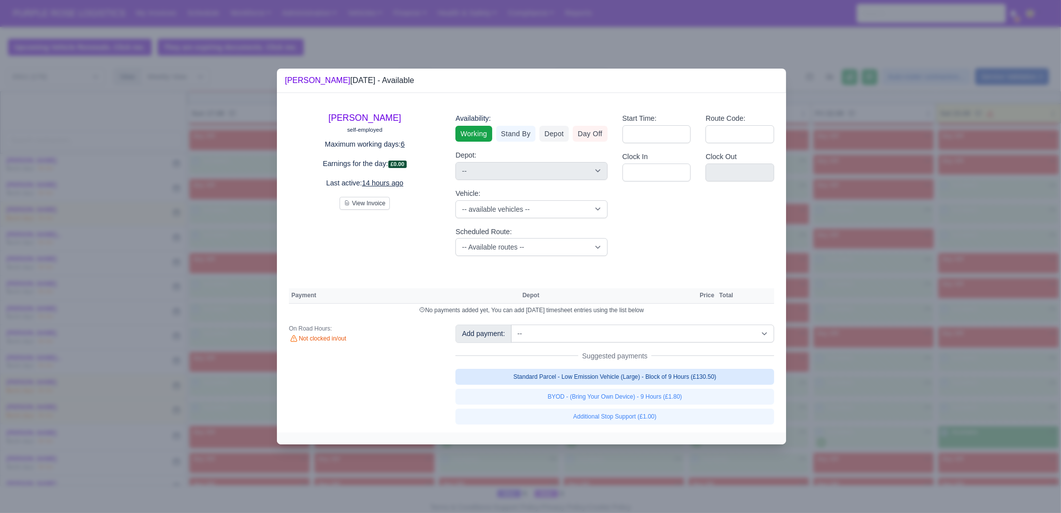
click at [678, 372] on link "Standard Parcel - Low Emission Vehicle (Large) - Block of 9 Hours (£130.50)" at bounding box center [614, 377] width 319 height 16
click at [679, 385] on link "Standard Parcel - Low Emission Vehicle (Large) - Block of 9 Hours (£130.50)" at bounding box center [614, 377] width 319 height 16
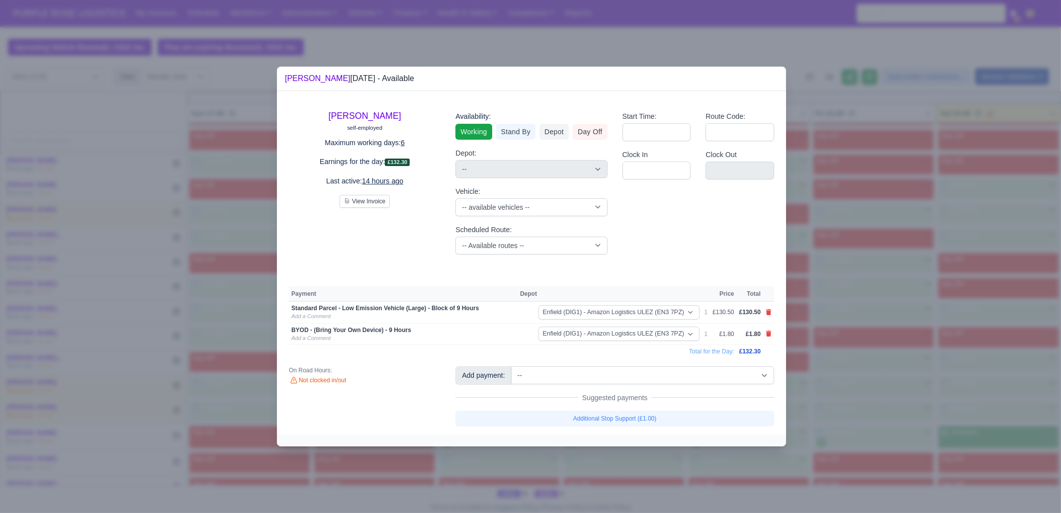
click at [898, 412] on div at bounding box center [530, 256] width 1061 height 513
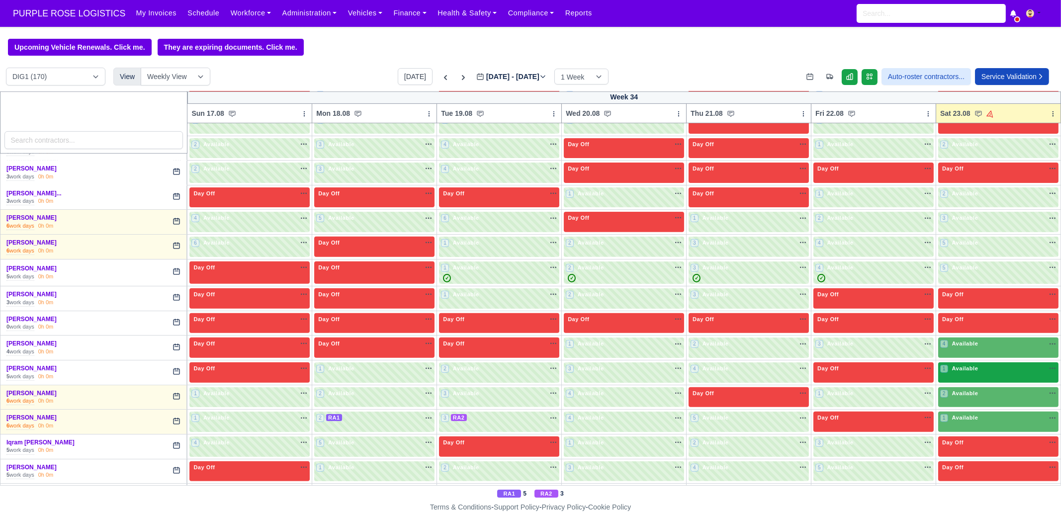
scroll to position [684, 0]
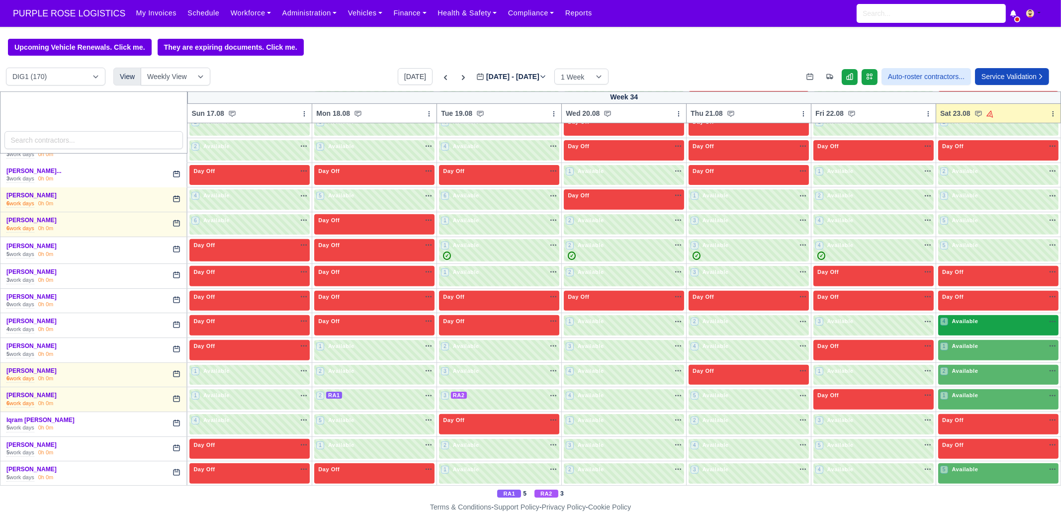
click at [946, 322] on div "4 Available na" at bounding box center [998, 322] width 116 height 10
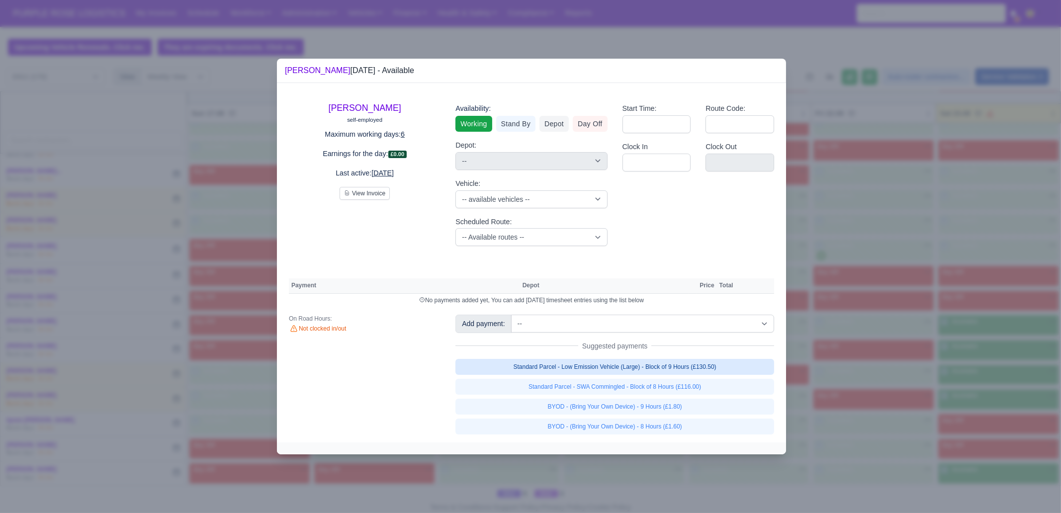
click at [719, 369] on link "Standard Parcel - Low Emission Vehicle (Large) - Block of 9 Hours (£130.50)" at bounding box center [614, 367] width 319 height 16
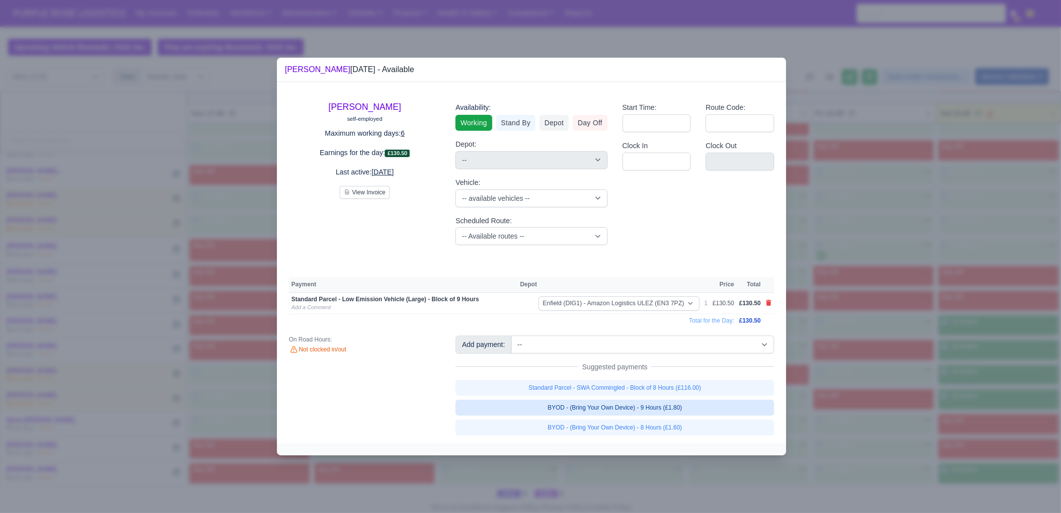
click at [697, 403] on link "BYOD - (Bring Your Own Device) - 9 Hours (£1.80)" at bounding box center [614, 408] width 319 height 16
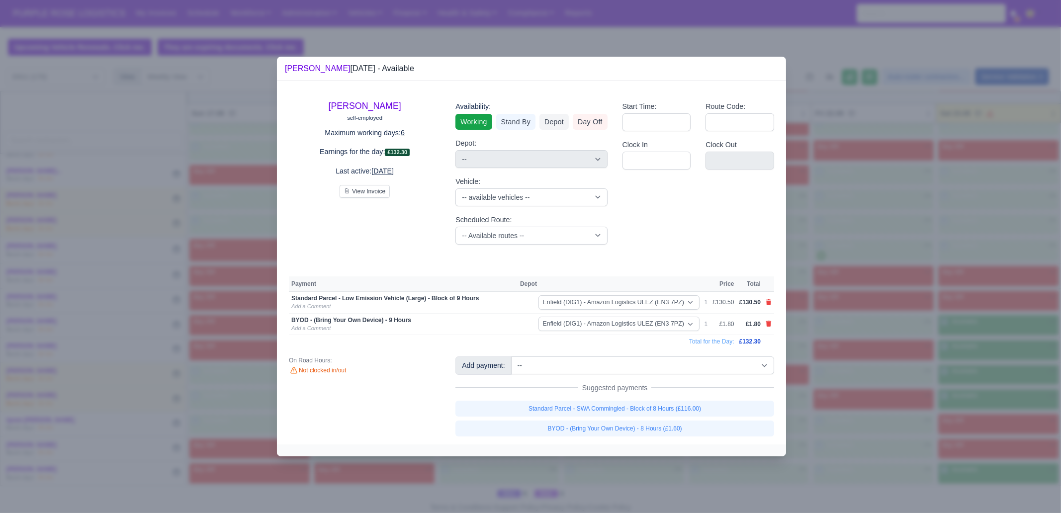
click at [939, 396] on div at bounding box center [530, 256] width 1061 height 513
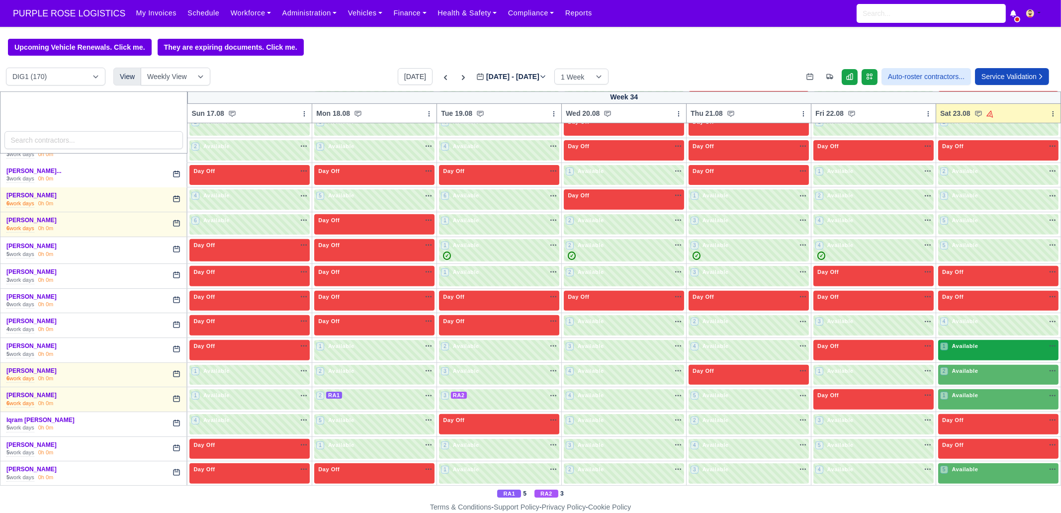
click at [960, 347] on div "1 Available na" at bounding box center [998, 347] width 116 height 10
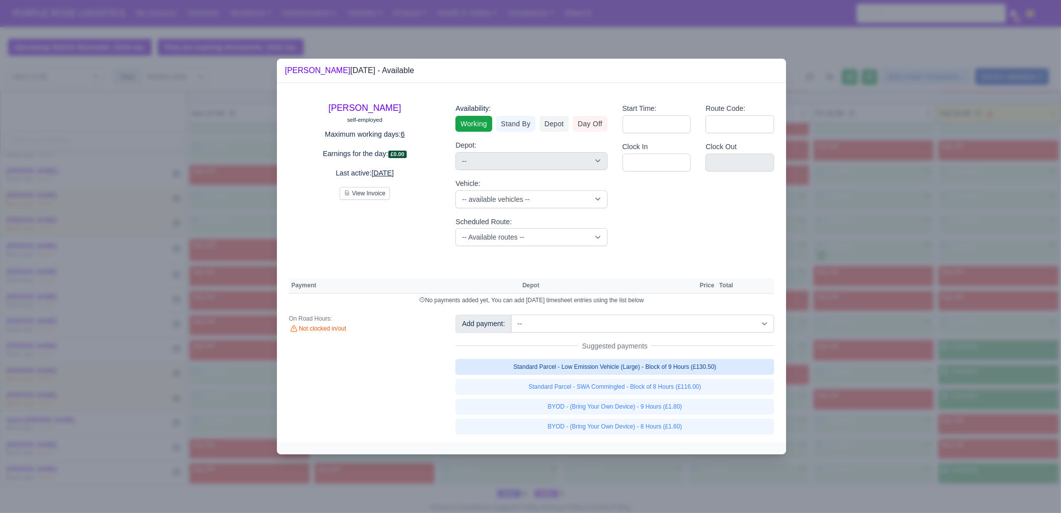
click at [696, 371] on link "Standard Parcel - Low Emission Vehicle (Large) - Block of 9 Hours (£130.50)" at bounding box center [614, 367] width 319 height 16
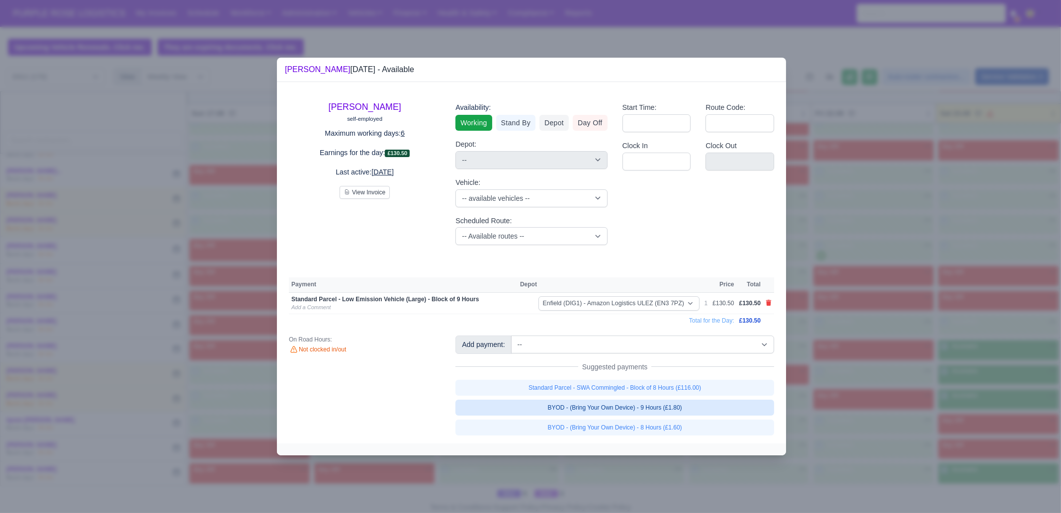
click at [694, 413] on link "BYOD - (Bring Your Own Device) - 9 Hours (£1.80)" at bounding box center [614, 408] width 319 height 16
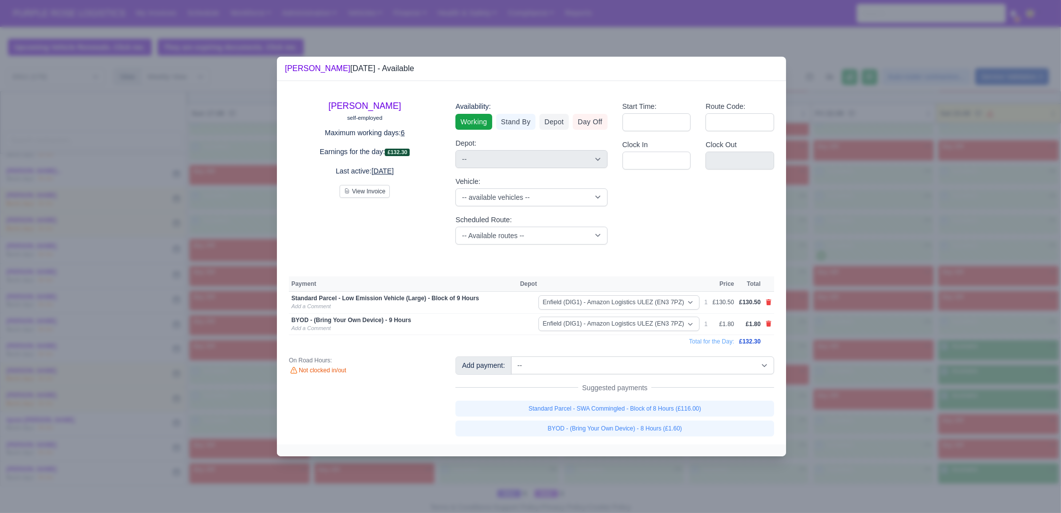
click at [847, 426] on div at bounding box center [530, 256] width 1061 height 513
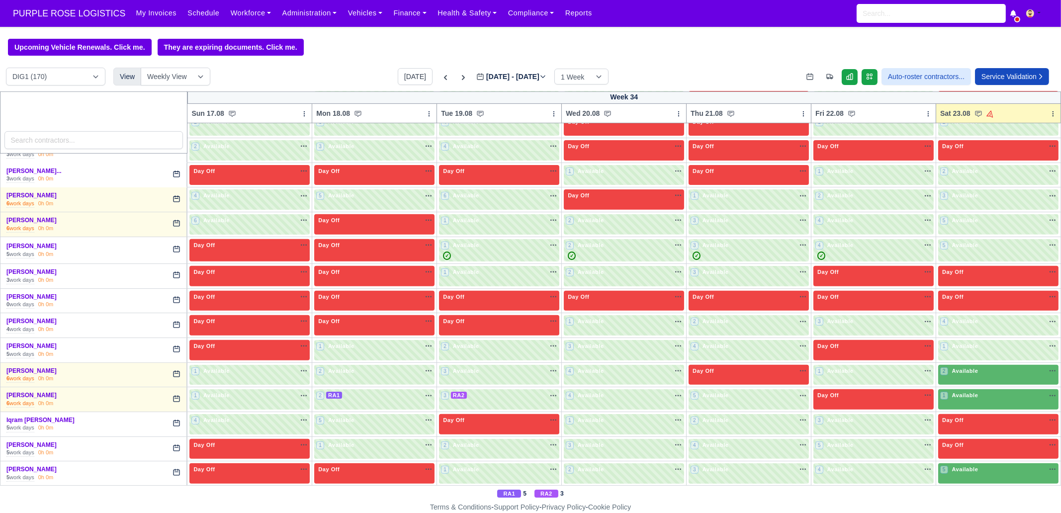
click at [952, 354] on div "1 Available" at bounding box center [998, 350] width 120 height 20
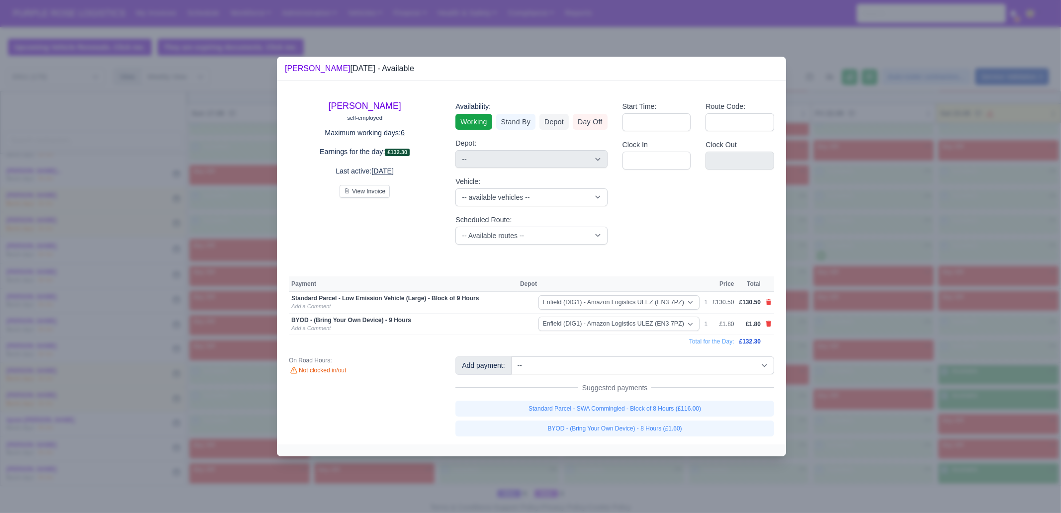
click at [959, 369] on div at bounding box center [530, 256] width 1061 height 513
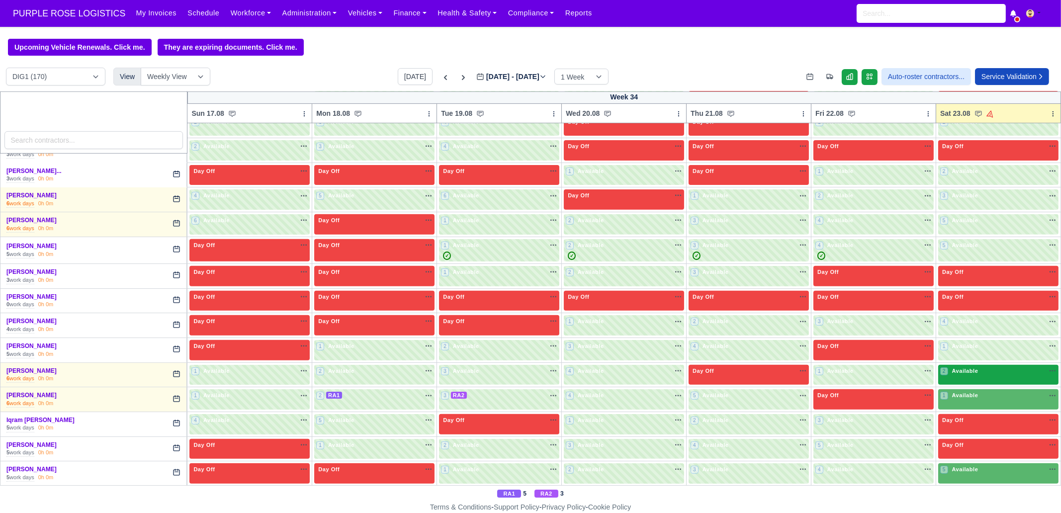
click at [961, 374] on div "2 Available" at bounding box center [998, 375] width 120 height 20
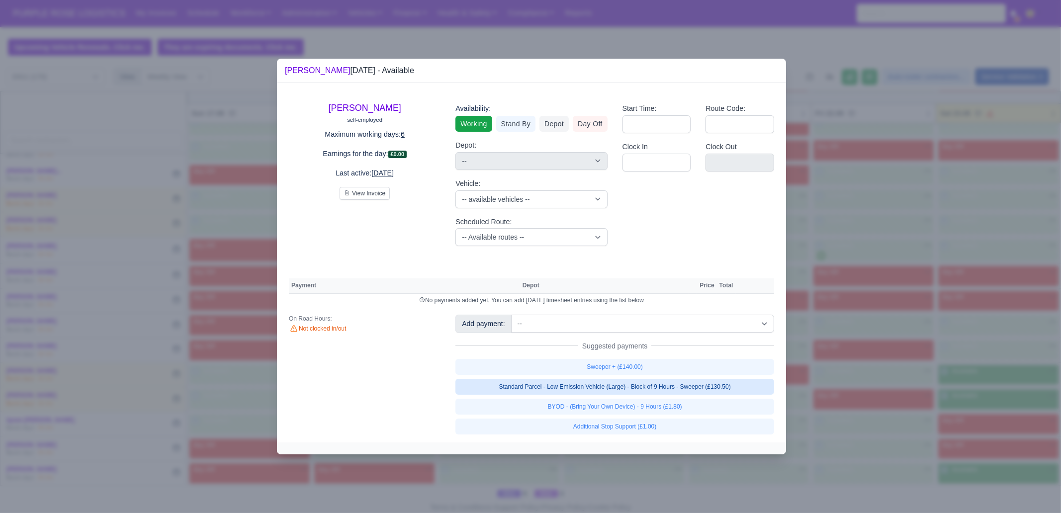
click at [693, 389] on link "Standard Parcel - Low Emission Vehicle (Large) - Block of 9 Hours - Sweeper (£1…" at bounding box center [614, 387] width 319 height 16
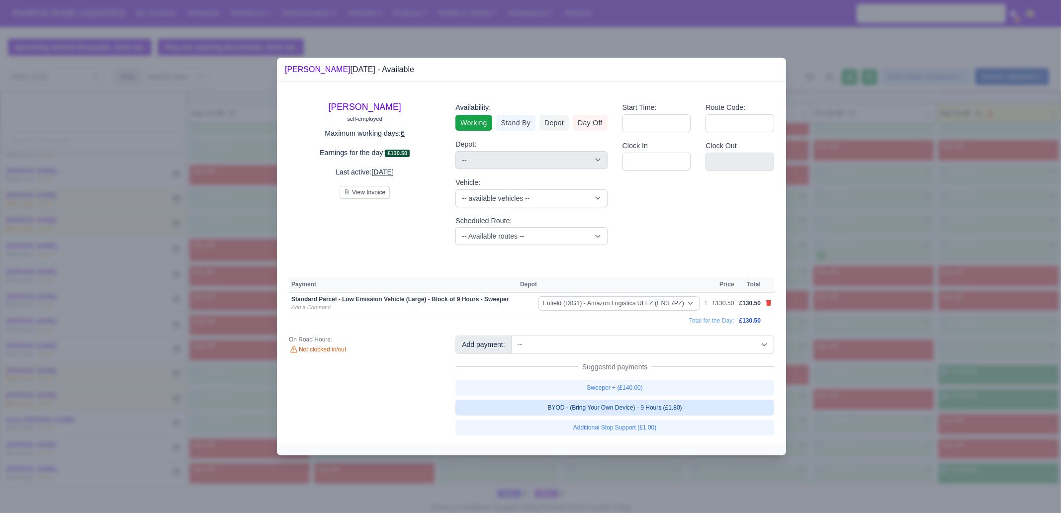
click at [696, 408] on link "BYOD - (Bring Your Own Device) - 9 Hours (£1.80)" at bounding box center [614, 408] width 319 height 16
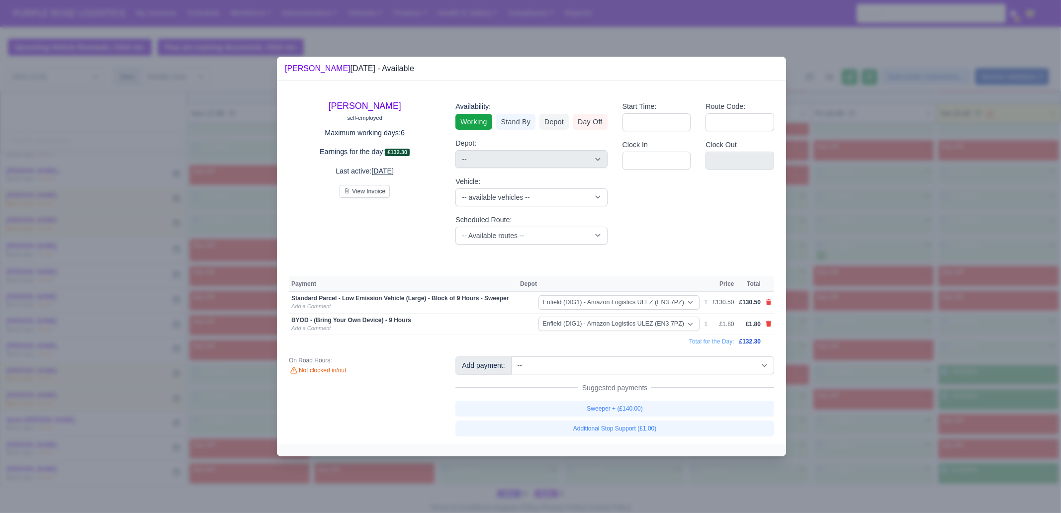
click at [871, 411] on div at bounding box center [530, 256] width 1061 height 513
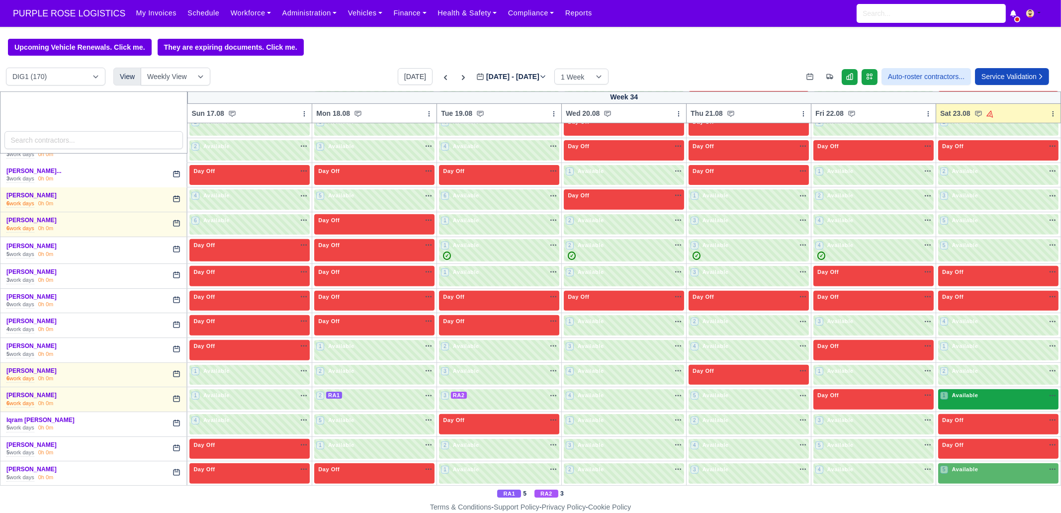
click at [956, 392] on span "Available" at bounding box center [965, 395] width 30 height 7
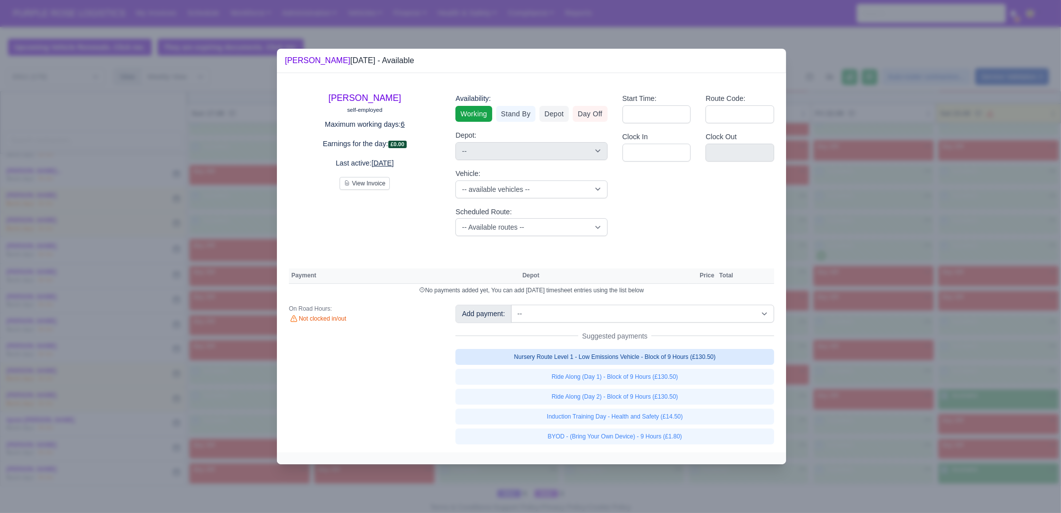
click at [708, 356] on link "Nursery Route Level 1 - Low Emissions Vehicle - Block of 9 Hours (£130.50)" at bounding box center [614, 357] width 319 height 16
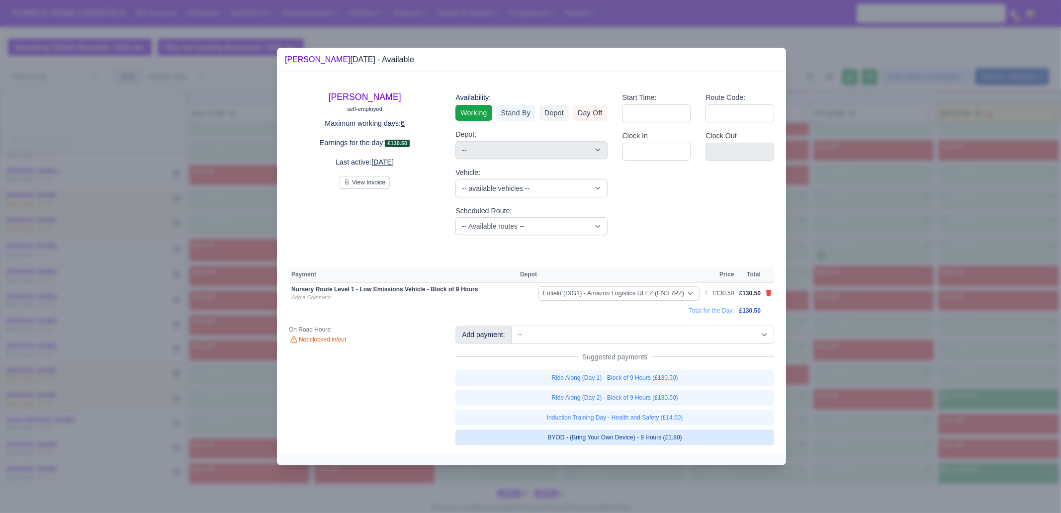
click at [691, 436] on link "BYOD - (Bring Your Own Device) - 9 Hours (£1.80)" at bounding box center [614, 438] width 319 height 16
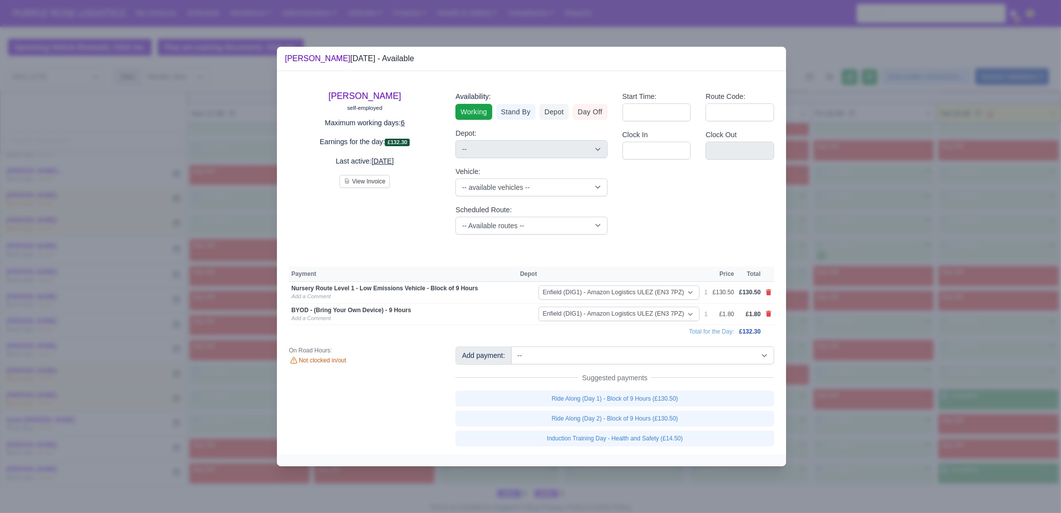
click at [853, 433] on div at bounding box center [530, 256] width 1061 height 513
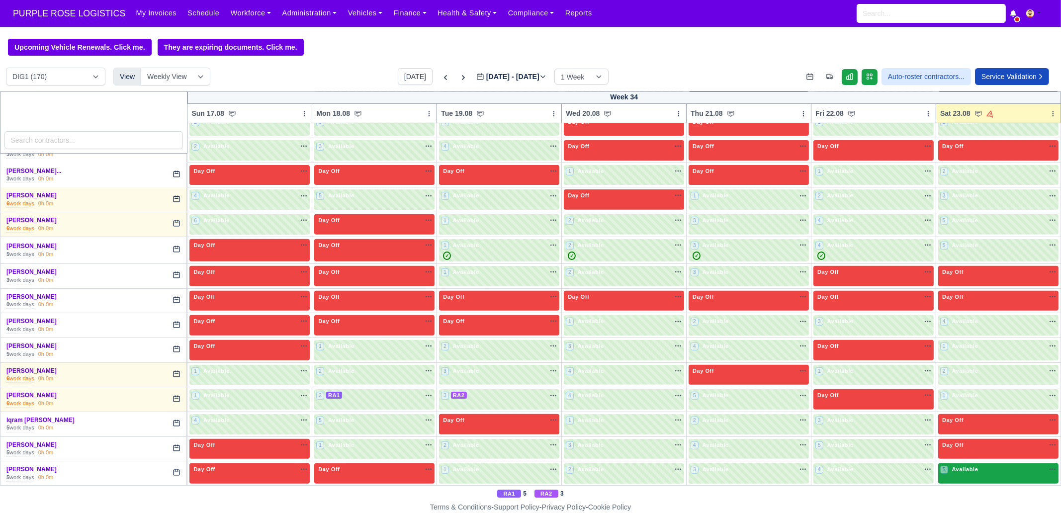
click at [954, 469] on div "5 Available na" at bounding box center [998, 470] width 116 height 10
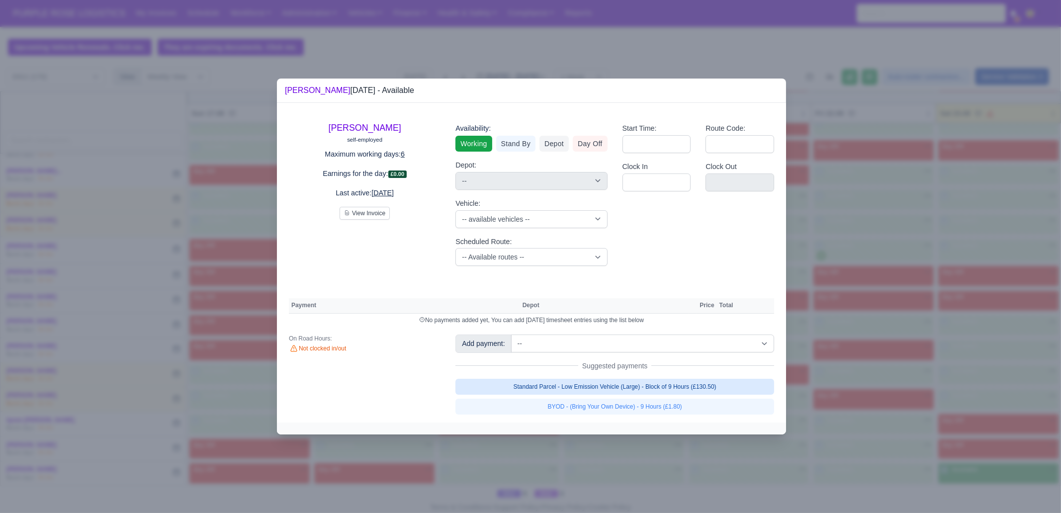
click at [689, 382] on link "Standard Parcel - Low Emission Vehicle (Large) - Block of 9 Hours (£130.50)" at bounding box center [614, 387] width 319 height 16
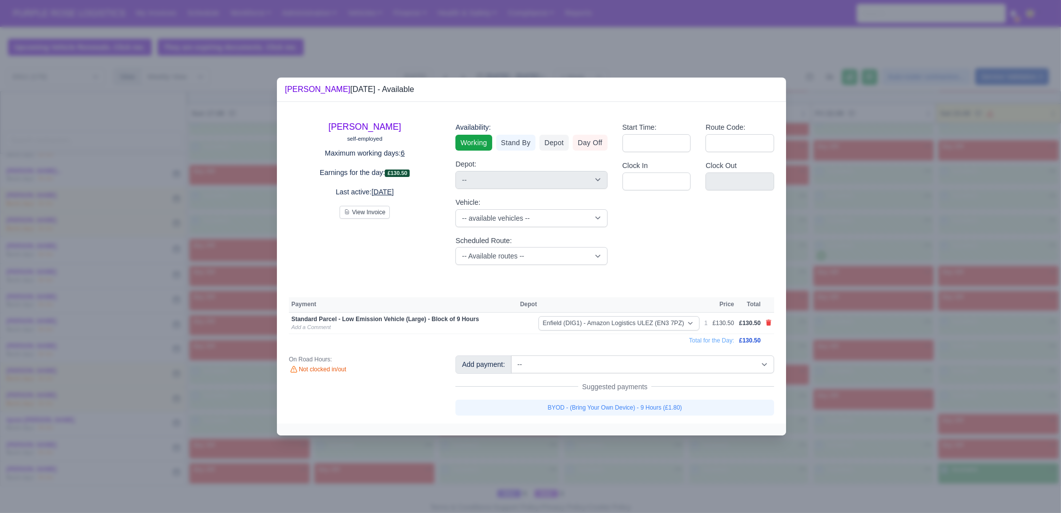
click at [675, 406] on link "BYOD - (Bring Your Own Device) - 9 Hours (£1.80)" at bounding box center [614, 408] width 319 height 16
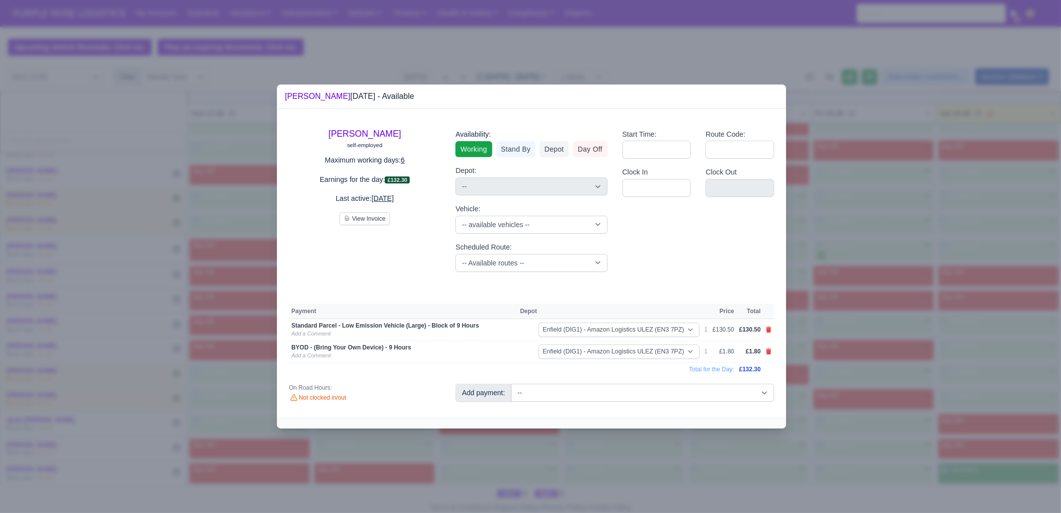
click at [980, 337] on div at bounding box center [530, 256] width 1061 height 513
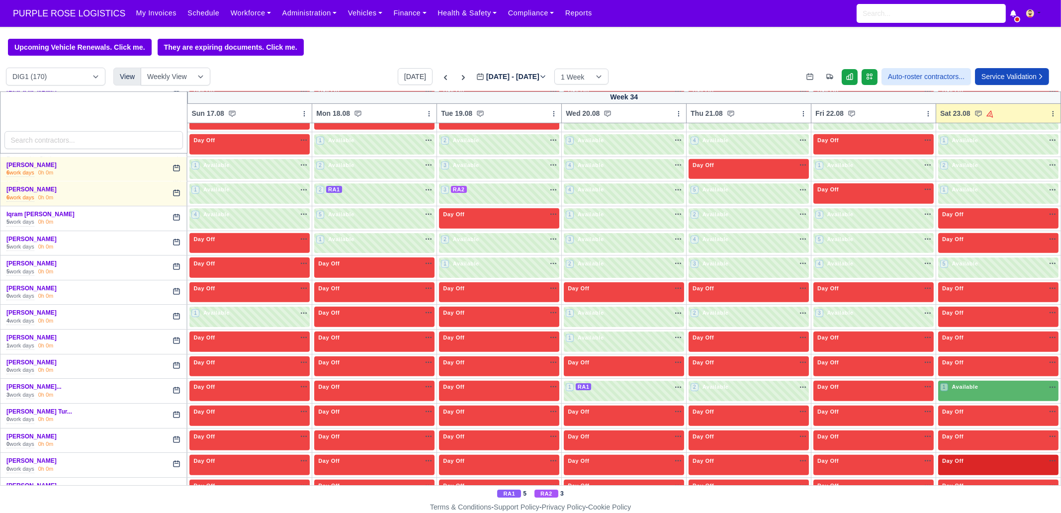
scroll to position [932, 0]
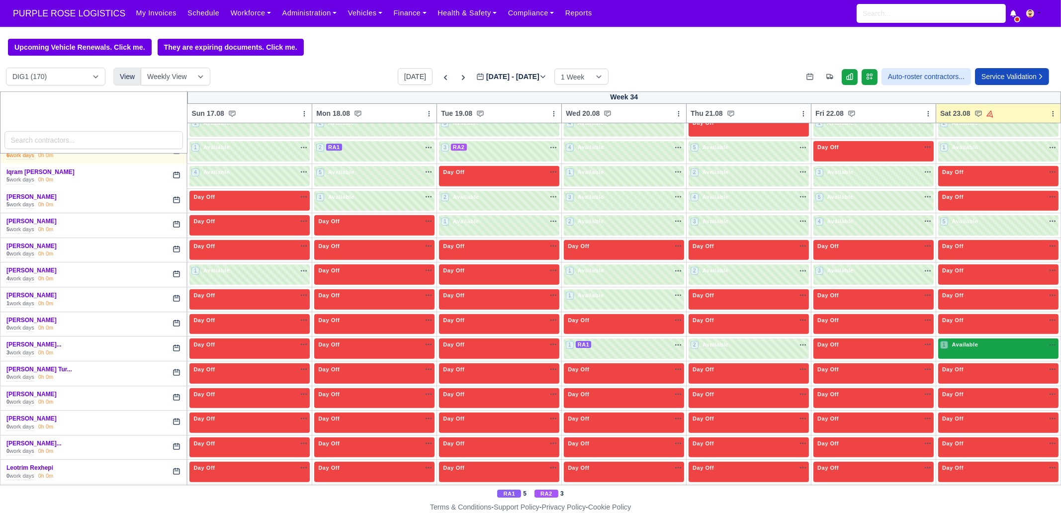
click at [972, 342] on div "1 Available na" at bounding box center [998, 346] width 116 height 10
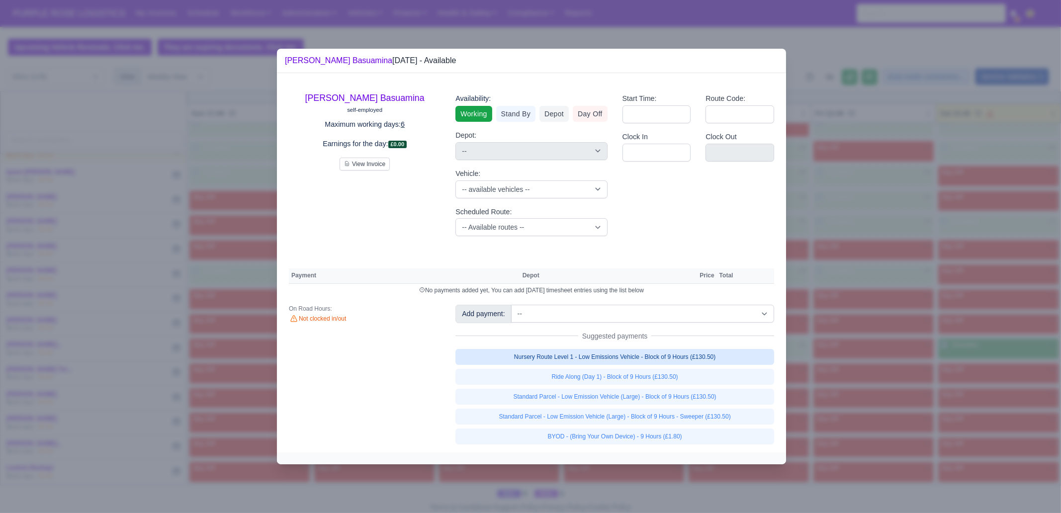
click at [722, 359] on link "Nursery Route Level 1 - Low Emissions Vehicle - Block of 9 Hours (£130.50)" at bounding box center [614, 357] width 319 height 16
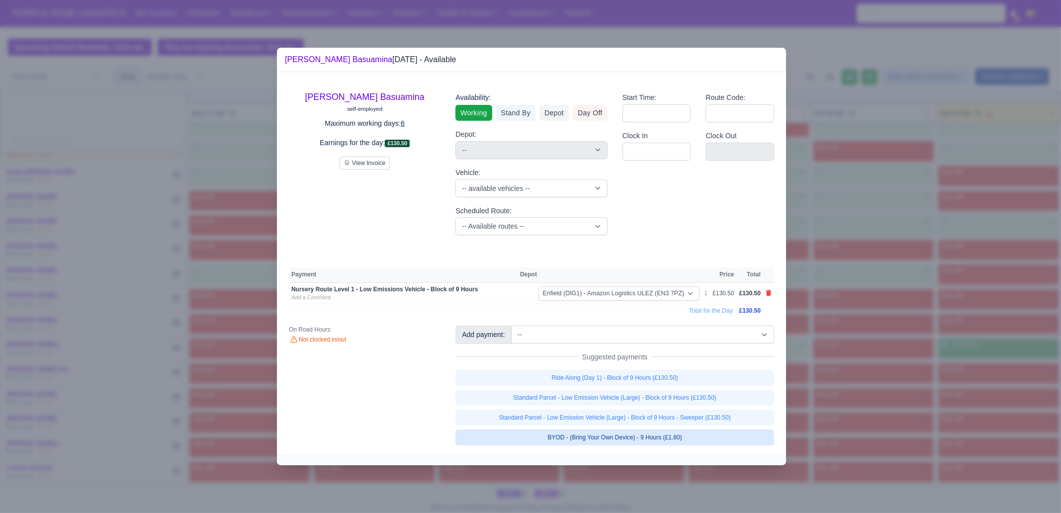
click at [712, 440] on link "BYOD - (Bring Your Own Device) - 9 Hours (£1.80)" at bounding box center [614, 438] width 319 height 16
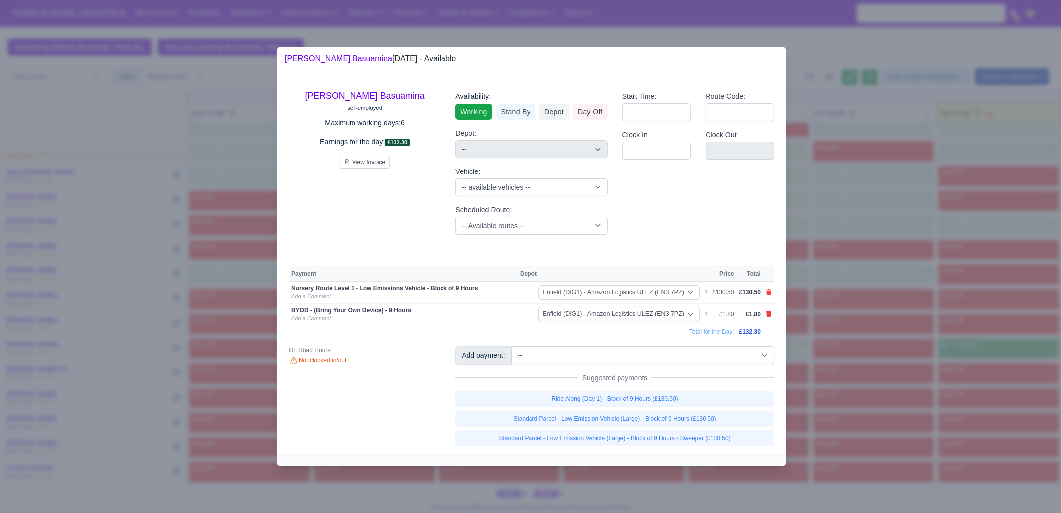
click at [895, 441] on div at bounding box center [530, 256] width 1061 height 513
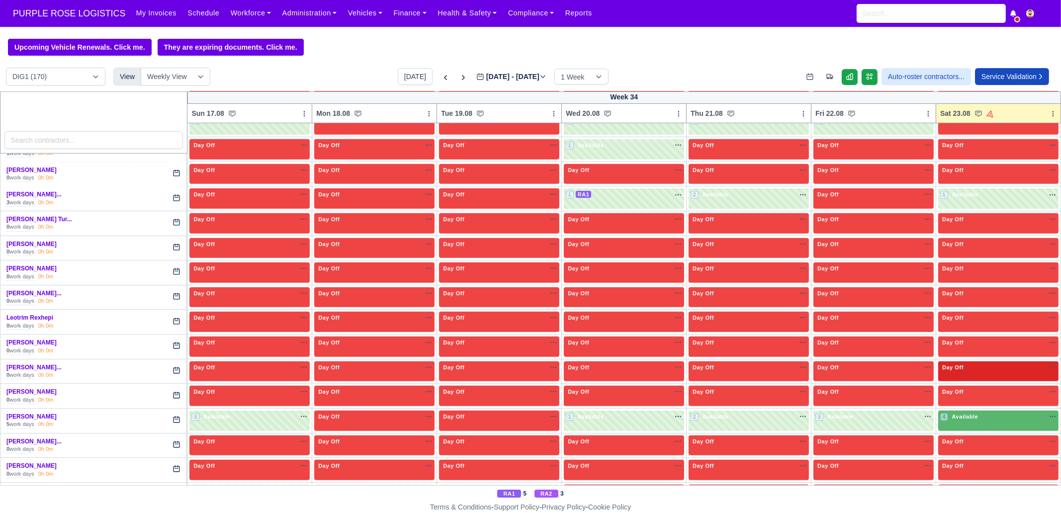
scroll to position [1181, 0]
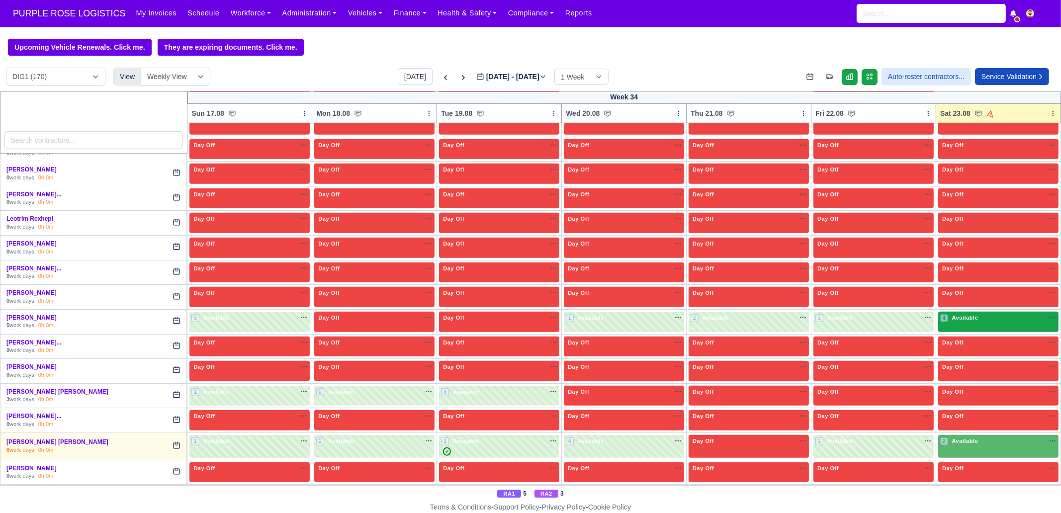
click at [951, 314] on span "Available" at bounding box center [965, 317] width 30 height 7
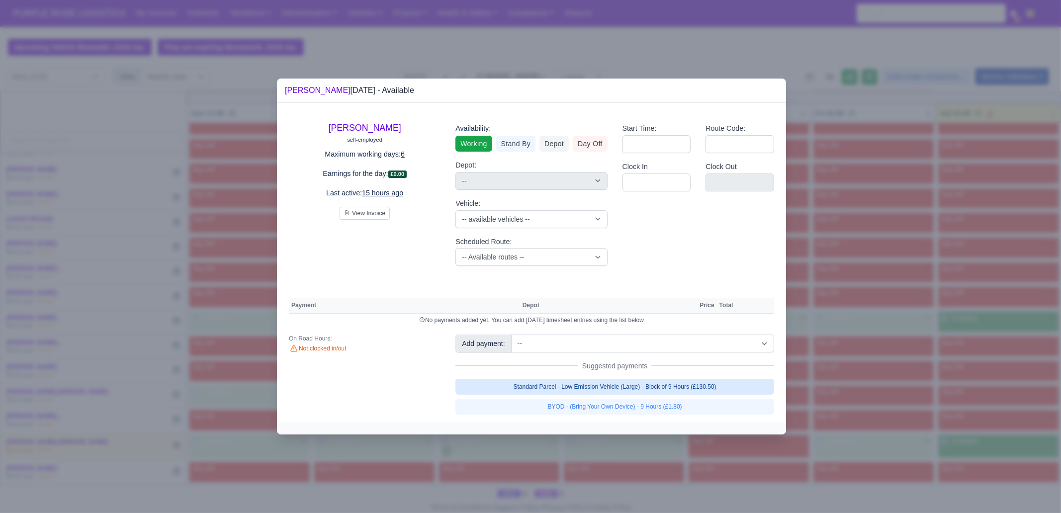
click at [672, 384] on link "Standard Parcel - Low Emission Vehicle (Large) - Block of 9 Hours (£130.50)" at bounding box center [614, 387] width 319 height 16
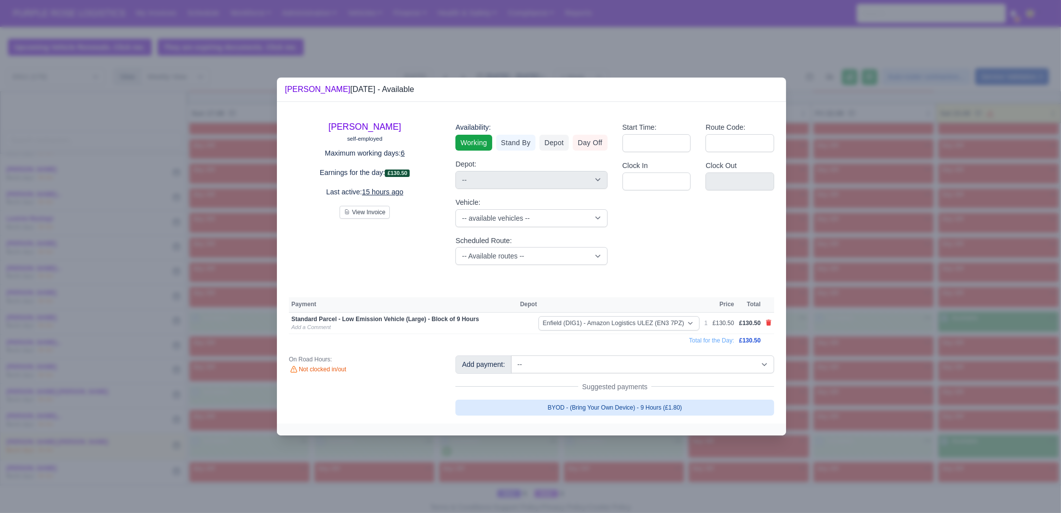
click at [652, 402] on link "BYOD - (Bring Your Own Device) - 9 Hours (£1.80)" at bounding box center [614, 408] width 319 height 16
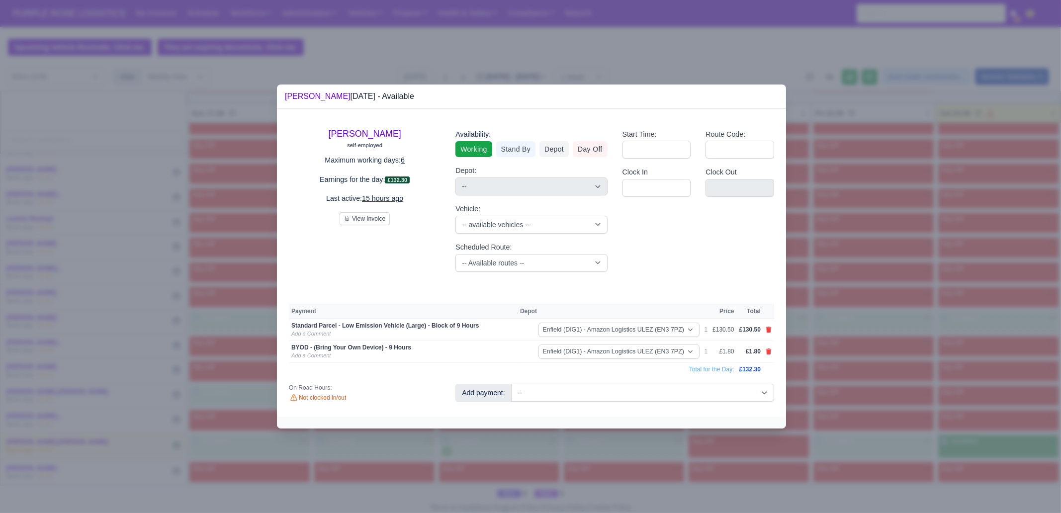
click at [858, 367] on div at bounding box center [530, 256] width 1061 height 513
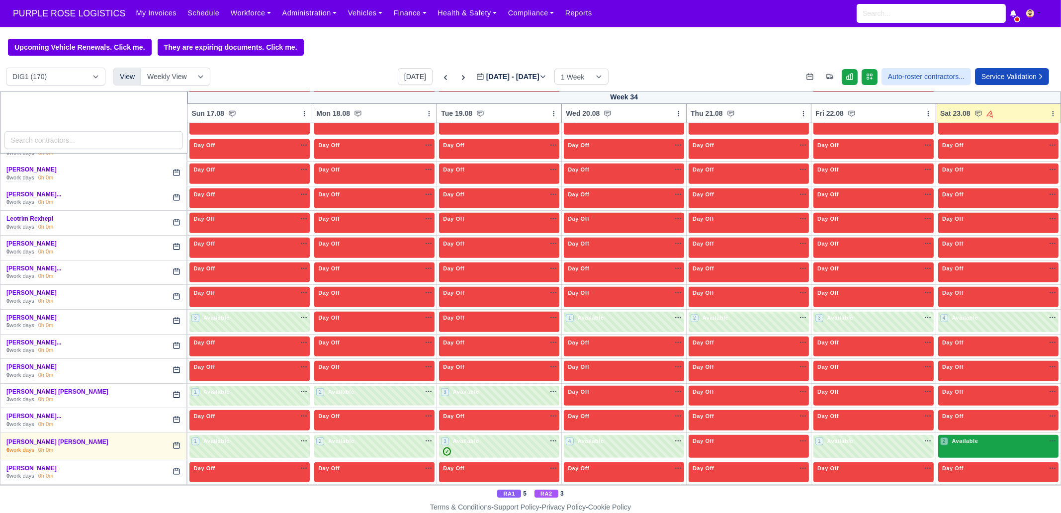
click at [952, 438] on div "2 Available na" at bounding box center [998, 442] width 116 height 10
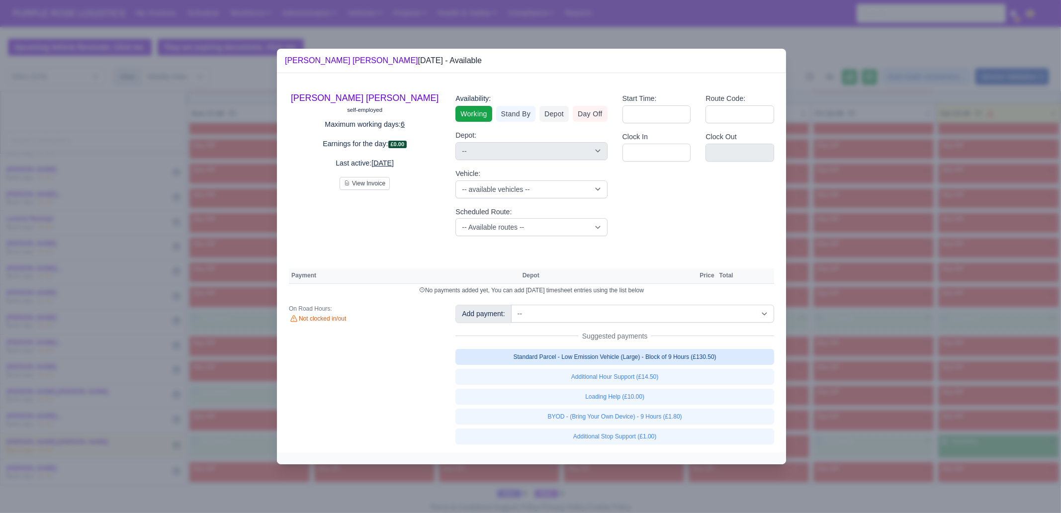
click at [717, 356] on link "Standard Parcel - Low Emission Vehicle (Large) - Block of 9 Hours (£130.50)" at bounding box center [614, 357] width 319 height 16
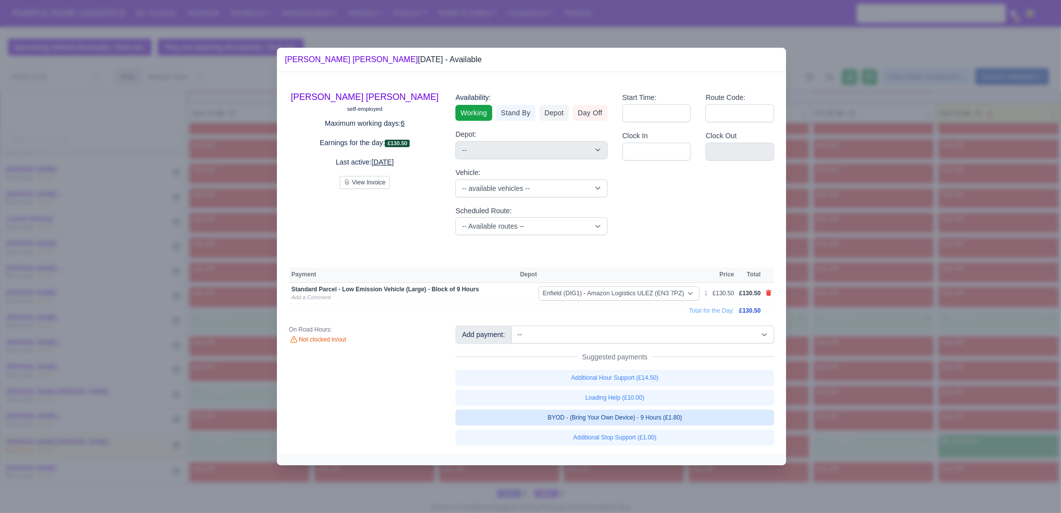
click at [686, 412] on link "BYOD - (Bring Your Own Device) - 9 Hours (£1.80)" at bounding box center [614, 418] width 319 height 16
click at [924, 429] on div at bounding box center [530, 256] width 1061 height 513
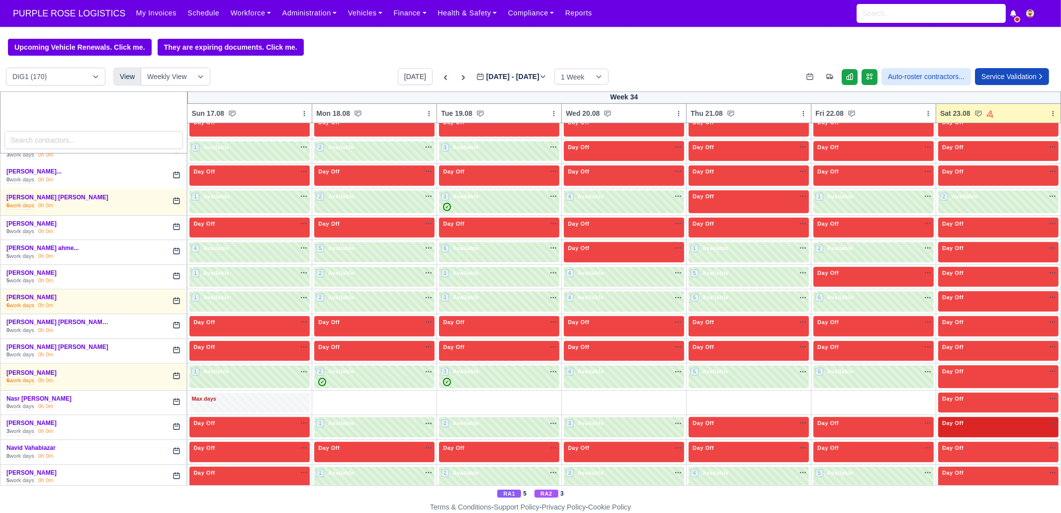
scroll to position [1429, 0]
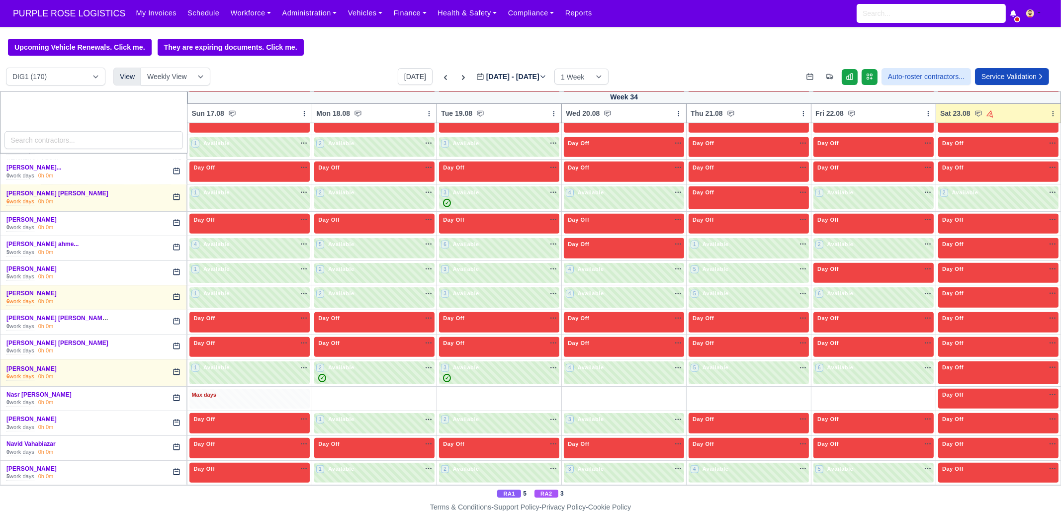
click at [257, 391] on div "Max days" at bounding box center [249, 395] width 116 height 9
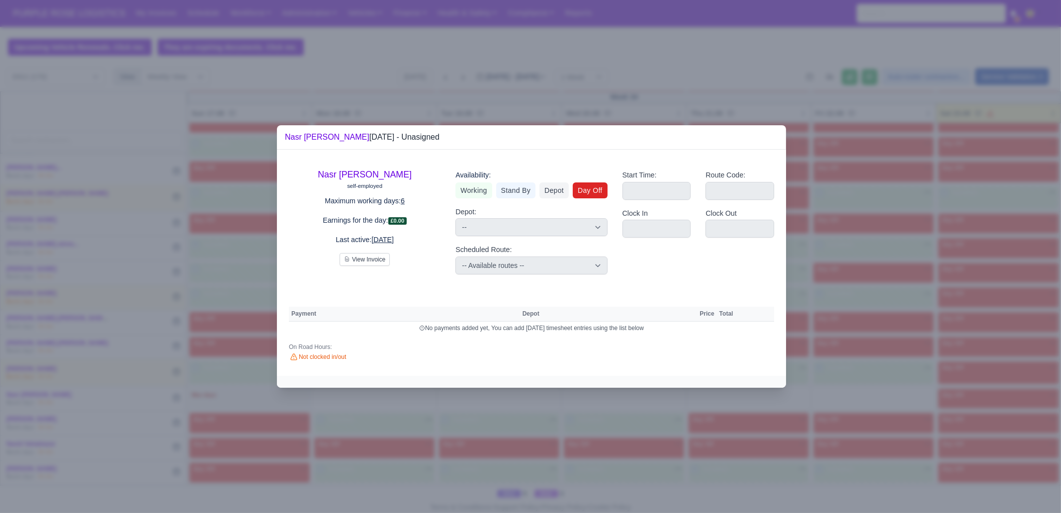
drag, startPoint x: 595, startPoint y: 190, endPoint x: 616, endPoint y: 189, distance: 21.4
click at [595, 189] on link "Day Off" at bounding box center [590, 190] width 35 height 16
click at [929, 253] on div at bounding box center [530, 256] width 1061 height 513
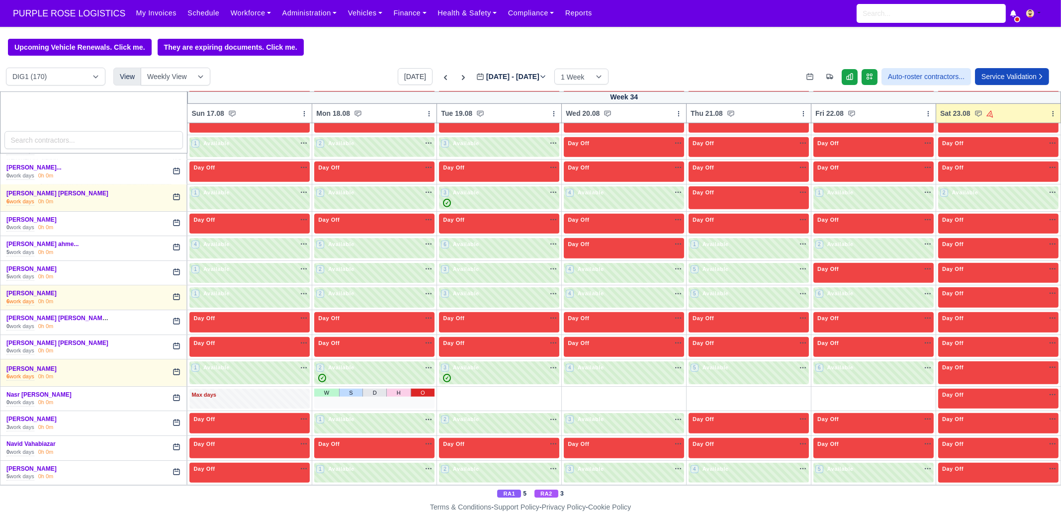
click at [416, 389] on link "O" at bounding box center [423, 393] width 24 height 8
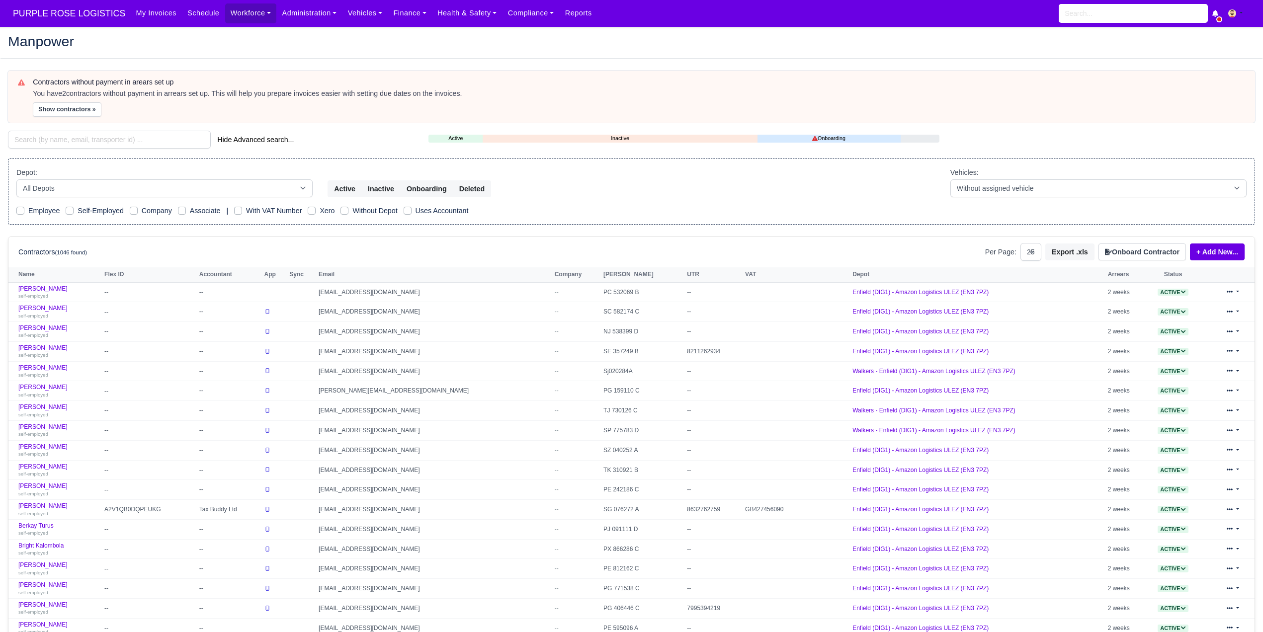
select select "25"
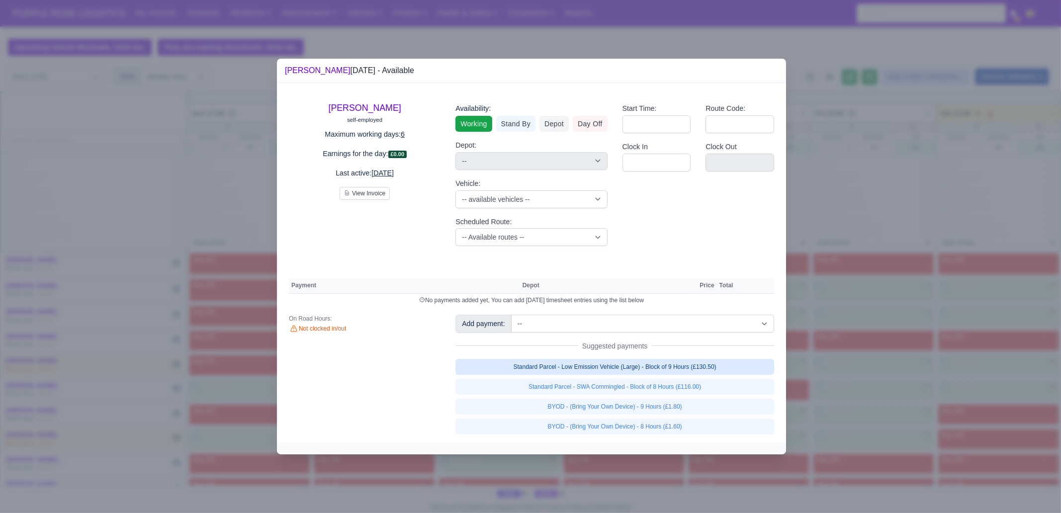
scroll to position [1981, 0]
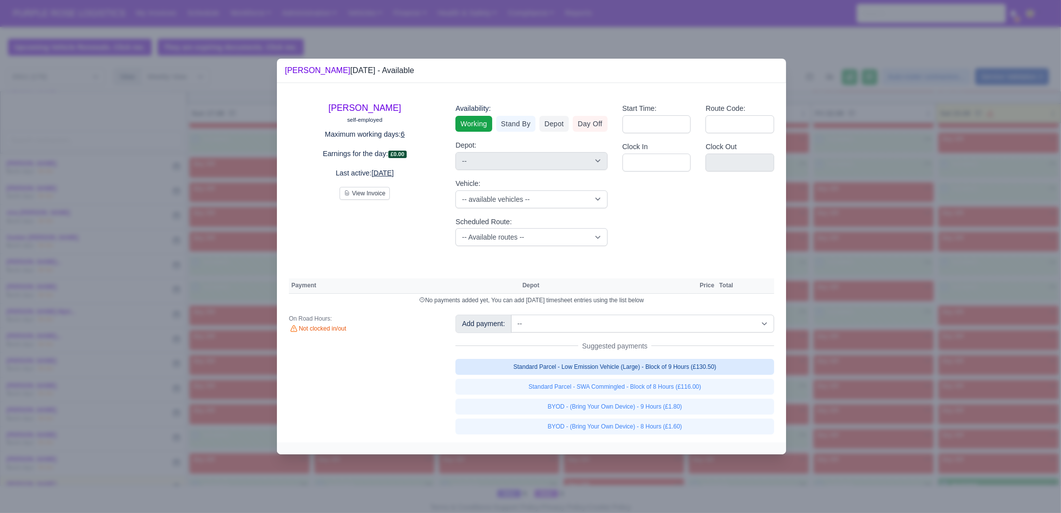
click at [726, 369] on link "Standard Parcel - Low Emission Vehicle (Large) - Block of 9 Hours (£130.50)" at bounding box center [614, 367] width 319 height 16
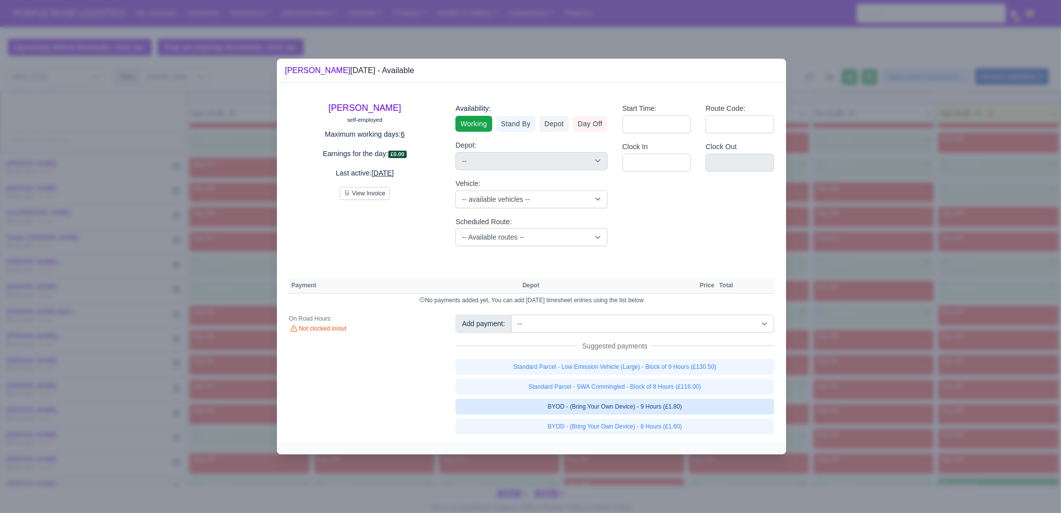
select select "1"
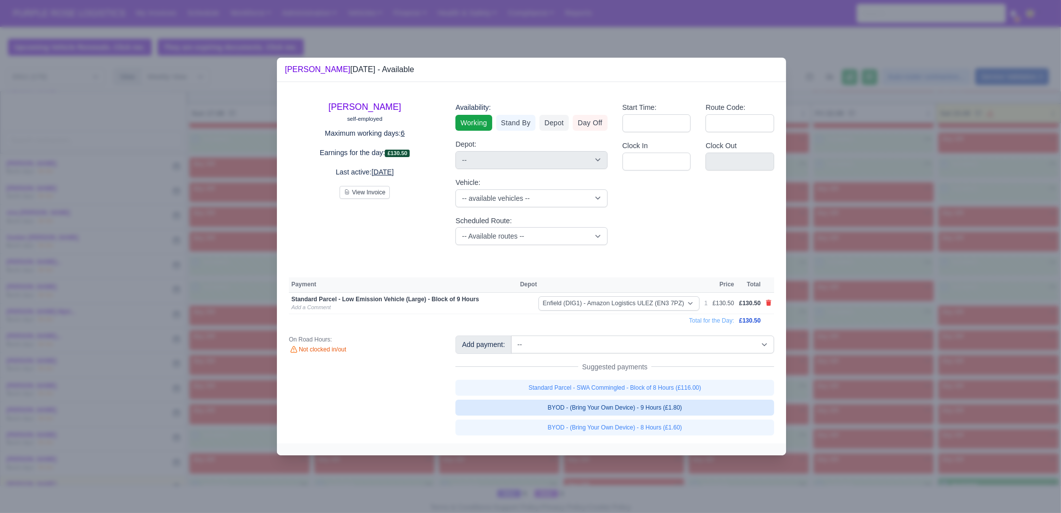
click at [708, 408] on link "BYOD - (Bring Your Own Device) - 9 Hours (£1.80)" at bounding box center [614, 408] width 319 height 16
select select "1"
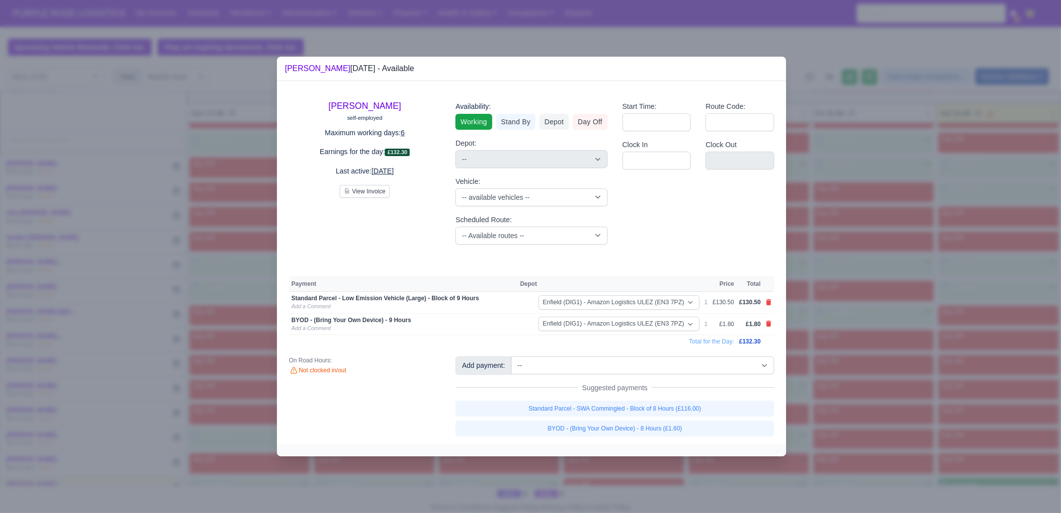
click at [865, 410] on div at bounding box center [530, 256] width 1061 height 513
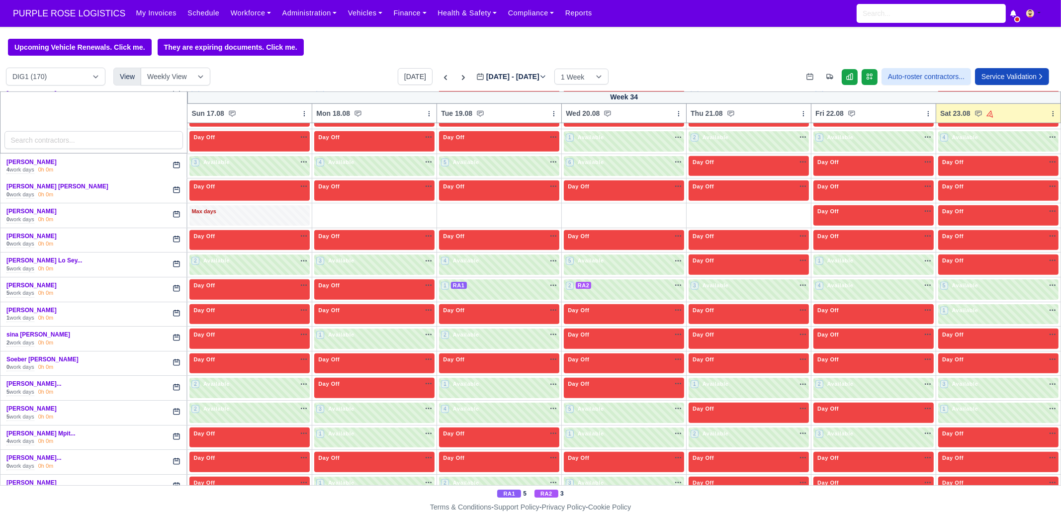
scroll to position [1857, 0]
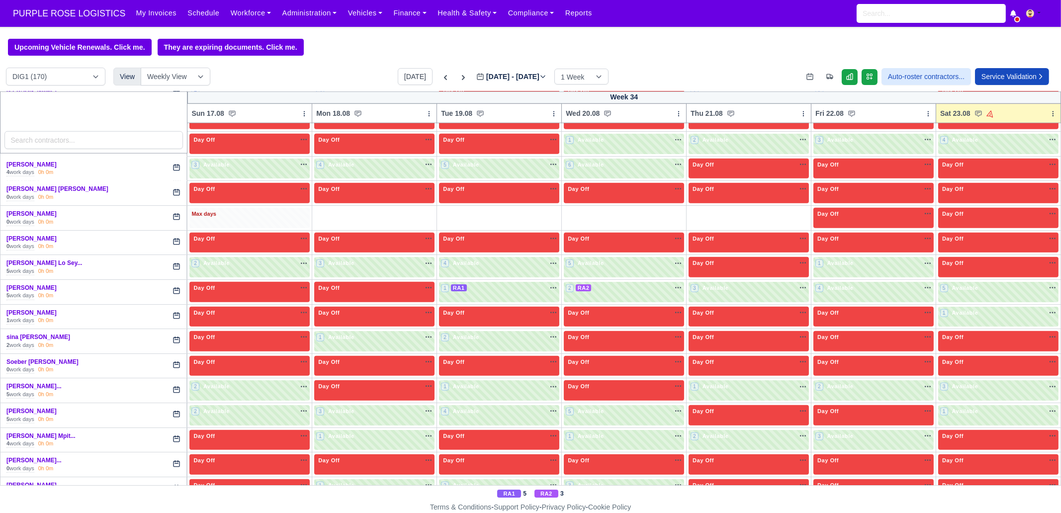
click at [268, 210] on div "Max days" at bounding box center [249, 214] width 116 height 9
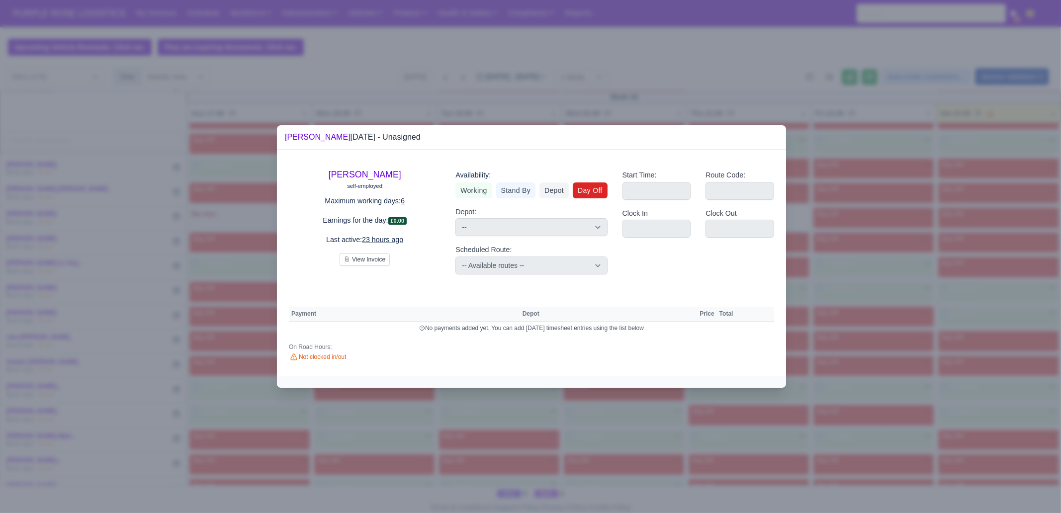
click at [593, 188] on link "Day Off" at bounding box center [590, 190] width 35 height 16
select select
select select "na"
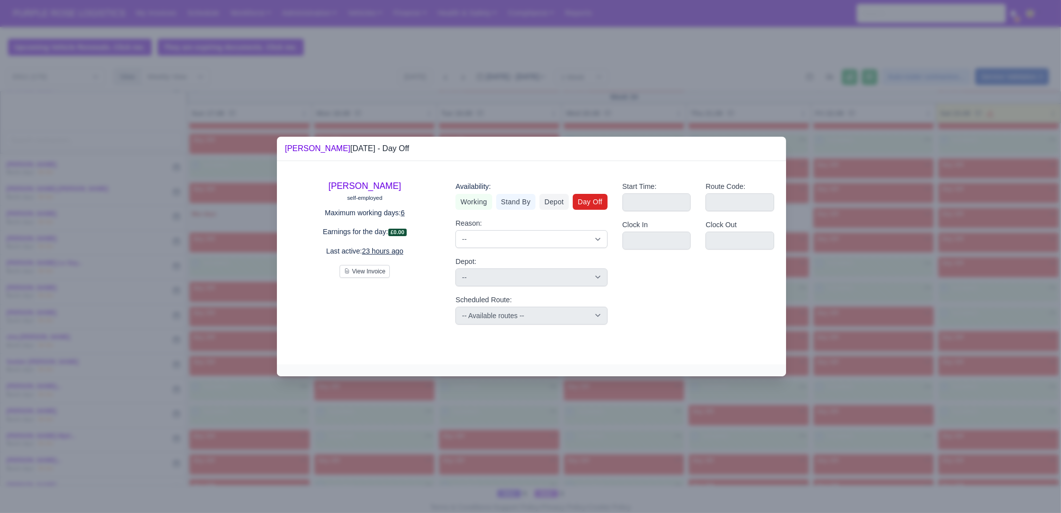
click at [37, 341] on div at bounding box center [530, 256] width 1061 height 513
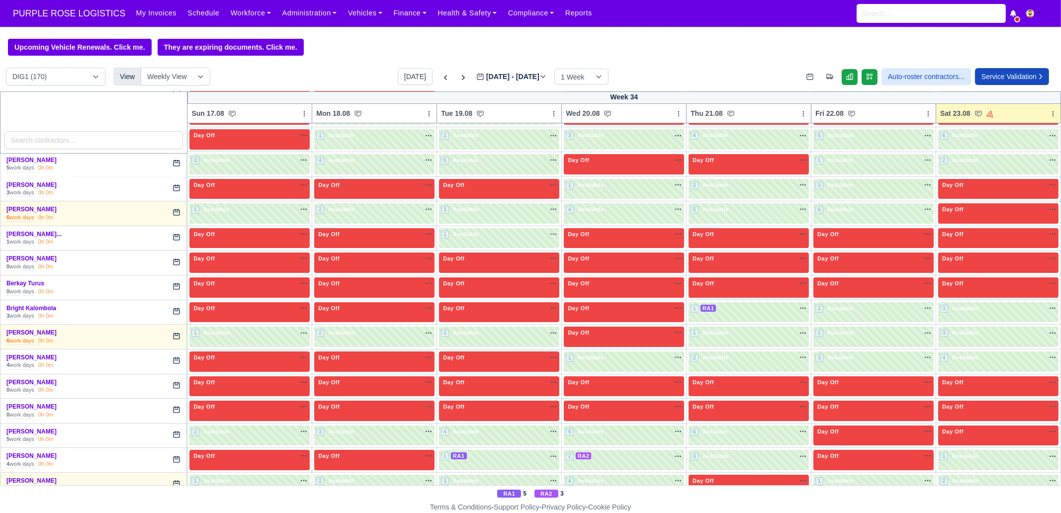
scroll to position [0, 0]
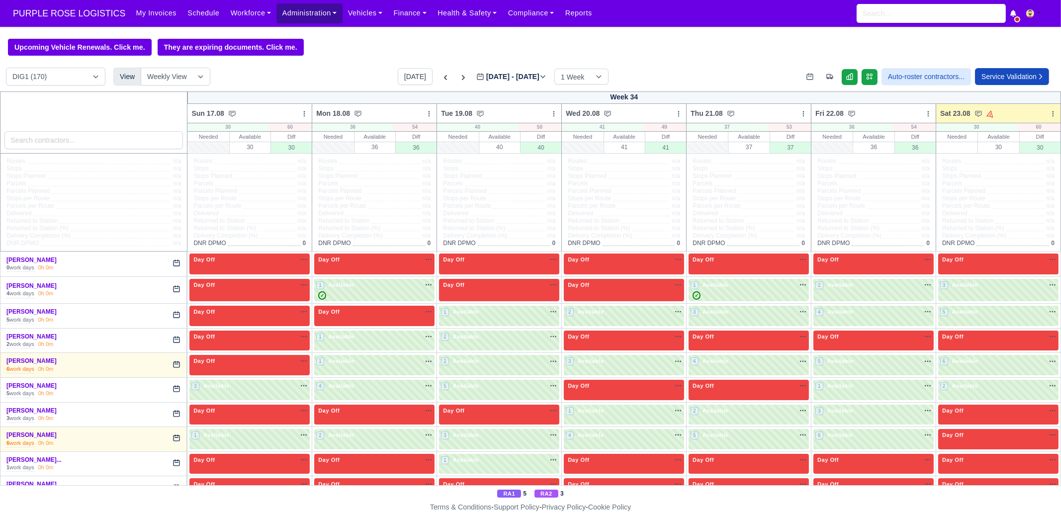
click at [294, 15] on link "Administration" at bounding box center [309, 12] width 66 height 19
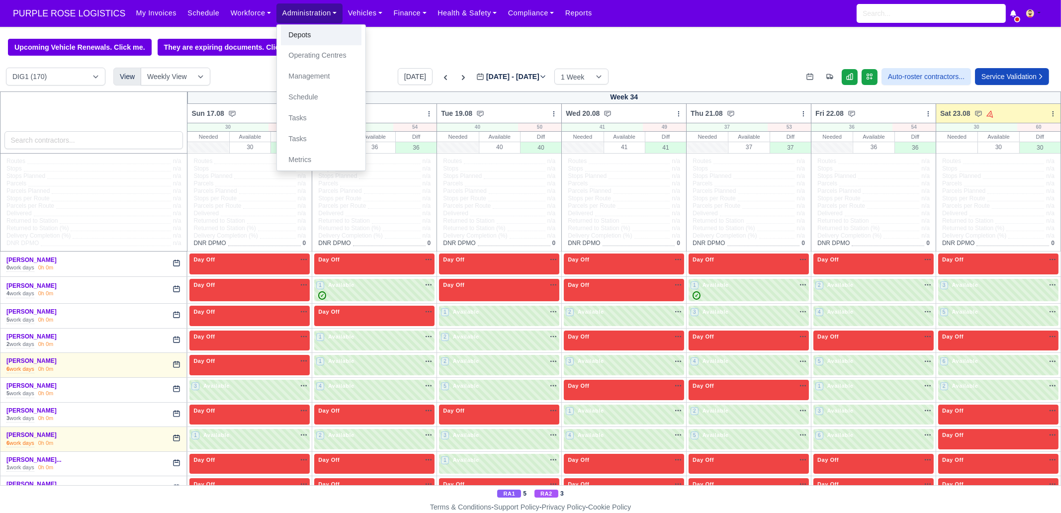
click at [292, 36] on link "Depots" at bounding box center [321, 35] width 81 height 21
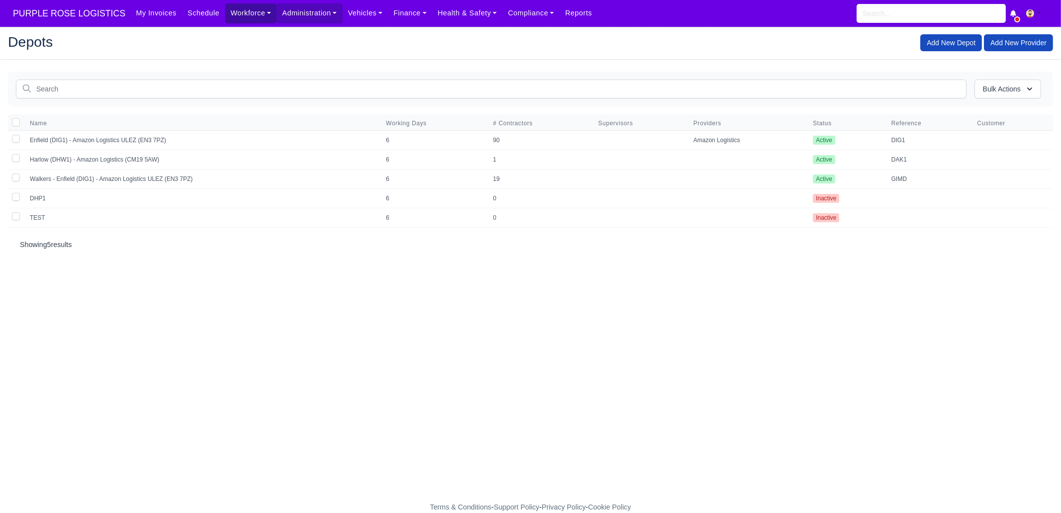
click at [225, 17] on link "Workforce" at bounding box center [251, 12] width 52 height 19
click at [235, 40] on link "Manpower" at bounding box center [270, 35] width 81 height 21
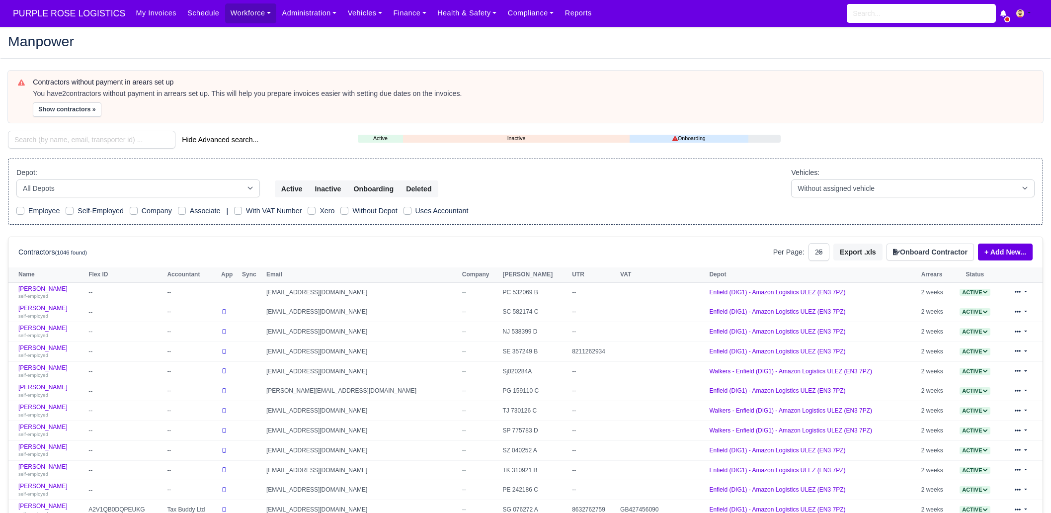
select select "25"
click at [125, 137] on input "search" at bounding box center [92, 140] width 168 height 18
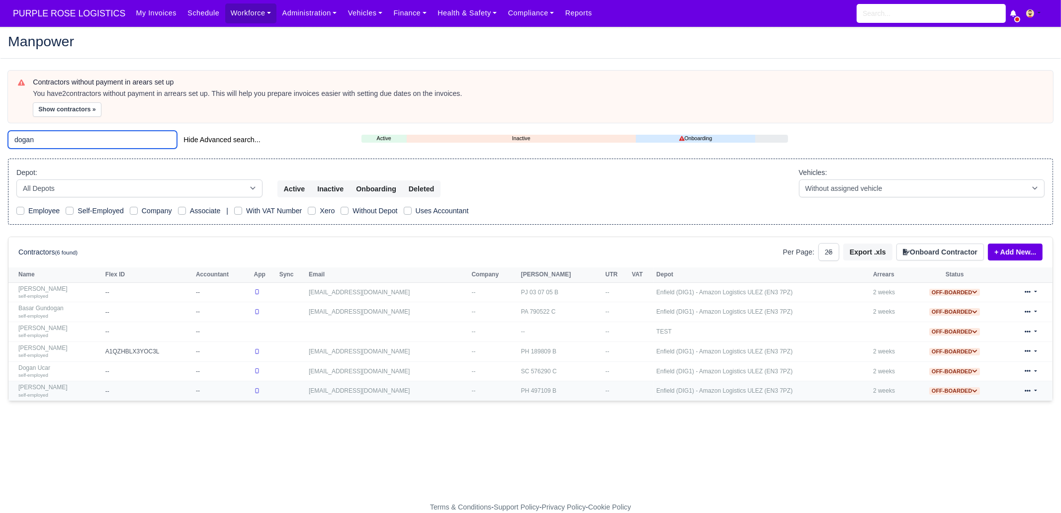
type input "dogan"
click at [60, 391] on div "self-employed" at bounding box center [59, 394] width 82 height 7
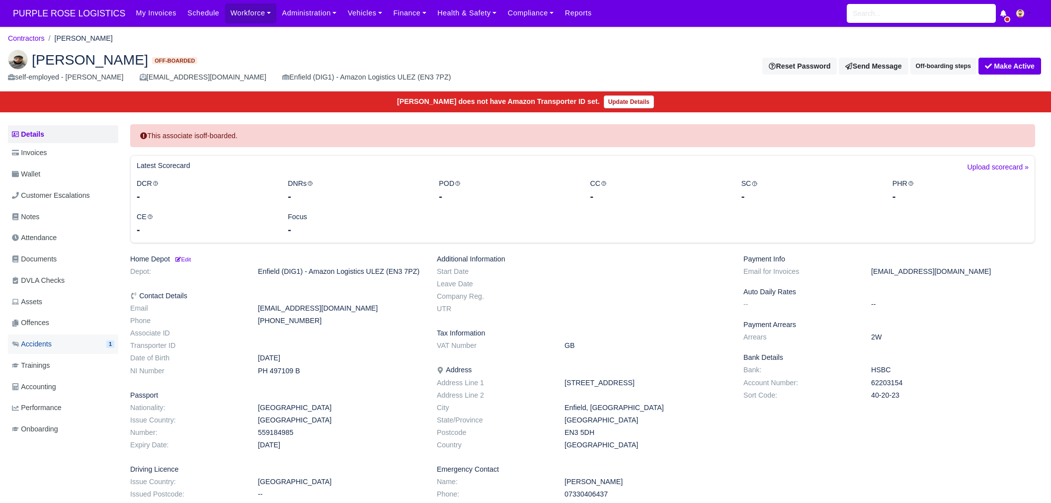
click at [63, 344] on link "Accidents 1" at bounding box center [63, 344] width 110 height 19
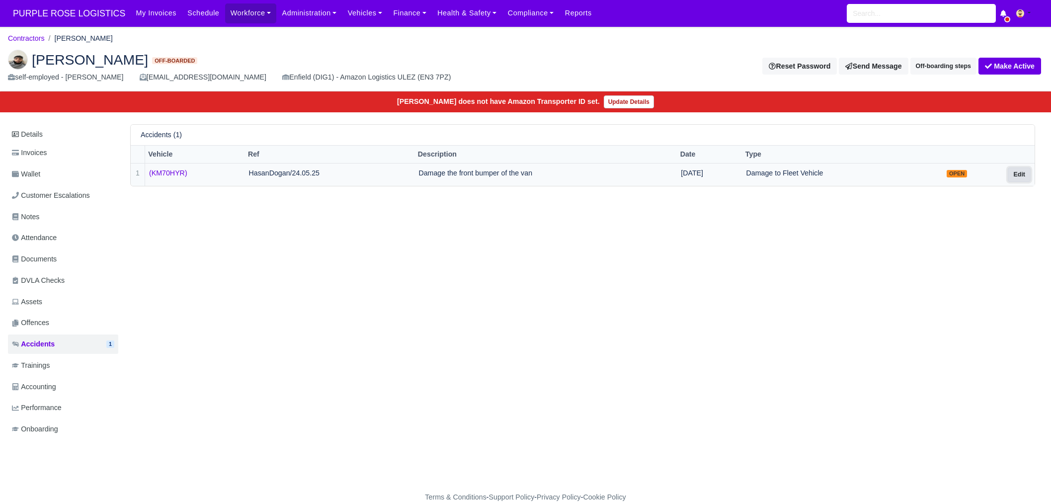
click at [1022, 175] on link "Edit" at bounding box center [1019, 175] width 23 height 14
click at [1002, 299] on div "Details Invoices Wallet Customer Escalations Notes Attendance Documents DVLA Ch…" at bounding box center [526, 291] width 1036 height 335
click at [997, 286] on div "Details Invoices Wallet Customer Escalations Notes Attendance Documents DVLA Ch…" at bounding box center [526, 291] width 1036 height 335
click at [1022, 173] on link "Edit" at bounding box center [1019, 175] width 23 height 14
click at [76, 12] on span "PURPLE ROSE LOGISTICS" at bounding box center [69, 13] width 122 height 20
